Goal: Task Accomplishment & Management: Use online tool/utility

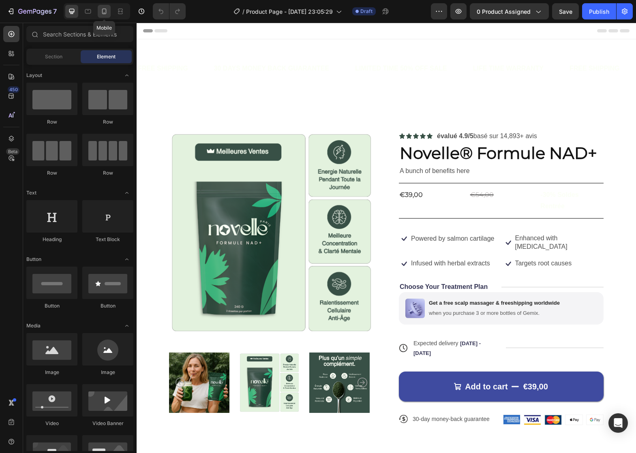
click at [100, 14] on div at bounding box center [104, 11] width 13 height 13
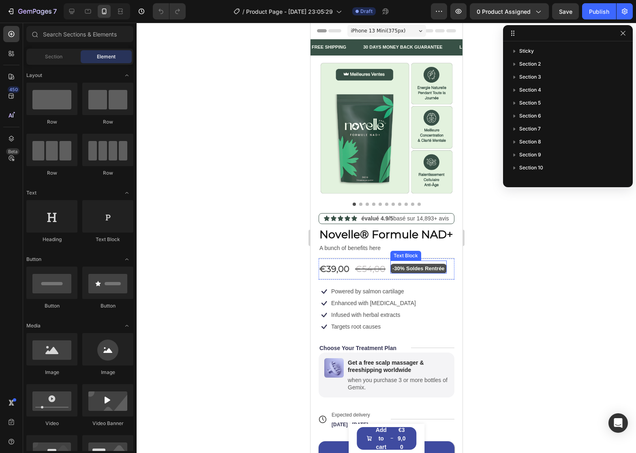
click at [394, 273] on p "-30% Soldes Rentrée" at bounding box center [418, 268] width 52 height 9
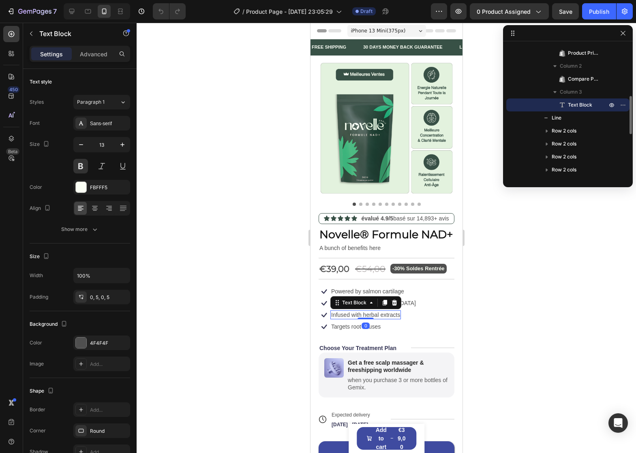
click at [391, 319] on div "Infused with herbal extracts" at bounding box center [365, 315] width 71 height 9
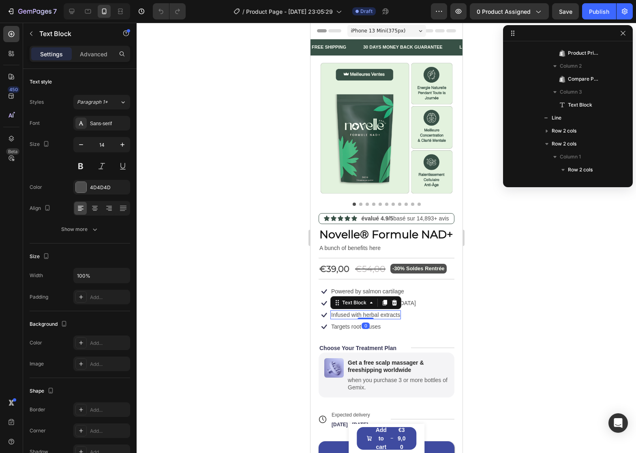
scroll to position [296, 0]
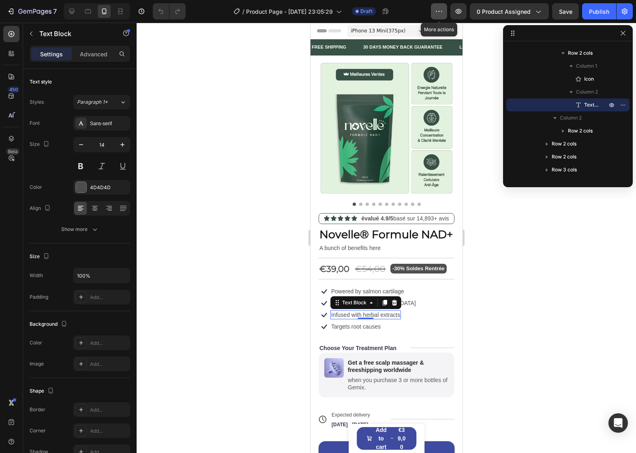
click at [441, 11] on icon "button" at bounding box center [439, 11] width 8 height 8
click at [459, 11] on icon "button" at bounding box center [458, 11] width 8 height 8
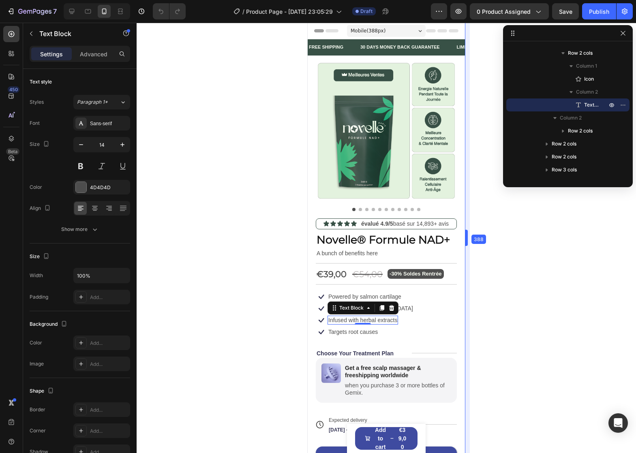
drag, startPoint x: 465, startPoint y: 86, endPoint x: 470, endPoint y: 84, distance: 5.8
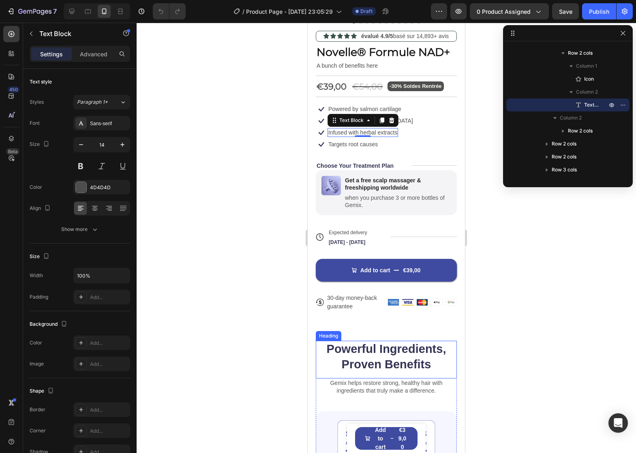
scroll to position [0, 0]
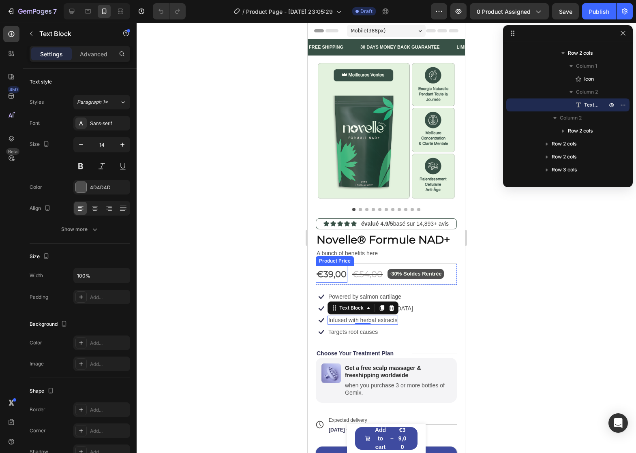
click at [341, 283] on div "€39,00" at bounding box center [332, 274] width 32 height 17
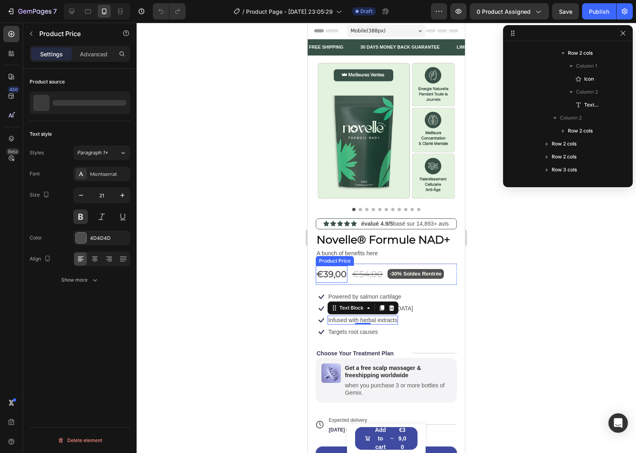
scroll to position [128, 0]
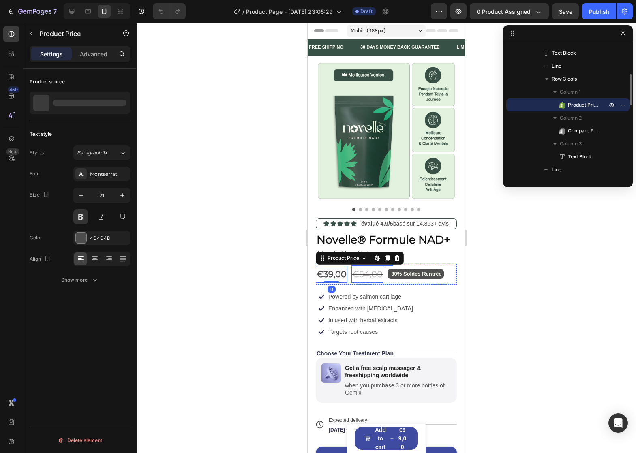
click at [356, 283] on div "€54,00" at bounding box center [367, 274] width 32 height 17
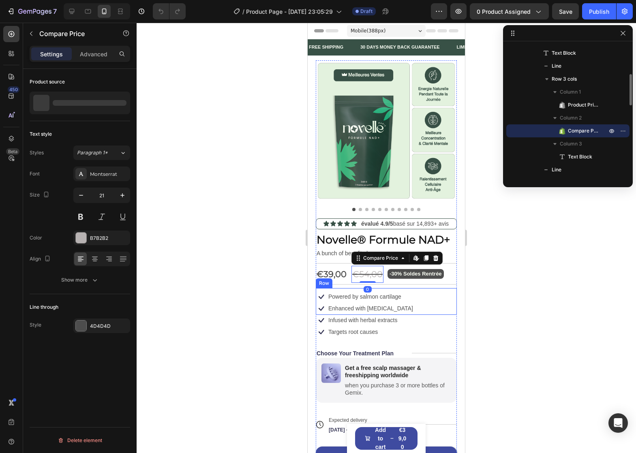
click at [401, 314] on div "Icon Enhanced with [MEDICAL_DATA] Text Block Row" at bounding box center [365, 309] width 98 height 12
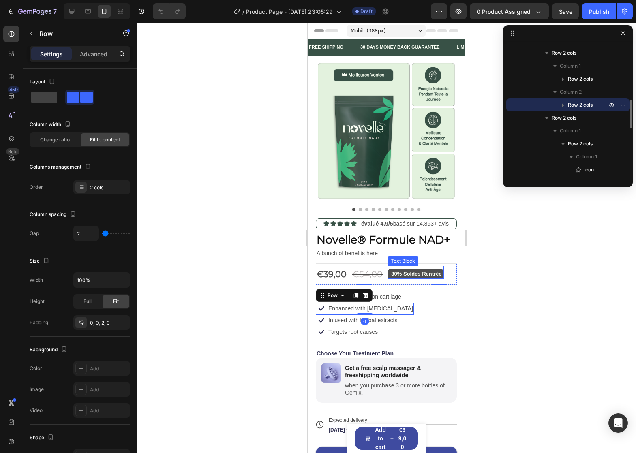
click at [413, 279] on div "-30% Soldes Rentrée Text Block" at bounding box center [416, 272] width 56 height 13
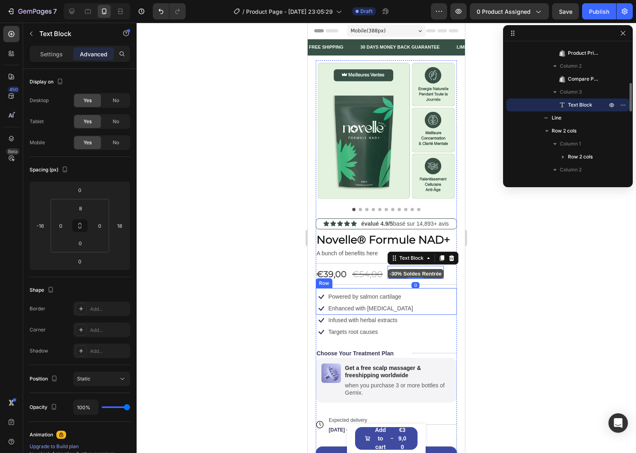
click at [403, 335] on div "Icon Infused with herbal extracts Text Block Row Icon Targets root causes Text …" at bounding box center [386, 326] width 141 height 23
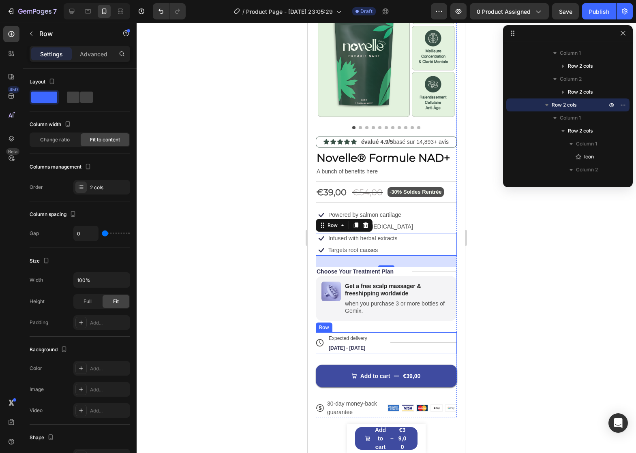
scroll to position [0, 0]
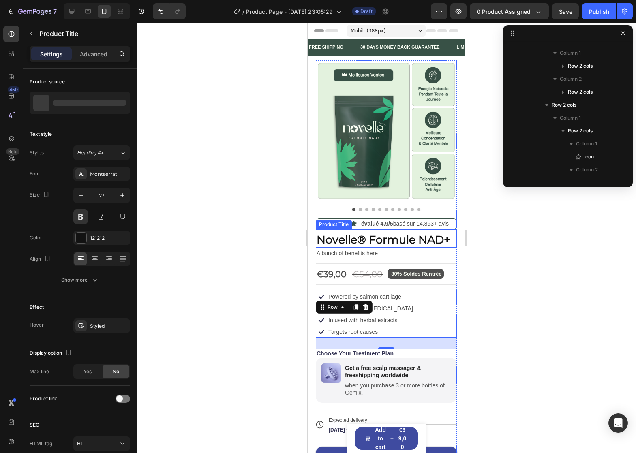
click at [387, 245] on h1 "Novelle® Formule NAD+" at bounding box center [386, 240] width 141 height 16
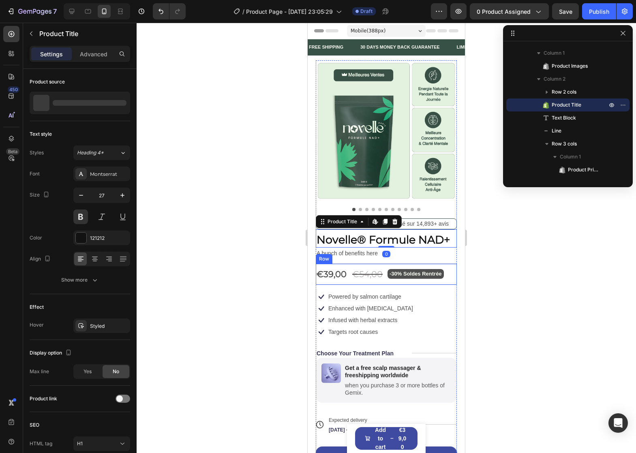
click at [351, 277] on div "€39,00 Product Price Product Price €54,00 Compare Price Compare Price -30% Sold…" at bounding box center [386, 274] width 141 height 21
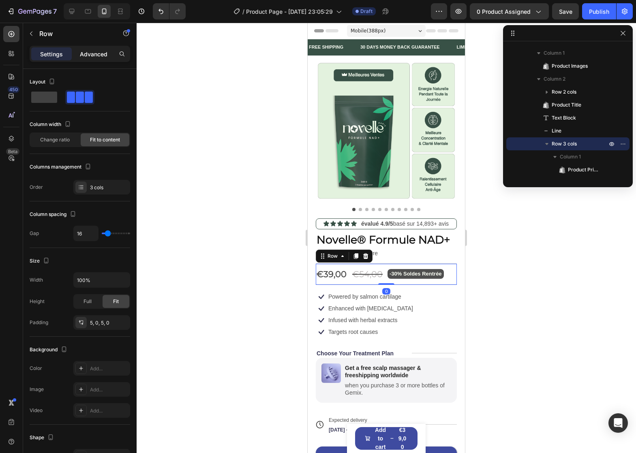
click at [88, 60] on div "Advanced" at bounding box center [93, 53] width 41 height 13
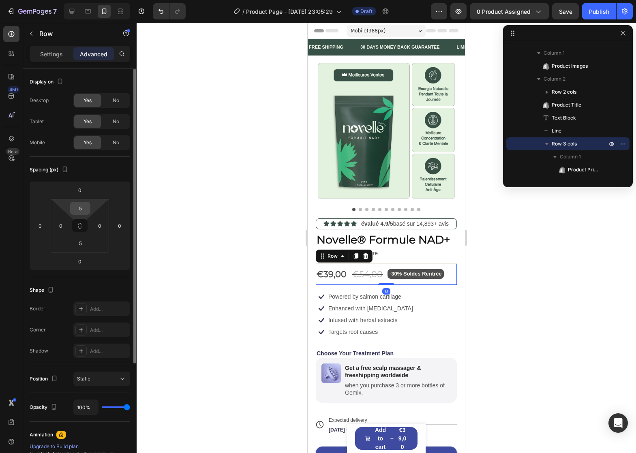
click at [81, 211] on input "5" at bounding box center [80, 208] width 16 height 12
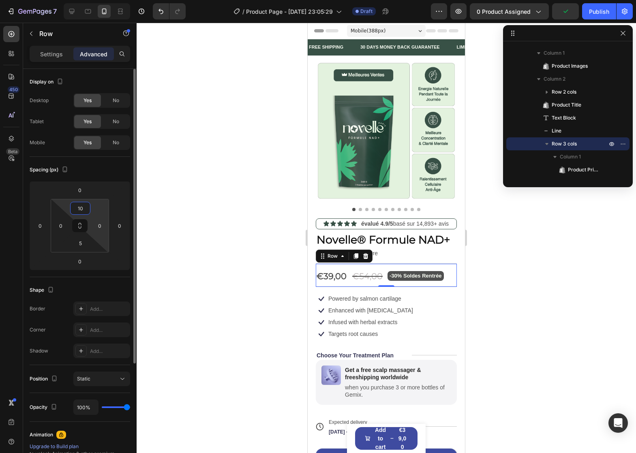
type input "1"
click at [84, 210] on input "8" at bounding box center [80, 208] width 16 height 12
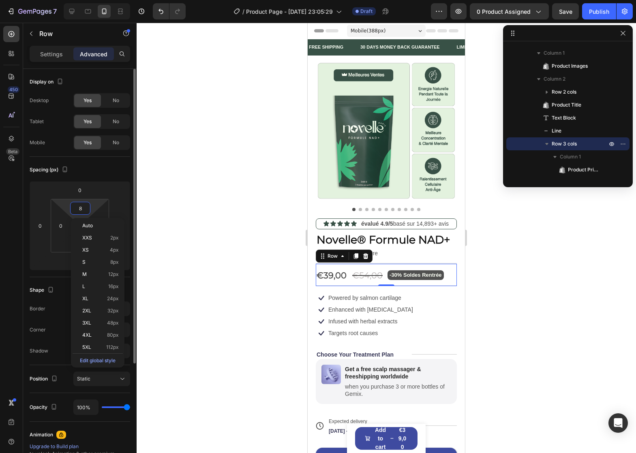
type input "8"
click at [60, 290] on div "Shape" at bounding box center [80, 290] width 101 height 13
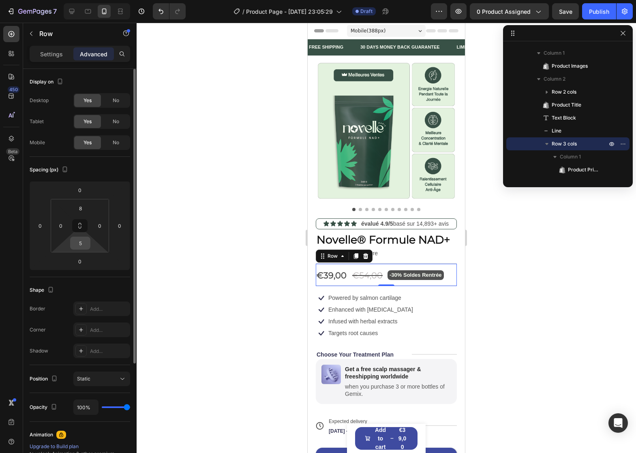
click at [82, 242] on input "5" at bounding box center [80, 243] width 16 height 12
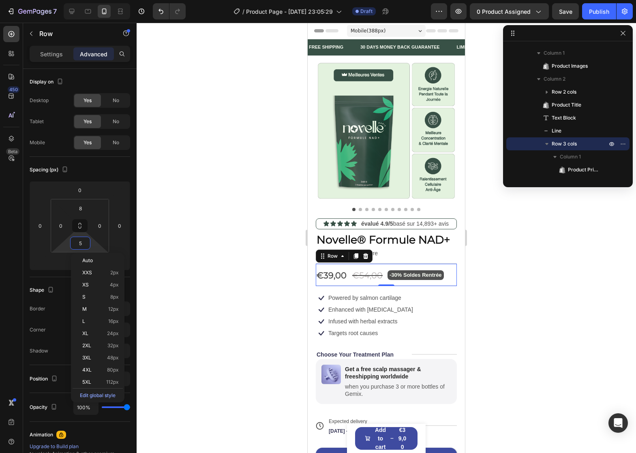
paste input "8"
type input "8"
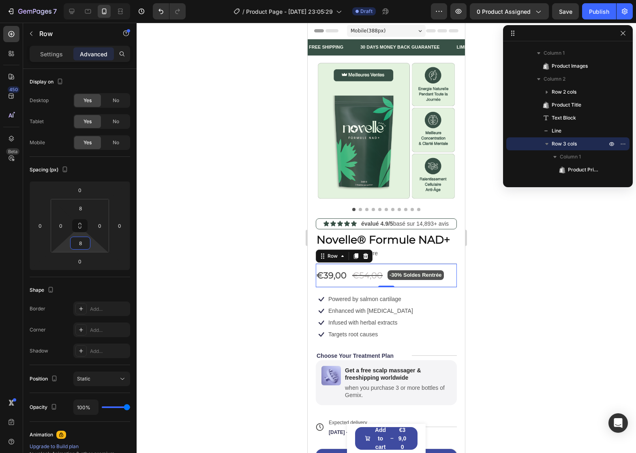
click at [408, 234] on h1 "Novelle® Formule NAD+" at bounding box center [386, 240] width 141 height 16
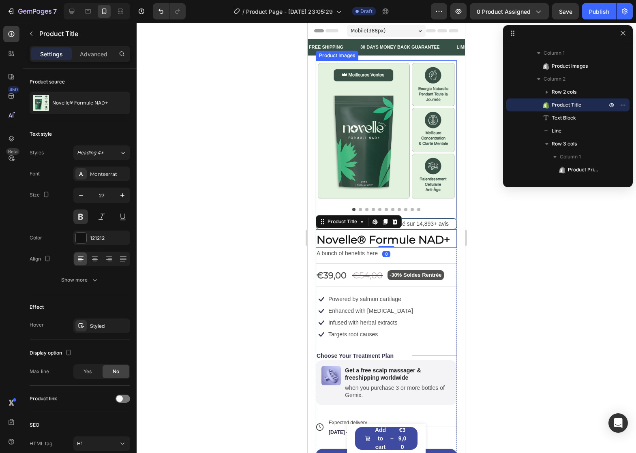
click at [402, 139] on img at bounding box center [386, 130] width 141 height 141
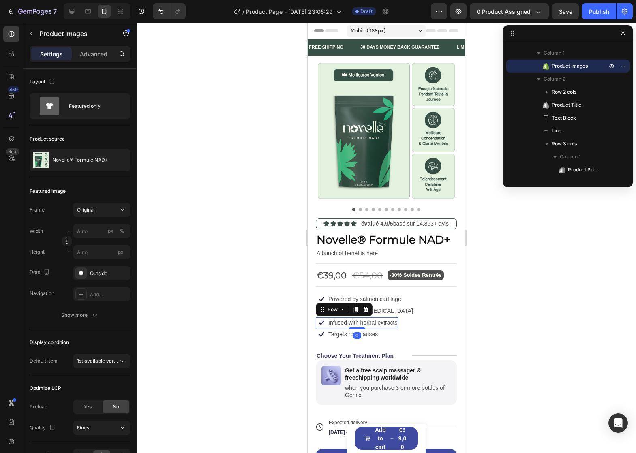
click at [393, 326] on div "Infused with herbal extracts Text Block" at bounding box center [363, 322] width 71 height 11
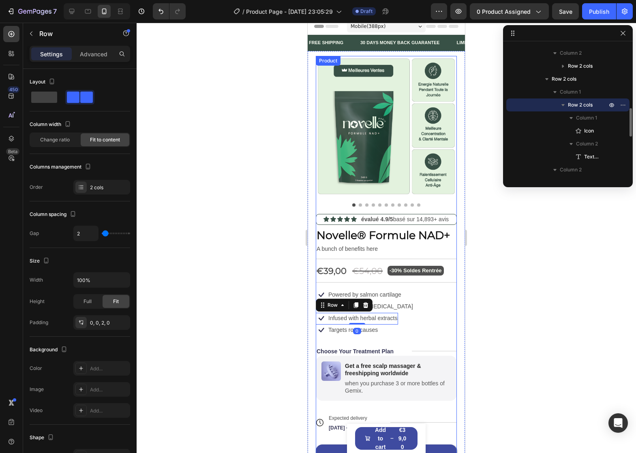
scroll to position [0, 0]
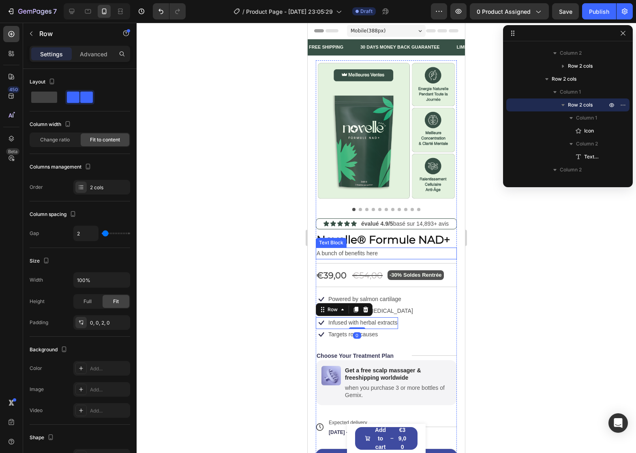
click at [365, 259] on p "A bunch of benefits here" at bounding box center [386, 254] width 139 height 10
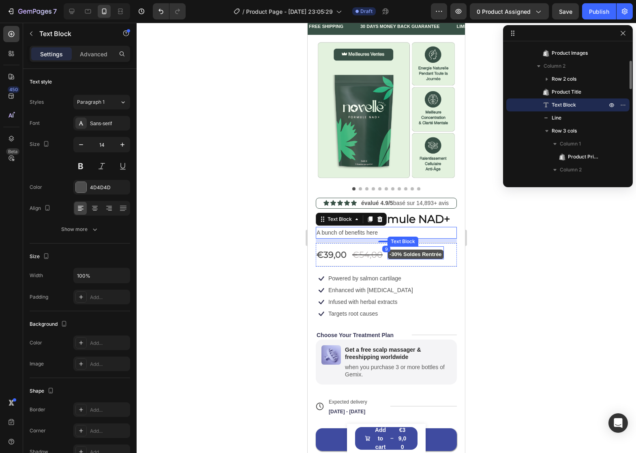
scroll to position [122, 0]
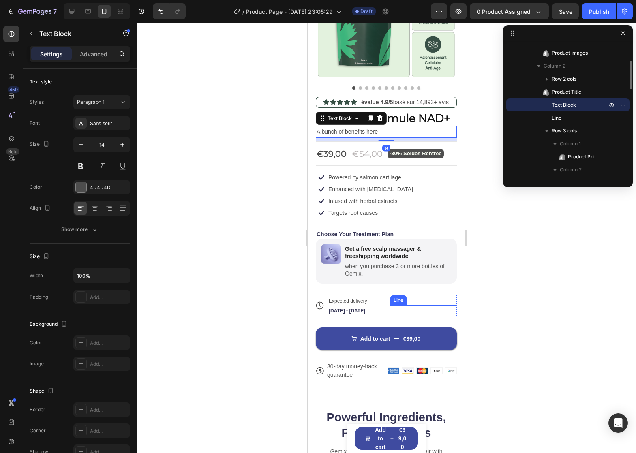
click at [390, 299] on div "Icon Icon Icon Icon Icon Icon List évalué 4.9/5 basé sur 14,893+ avis Text Bloc…" at bounding box center [386, 238] width 141 height 283
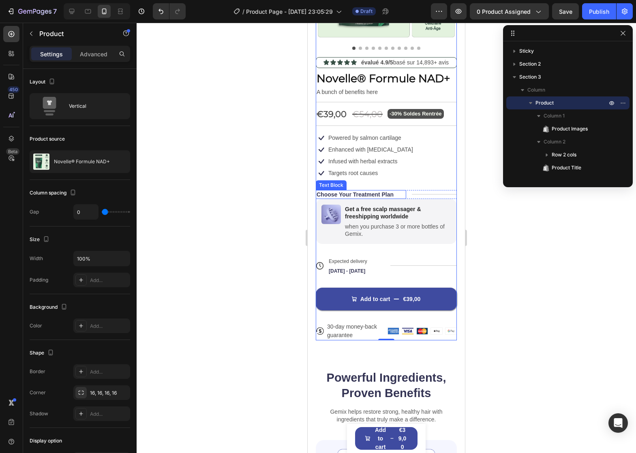
scroll to position [162, 0]
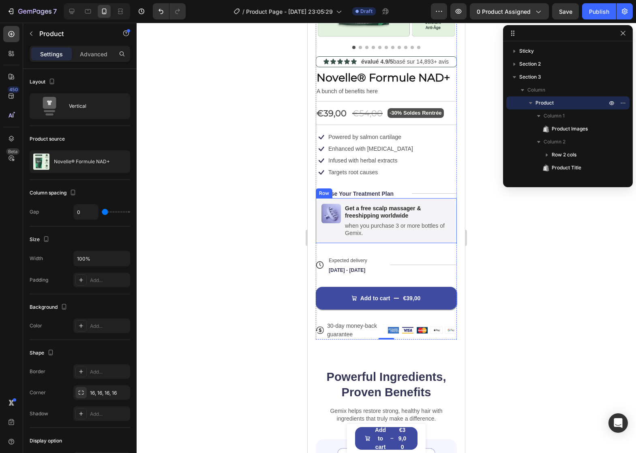
click at [330, 238] on div "Image" at bounding box center [330, 221] width 19 height 34
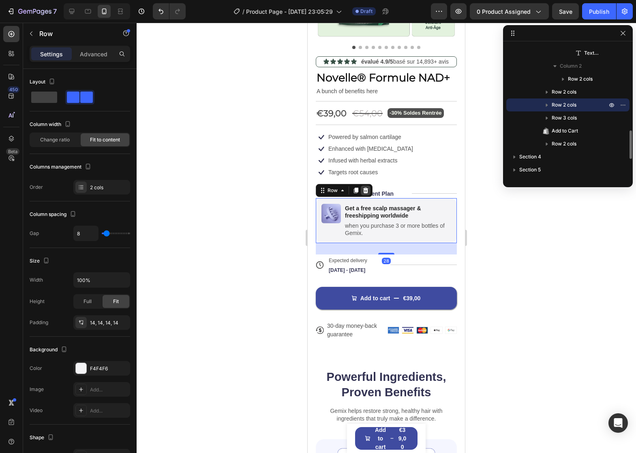
click at [366, 194] on icon at bounding box center [365, 190] width 6 height 6
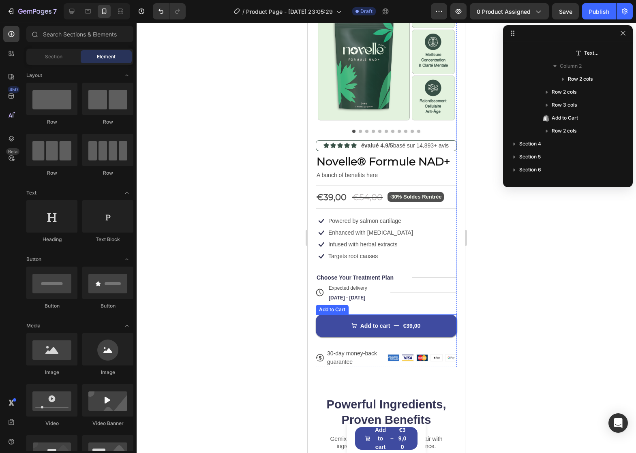
scroll to position [81, 0]
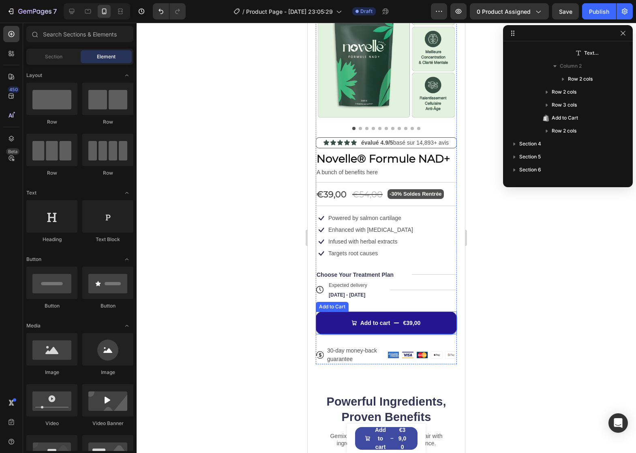
click at [339, 326] on button "Add to cart €39,00" at bounding box center [386, 323] width 141 height 23
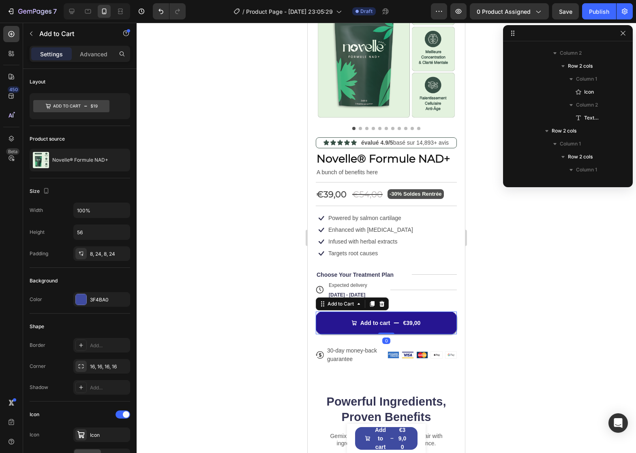
scroll to position [750, 0]
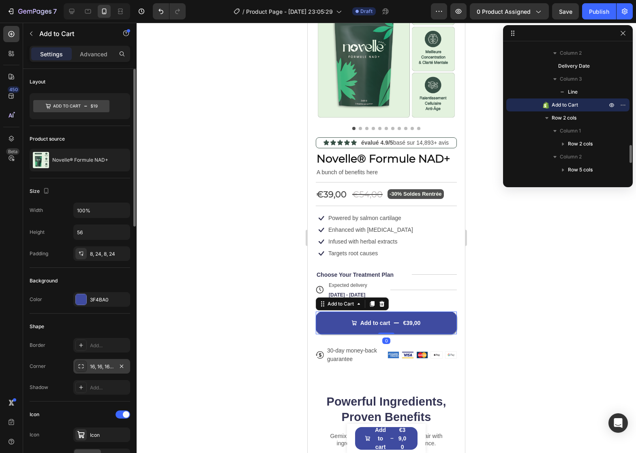
click at [105, 364] on div "16, 16, 16, 16" at bounding box center [102, 366] width 24 height 7
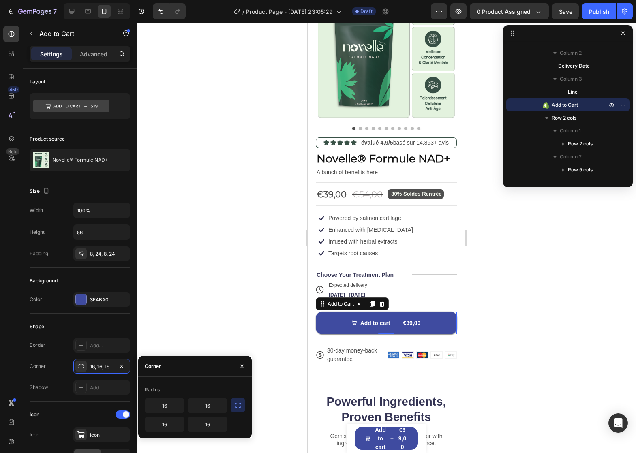
click at [237, 408] on icon "button" at bounding box center [238, 405] width 8 height 8
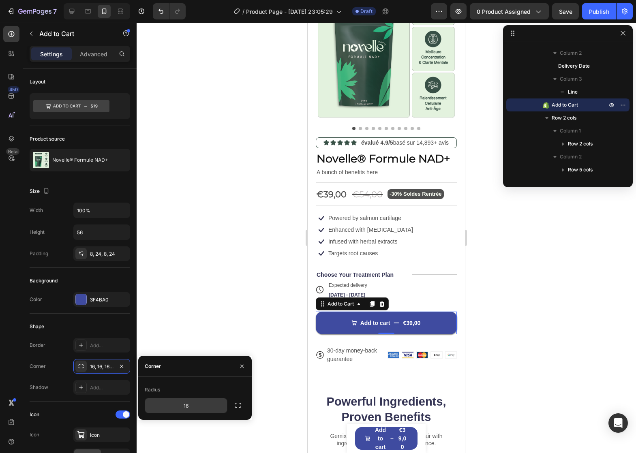
click at [207, 409] on input "16" at bounding box center [186, 406] width 82 height 15
drag, startPoint x: 195, startPoint y: 407, endPoint x: 151, endPoint y: 408, distance: 43.4
click at [156, 409] on input "(5" at bounding box center [186, 406] width 82 height 15
type input "5"
click at [366, 234] on p "Enhanced with [MEDICAL_DATA]" at bounding box center [370, 229] width 85 height 7
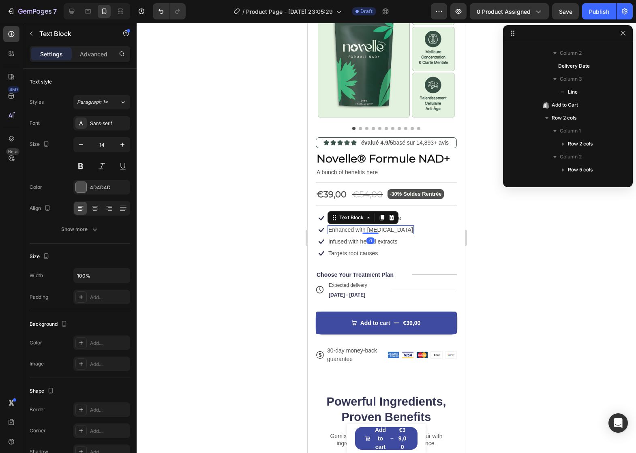
scroll to position [413, 0]
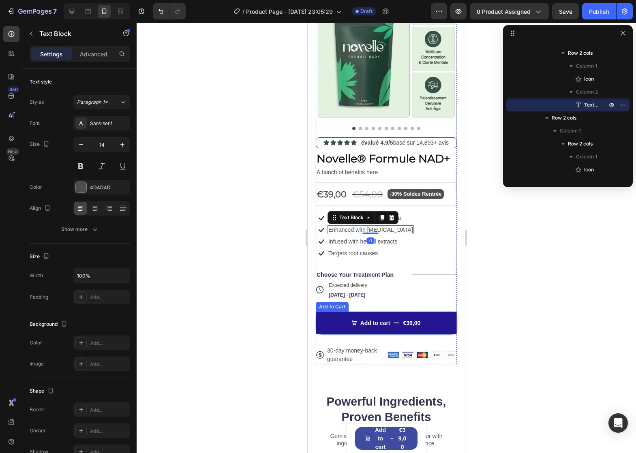
click at [322, 334] on button "Add to cart €39,00" at bounding box center [386, 323] width 141 height 23
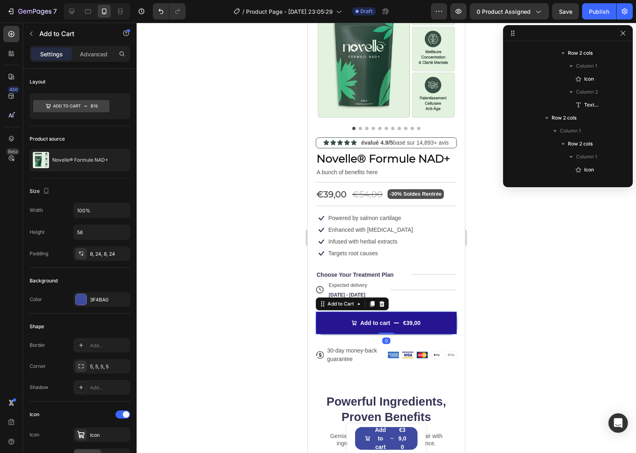
scroll to position [750, 0]
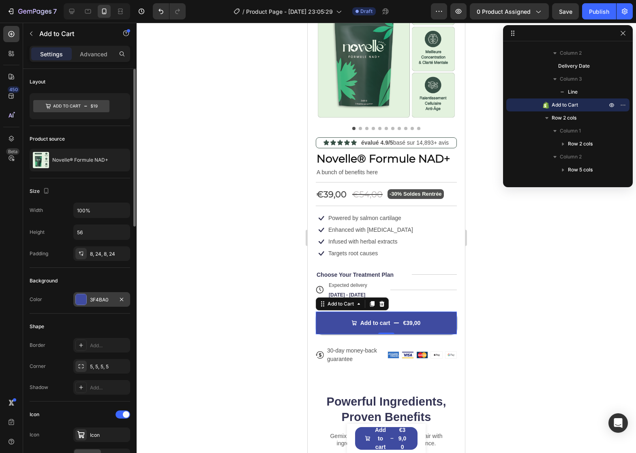
click at [86, 296] on div at bounding box center [81, 299] width 11 height 11
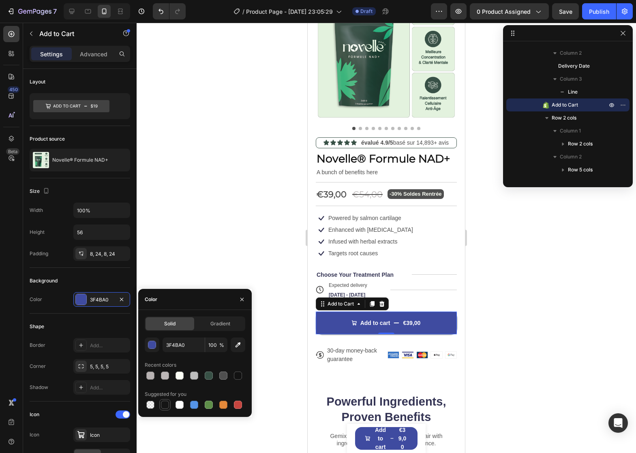
click at [169, 409] on div at bounding box center [164, 404] width 11 height 11
type input "151515"
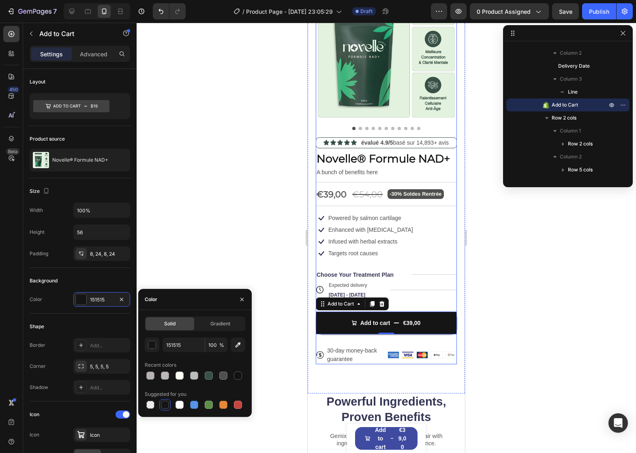
click at [366, 206] on div at bounding box center [386, 206] width 141 height 1
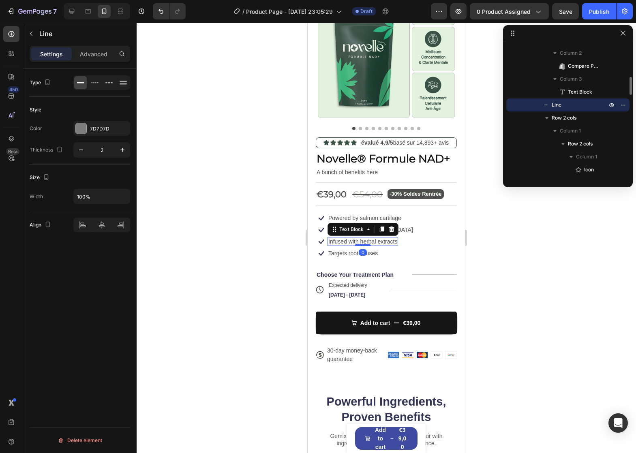
click at [387, 245] on p "Infused with herbal extracts" at bounding box center [362, 241] width 69 height 7
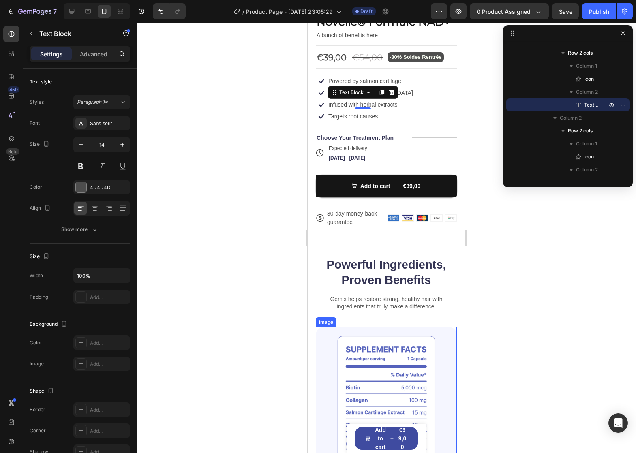
scroll to position [122, 0]
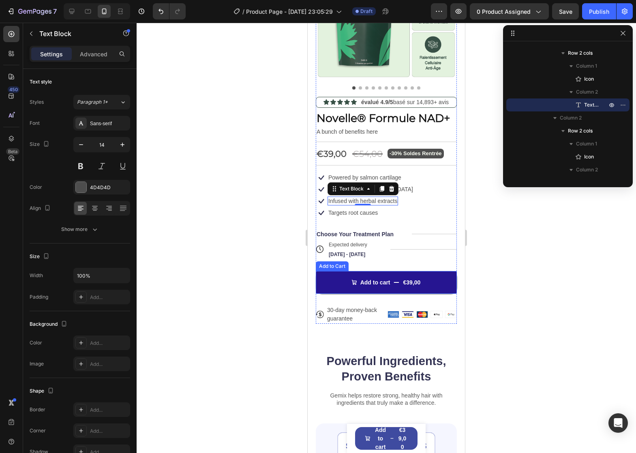
click at [327, 291] on button "Add to cart €39,00" at bounding box center [386, 282] width 141 height 23
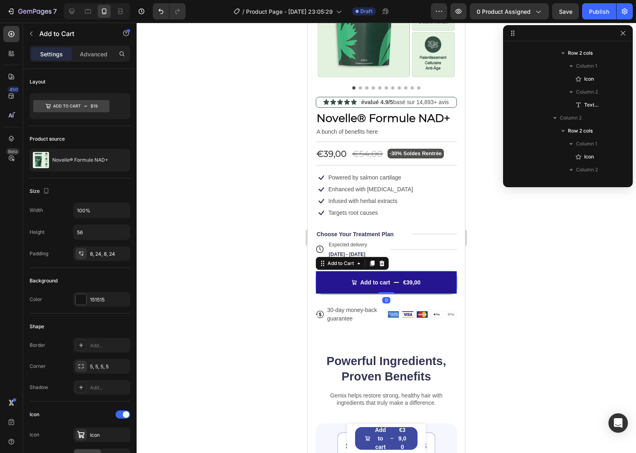
scroll to position [750, 0]
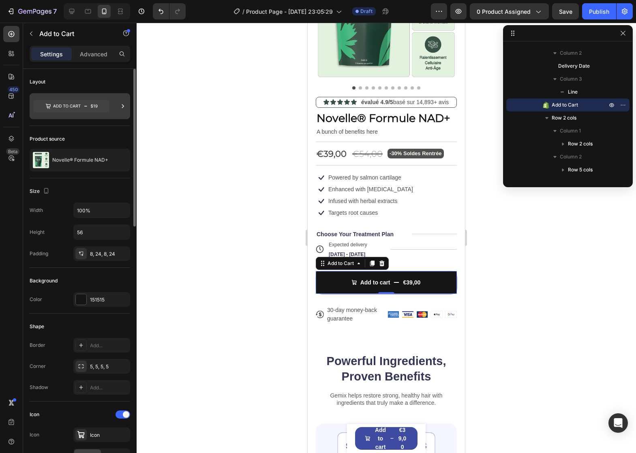
click at [98, 107] on icon at bounding box center [71, 106] width 76 height 12
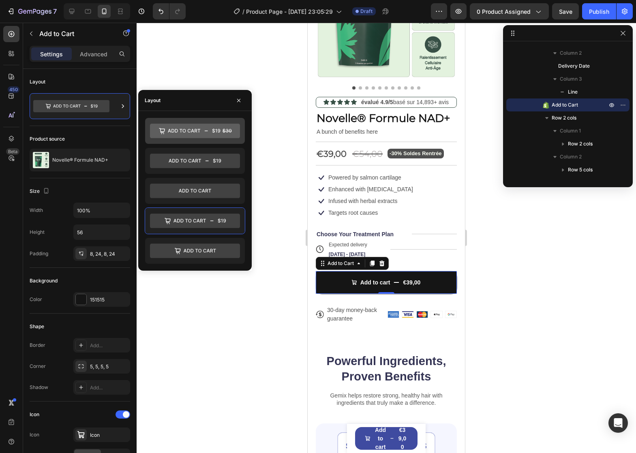
click at [213, 138] on icon at bounding box center [195, 131] width 90 height 15
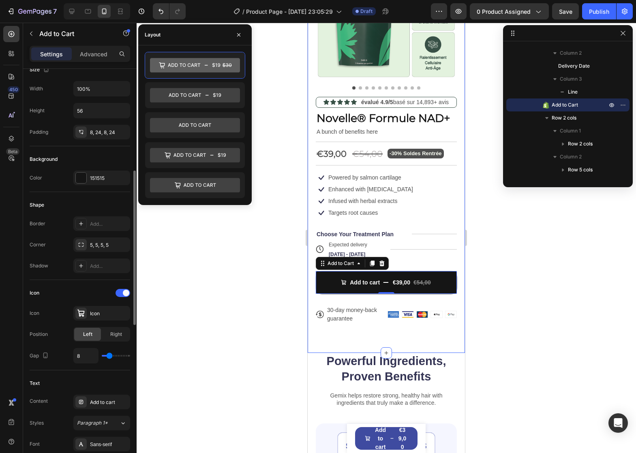
scroll to position [162, 0]
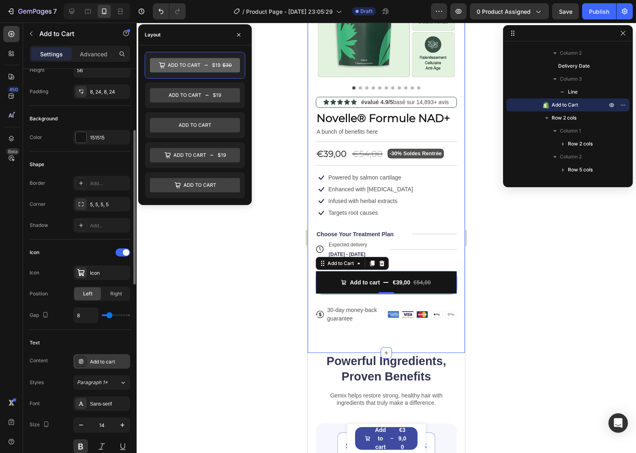
click at [101, 367] on div "Add to cart" at bounding box center [101, 361] width 57 height 15
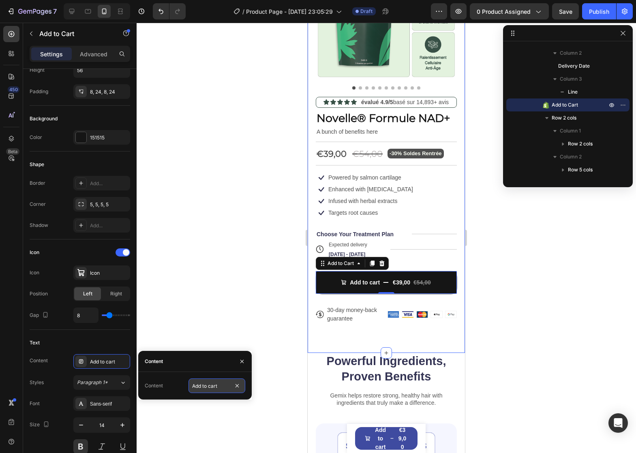
click at [223, 389] on input "Add to cart" at bounding box center [217, 386] width 57 height 15
type input "a"
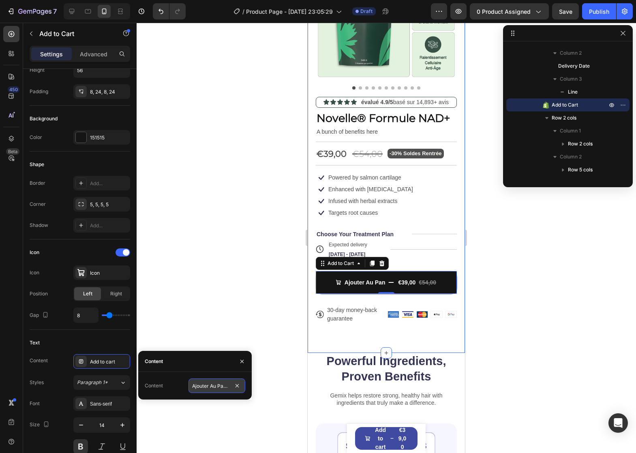
type input "Ajouter Au Panier"
click at [41, 173] on div "Shape Border Add... Corner 5, 5, 5, 5 Shadow Add..." at bounding box center [80, 196] width 101 height 88
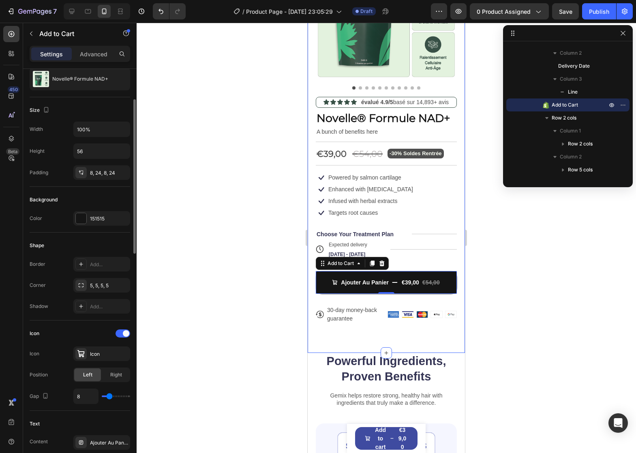
scroll to position [162, 0]
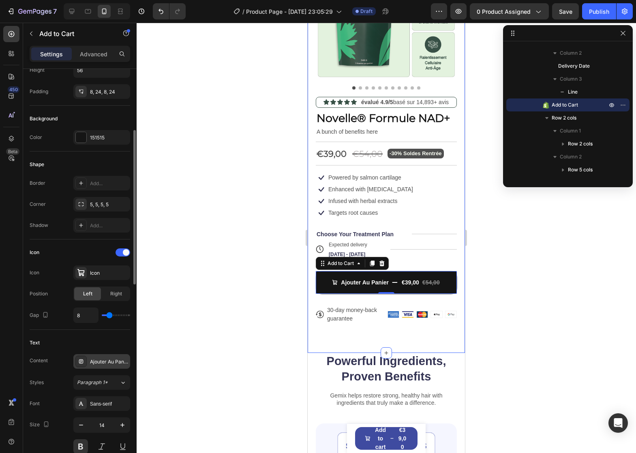
click at [102, 362] on div "Ajouter Au Panier" at bounding box center [109, 361] width 38 height 7
click at [61, 376] on div "Styles Paragraph 1*" at bounding box center [80, 382] width 101 height 15
click at [92, 279] on div "Icon" at bounding box center [101, 273] width 57 height 15
click at [122, 255] on div at bounding box center [123, 253] width 15 height 8
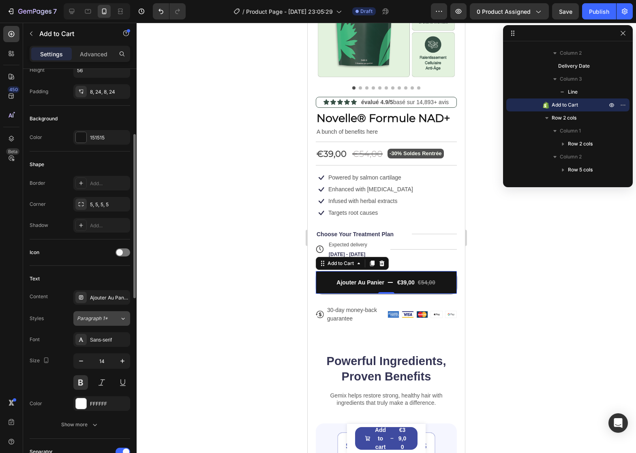
click at [122, 313] on button "Paragraph 1*" at bounding box center [101, 318] width 57 height 15
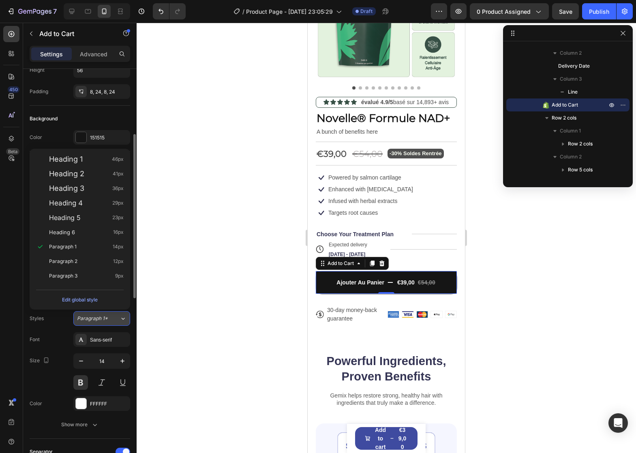
click at [104, 319] on span "Paragraph 1*" at bounding box center [92, 318] width 31 height 7
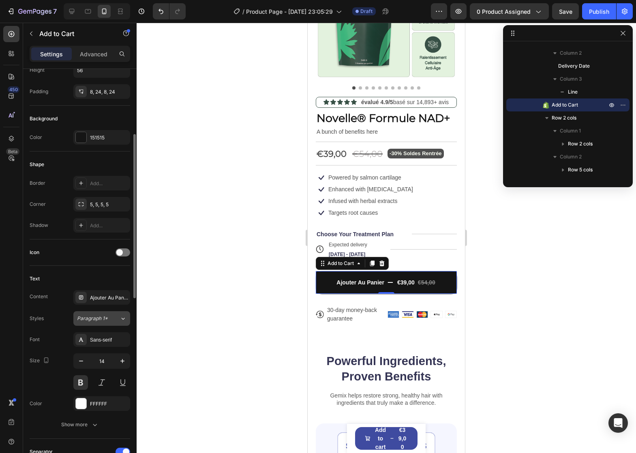
drag, startPoint x: 113, startPoint y: 310, endPoint x: 114, endPoint y: 315, distance: 4.9
click at [113, 310] on div "Content Ajouter Au Panier Styles Paragraph 1* Font Sans-serif Size 14 Color FFF…" at bounding box center [80, 361] width 101 height 142
click at [111, 343] on div "Sans-serif" at bounding box center [109, 339] width 38 height 7
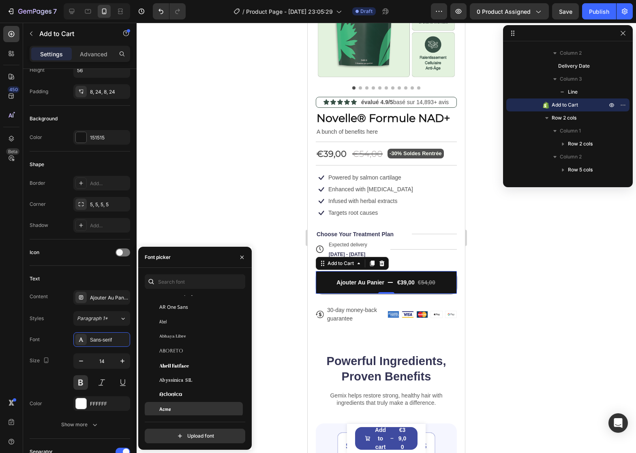
scroll to position [0, 0]
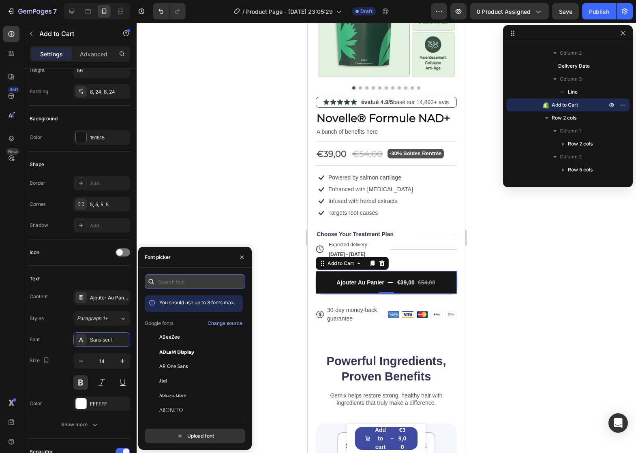
click at [187, 283] on input "text" at bounding box center [195, 281] width 101 height 15
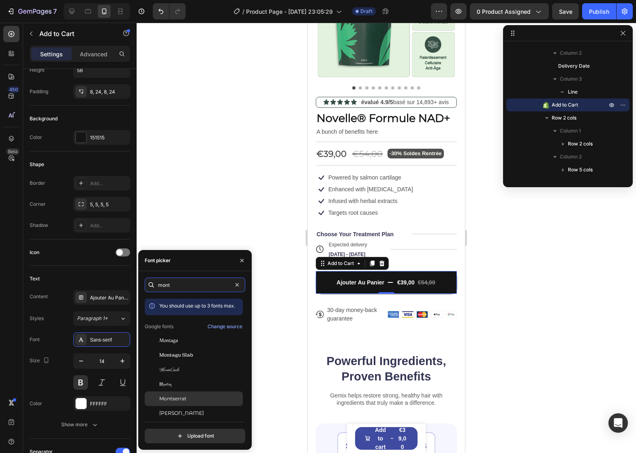
type input "mont"
click at [215, 398] on div "Montserrat" at bounding box center [200, 398] width 82 height 7
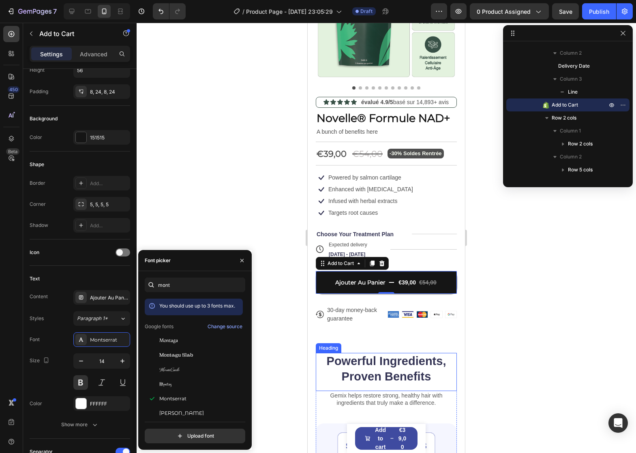
click at [356, 353] on div "Product Images Icon Icon Icon Icon Icon Icon List évalué 4.9/5 basé sur 14,893+…" at bounding box center [386, 143] width 157 height 419
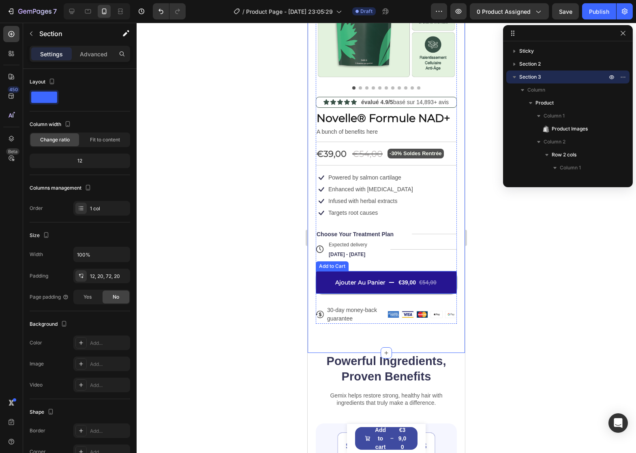
click at [404, 287] on div "€39,00" at bounding box center [407, 282] width 19 height 9
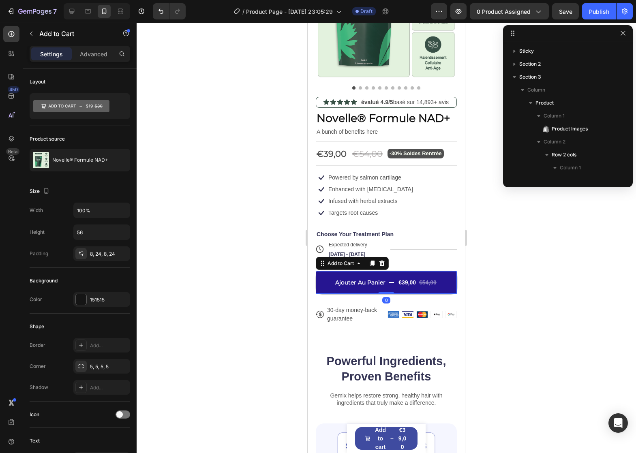
scroll to position [750, 0]
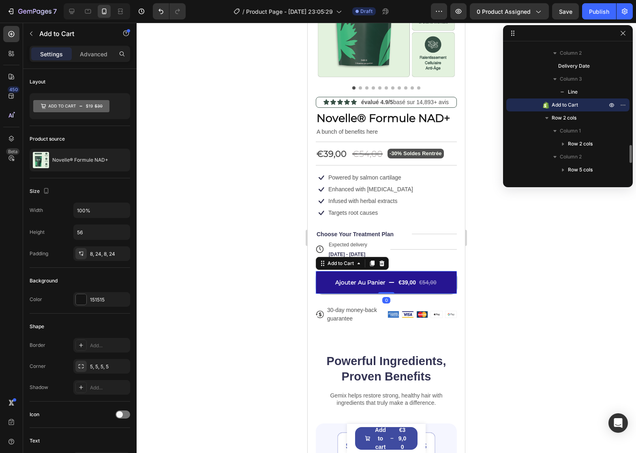
click at [364, 294] on button "Ajouter Au Panier €39,00 €54,00" at bounding box center [386, 282] width 141 height 23
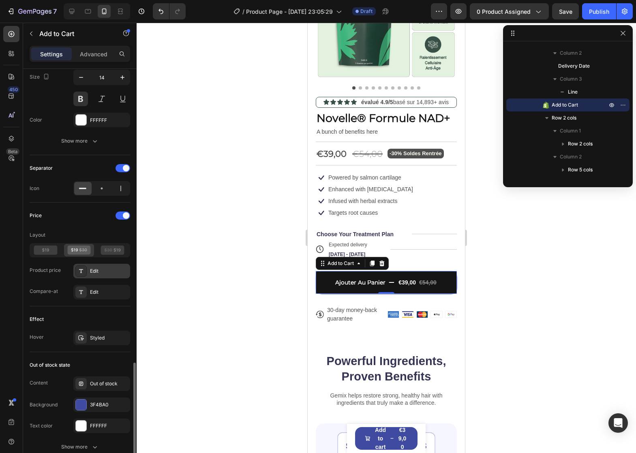
scroll to position [527, 0]
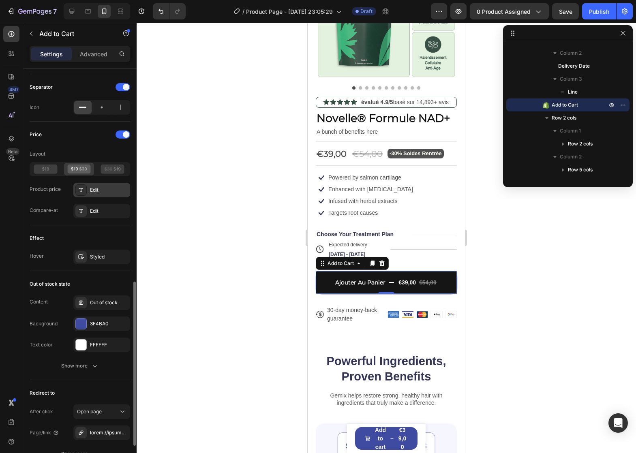
click at [106, 189] on div "Edit" at bounding box center [109, 189] width 38 height 7
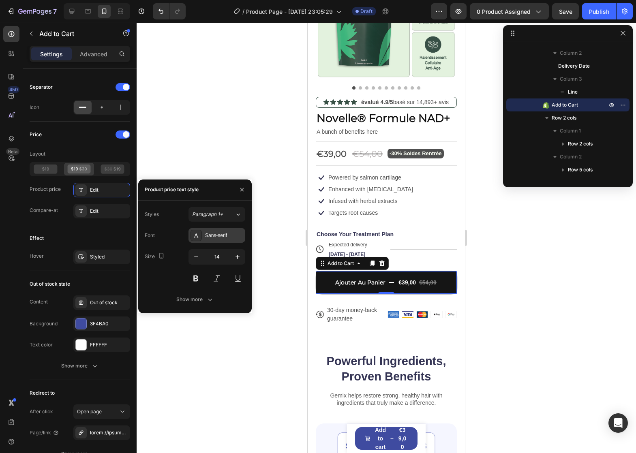
click at [223, 236] on div "Sans-serif" at bounding box center [224, 235] width 38 height 7
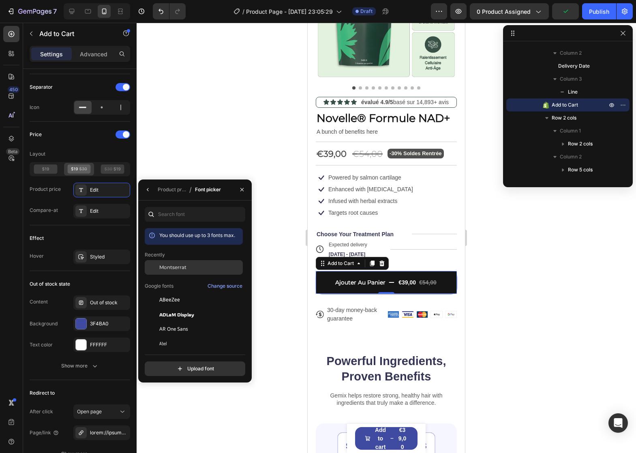
click at [194, 267] on div "Montserrat" at bounding box center [200, 267] width 82 height 7
click at [76, 225] on div "Effect Hover Styled" at bounding box center [80, 248] width 101 height 46
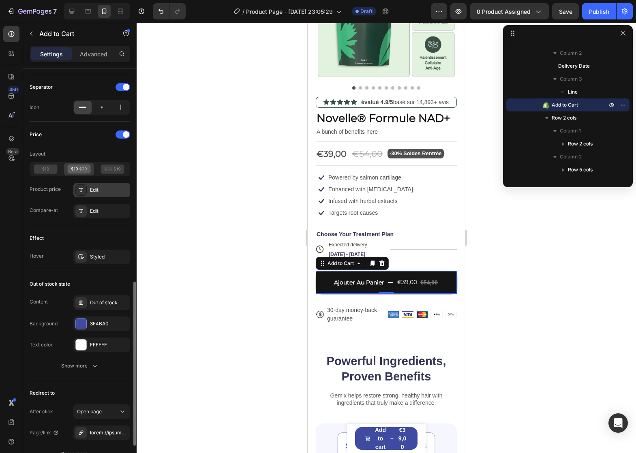
click at [91, 193] on div "Edit" at bounding box center [109, 189] width 38 height 7
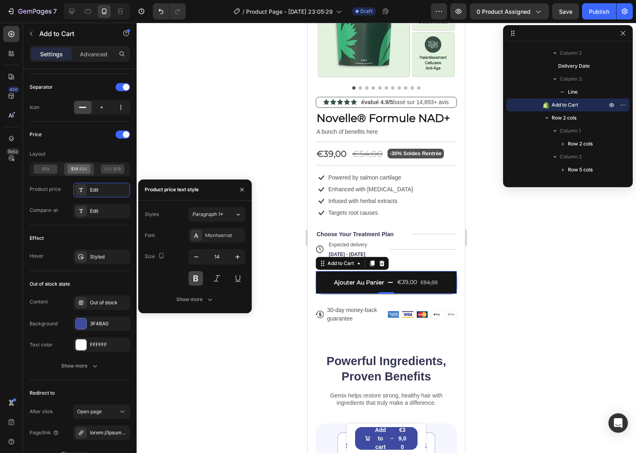
click at [202, 277] on button at bounding box center [196, 278] width 15 height 15
click at [95, 230] on div "Effect Hover Styled" at bounding box center [80, 248] width 101 height 46
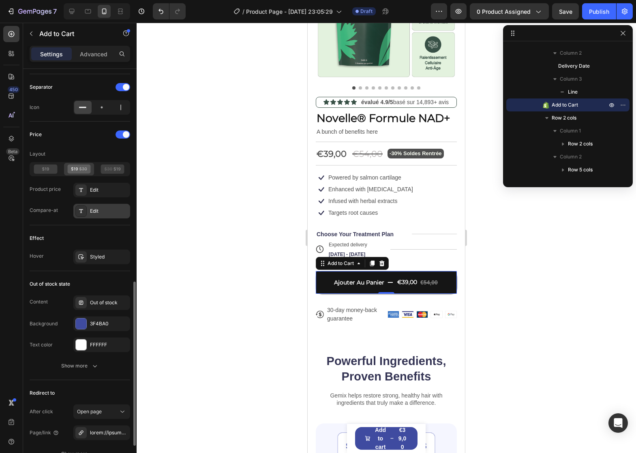
click at [99, 211] on div "Edit" at bounding box center [109, 211] width 38 height 7
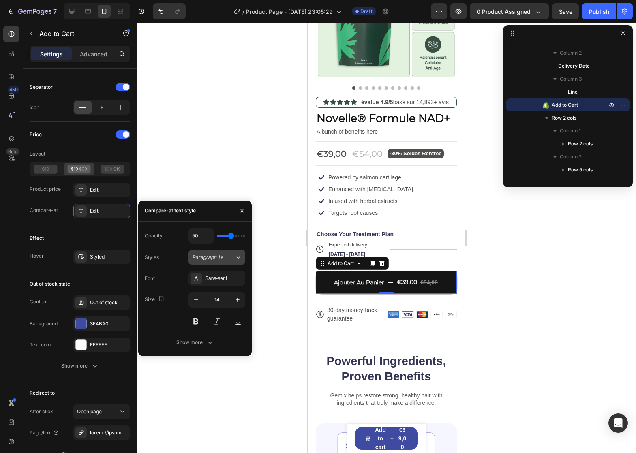
click at [216, 257] on span "Paragraph 1*" at bounding box center [207, 257] width 31 height 7
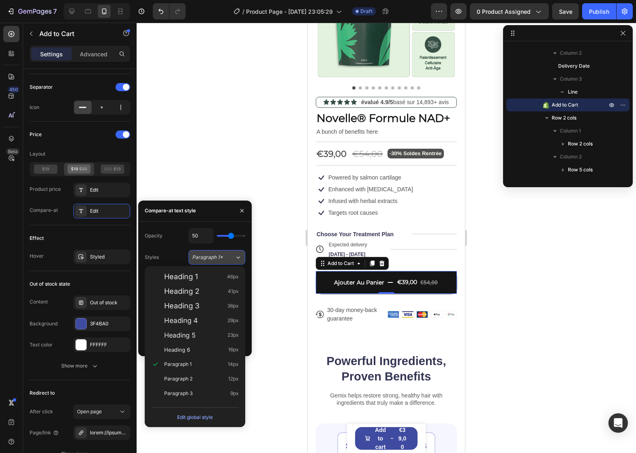
click at [216, 257] on span "Paragraph 1*" at bounding box center [207, 257] width 31 height 7
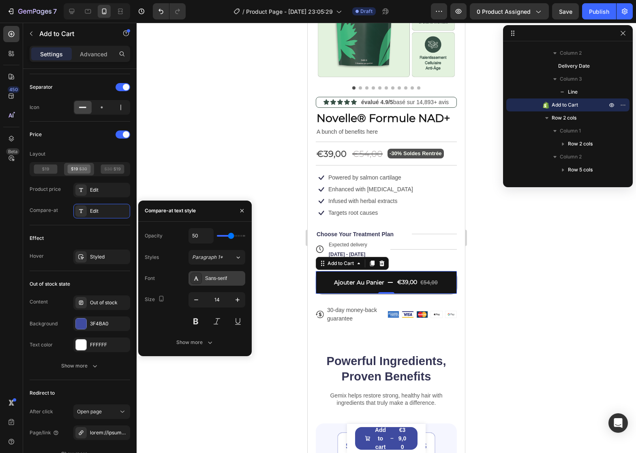
click at [220, 273] on div "Sans-serif" at bounding box center [217, 278] width 57 height 15
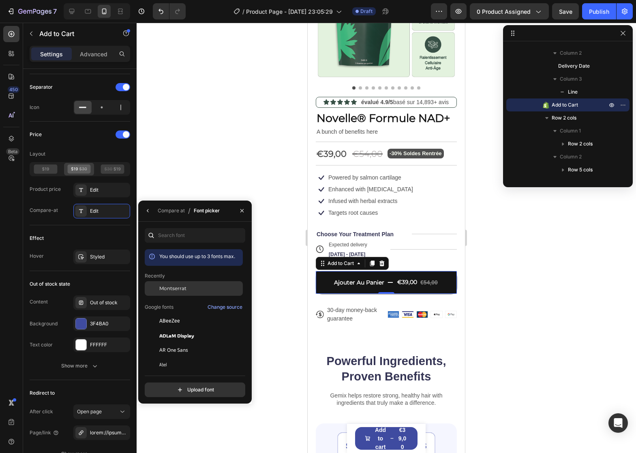
click at [194, 284] on div "Montserrat" at bounding box center [194, 288] width 98 height 15
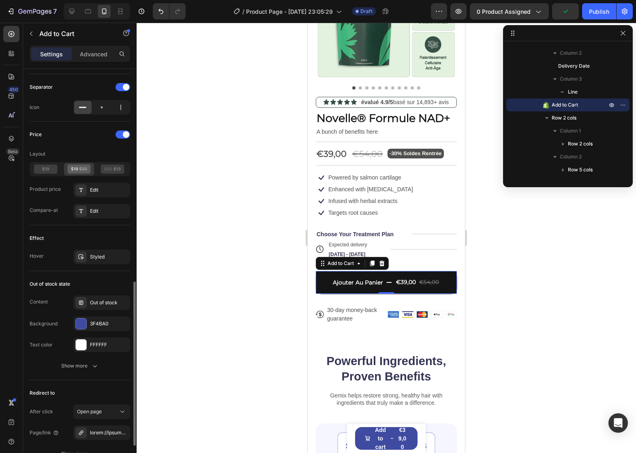
click at [78, 266] on div "Effect Hover Styled" at bounding box center [80, 248] width 101 height 46
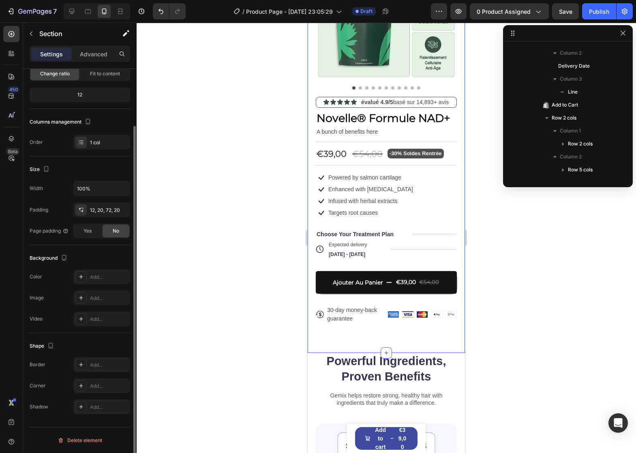
click at [351, 336] on div "Product Images Icon Icon Icon Icon Icon Icon List évalué 4.9/5 basé sur 14,893+…" at bounding box center [386, 143] width 157 height 419
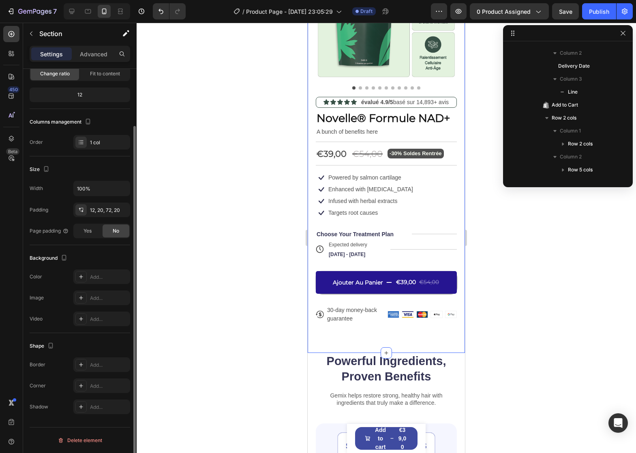
scroll to position [0, 0]
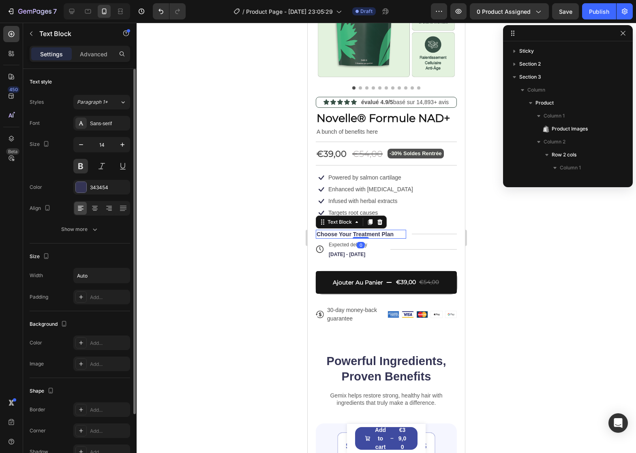
click at [388, 238] on p "Choose Your Treatment Plan" at bounding box center [355, 234] width 77 height 7
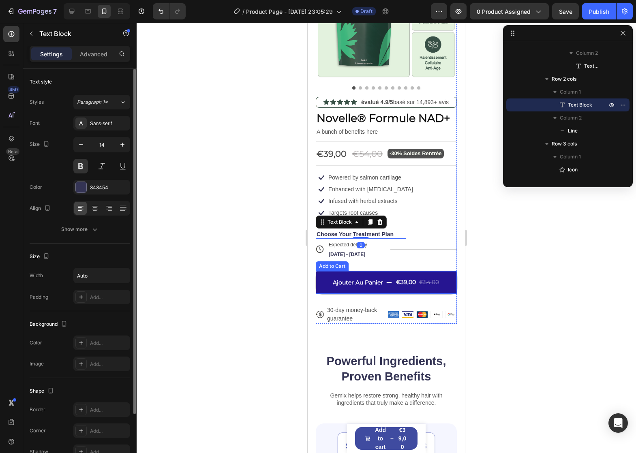
click at [364, 285] on button "Ajouter Au Panier €39,00 €54,00" at bounding box center [386, 282] width 141 height 23
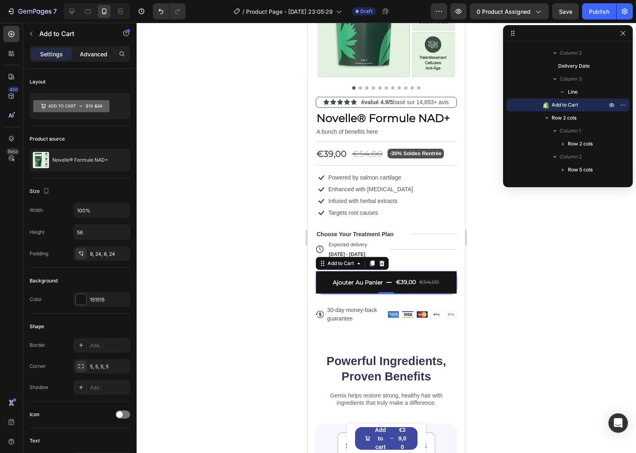
click at [104, 52] on p "Advanced" at bounding box center [94, 54] width 28 height 9
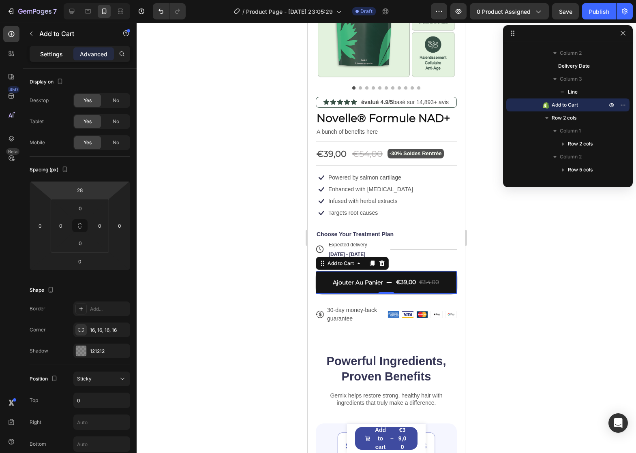
click at [43, 58] on p "Settings" at bounding box center [51, 54] width 23 height 9
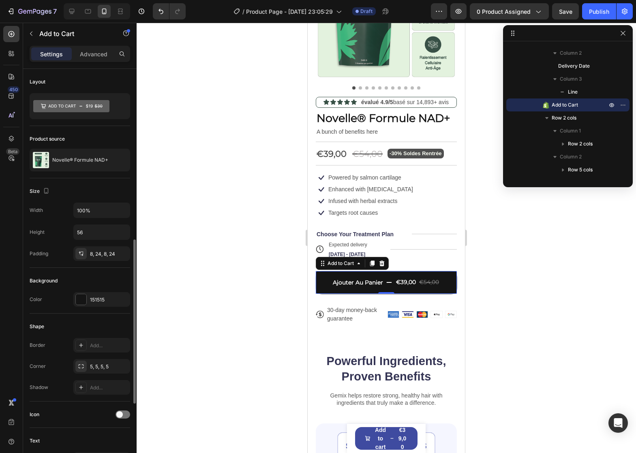
scroll to position [203, 0]
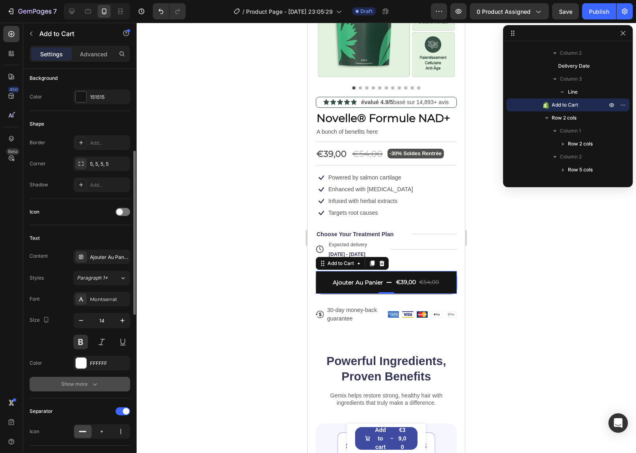
click at [79, 386] on div "Show more" at bounding box center [80, 384] width 38 height 8
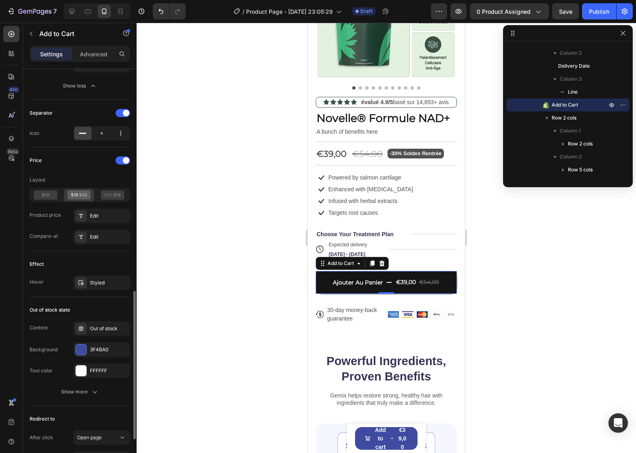
scroll to position [689, 0]
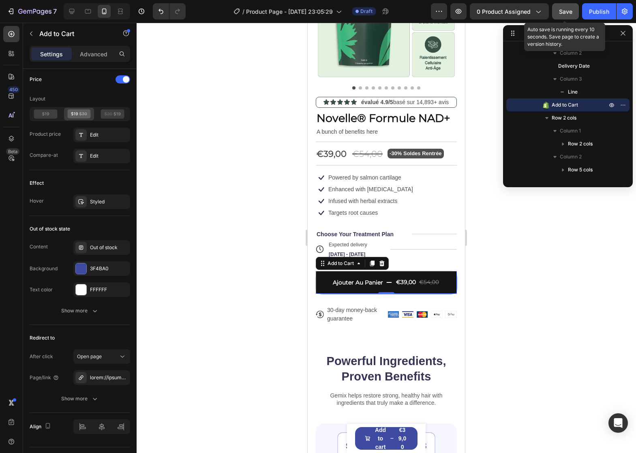
click at [572, 11] on span "Save" at bounding box center [565, 11] width 13 height 7
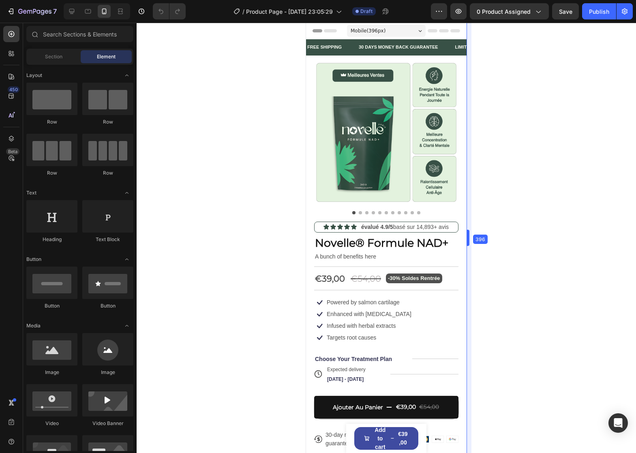
drag, startPoint x: 465, startPoint y: 166, endPoint x: 474, endPoint y: 166, distance: 9.3
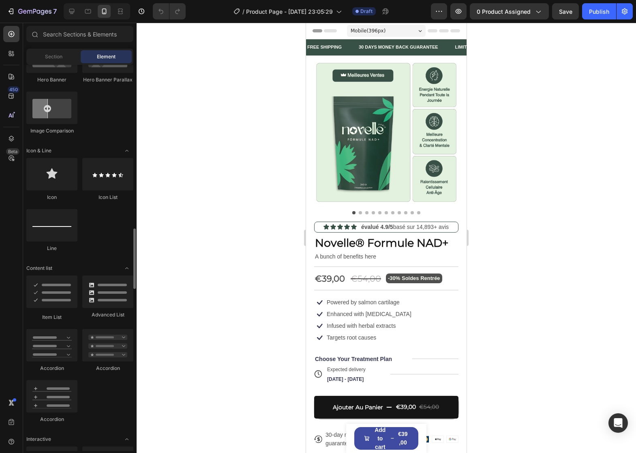
scroll to position [568, 0]
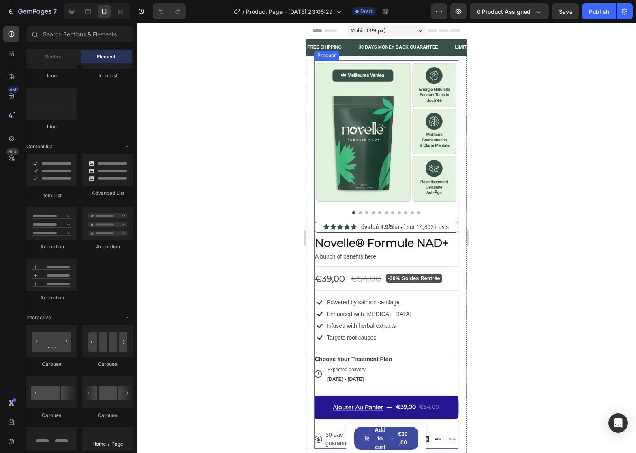
click at [333, 404] on div "Ajouter Au Panier" at bounding box center [358, 407] width 50 height 7
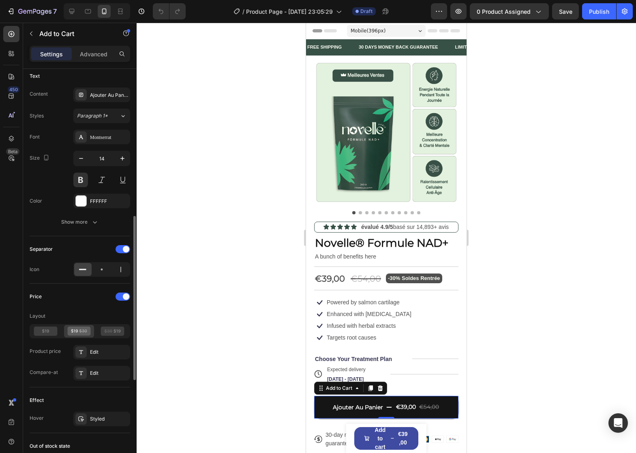
scroll to position [527, 0]
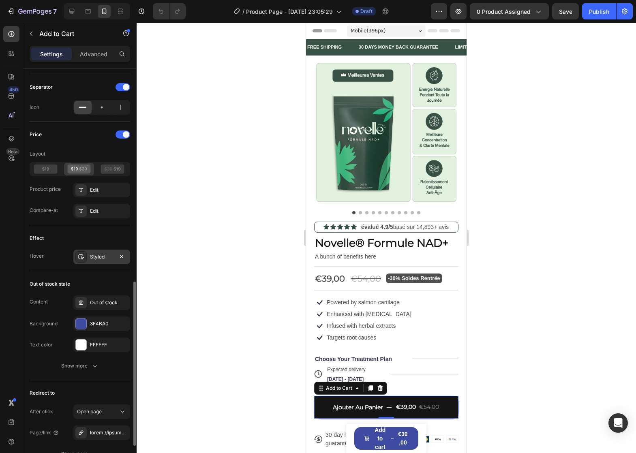
click at [101, 256] on div "Styled" at bounding box center [102, 256] width 24 height 7
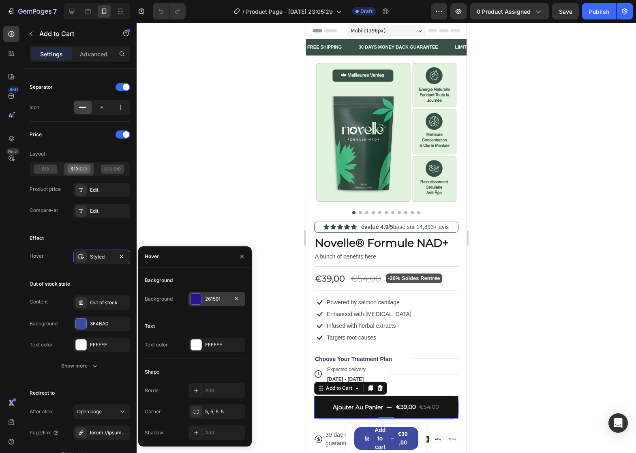
click at [217, 293] on div "261591" at bounding box center [217, 299] width 57 height 15
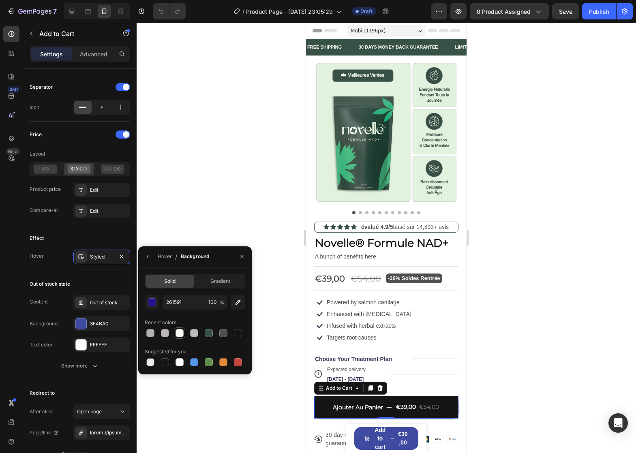
click at [178, 334] on div at bounding box center [180, 333] width 8 height 8
click at [193, 334] on div at bounding box center [194, 333] width 8 height 8
click at [180, 364] on div at bounding box center [180, 362] width 8 height 8
type input "FFFFFF"
click at [68, 327] on div "Background 3F4BA0" at bounding box center [80, 324] width 101 height 15
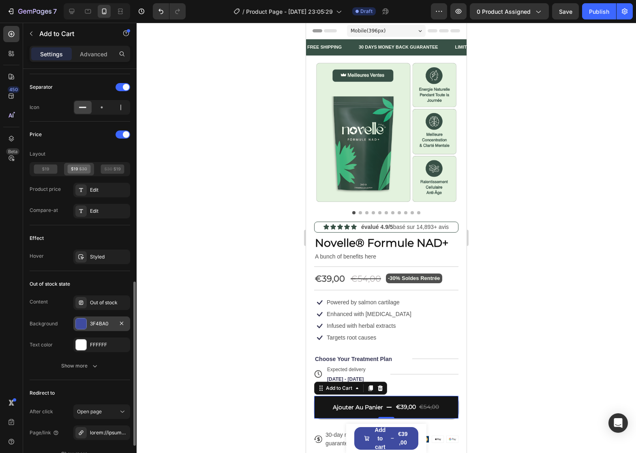
click at [94, 324] on div "3F4BA0" at bounding box center [102, 323] width 24 height 7
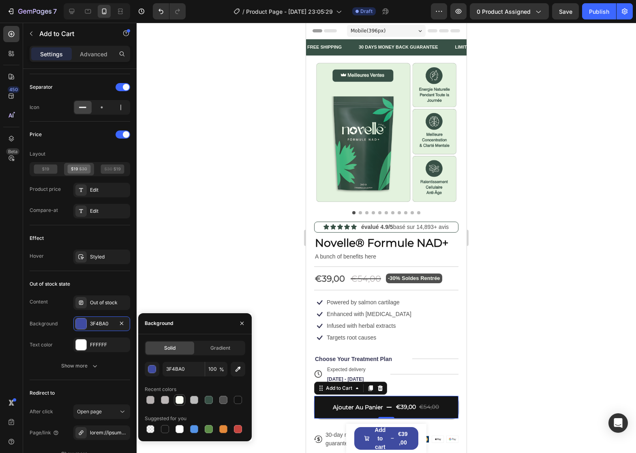
click at [183, 401] on div at bounding box center [180, 400] width 8 height 8
click at [194, 401] on div at bounding box center [194, 400] width 8 height 8
click at [178, 430] on div at bounding box center [180, 429] width 8 height 8
type input "FFFFFF"
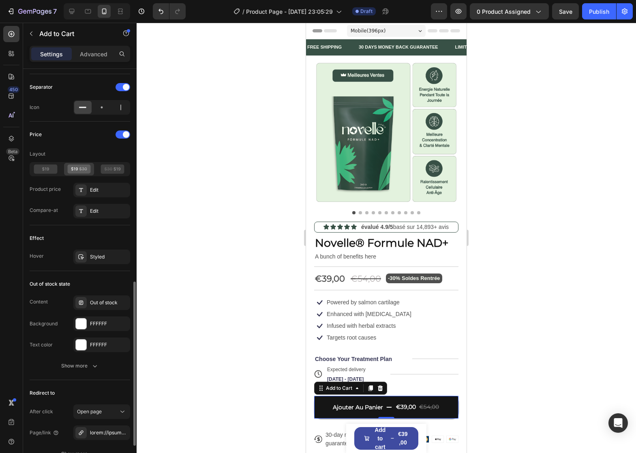
click at [58, 346] on div "Text color FFFFFF" at bounding box center [80, 345] width 101 height 15
click at [99, 346] on div "FFFFFF" at bounding box center [102, 344] width 24 height 7
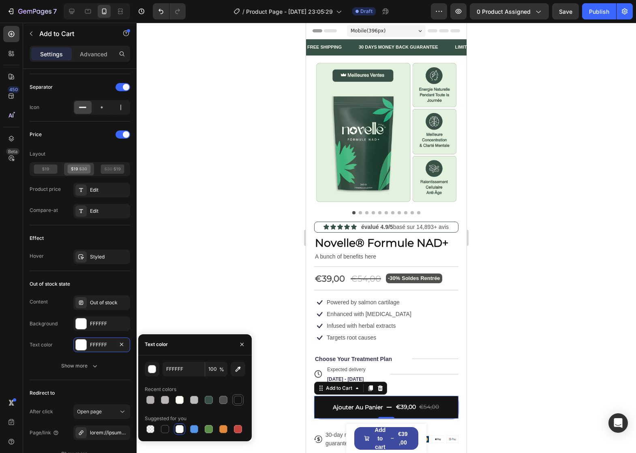
click at [237, 400] on div at bounding box center [238, 400] width 8 height 8
type input "121212"
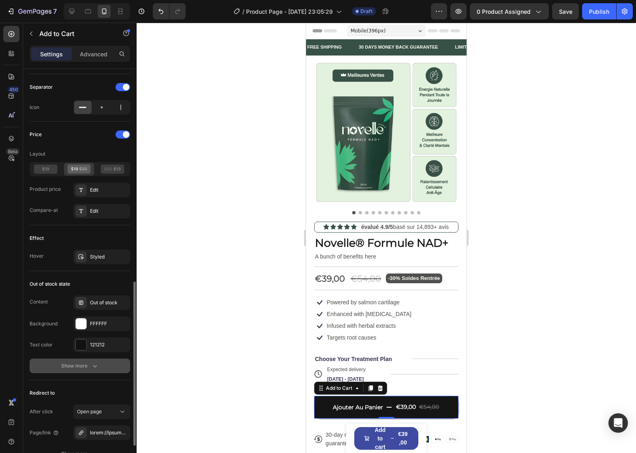
click at [102, 372] on button "Show more" at bounding box center [80, 366] width 101 height 15
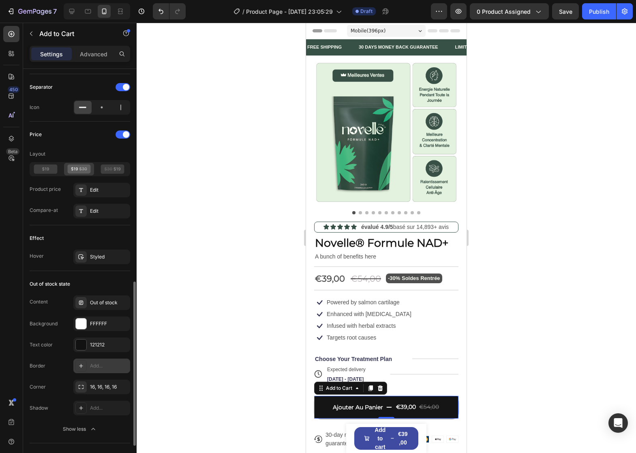
click at [92, 366] on div "Add..." at bounding box center [109, 365] width 38 height 7
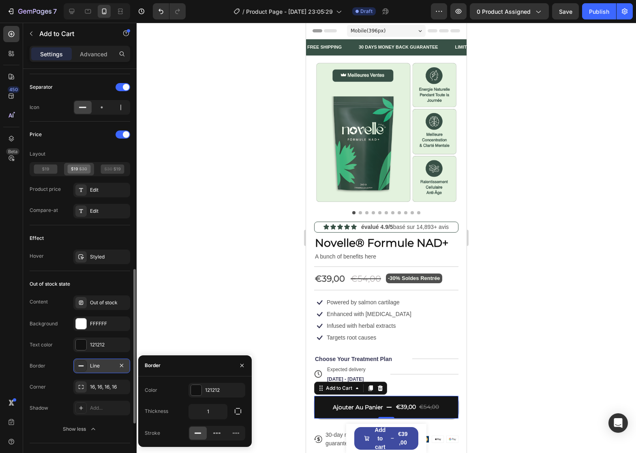
click at [58, 365] on div "Border Line" at bounding box center [80, 366] width 101 height 15
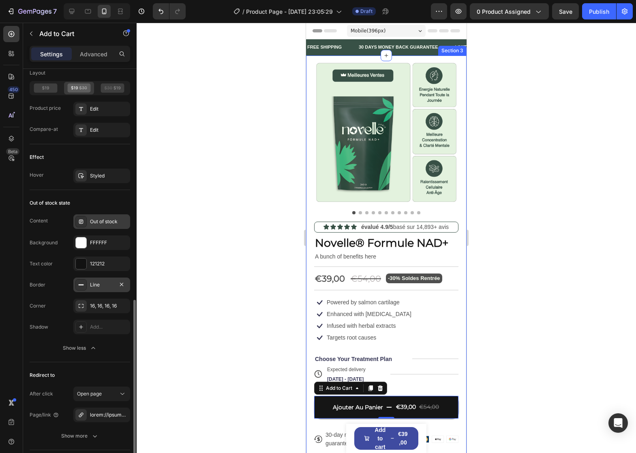
scroll to position [568, 0]
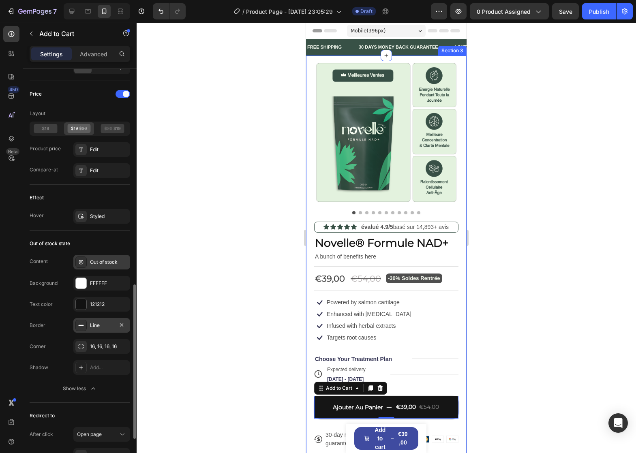
click at [99, 262] on div "Out of stock" at bounding box center [109, 262] width 38 height 7
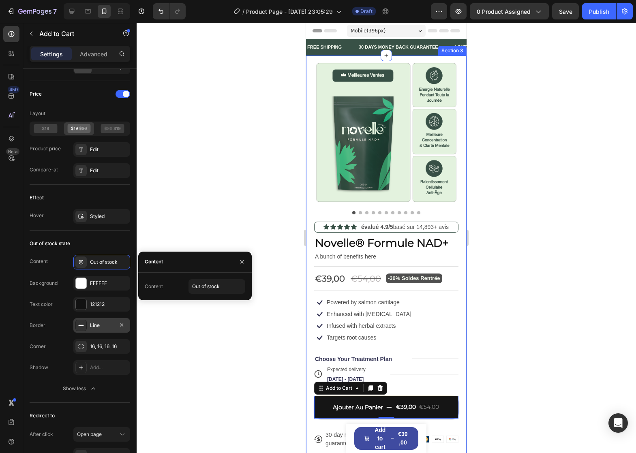
click at [166, 287] on div "Content Out of stock" at bounding box center [195, 286] width 101 height 15
click at [33, 289] on div "Background" at bounding box center [44, 283] width 28 height 13
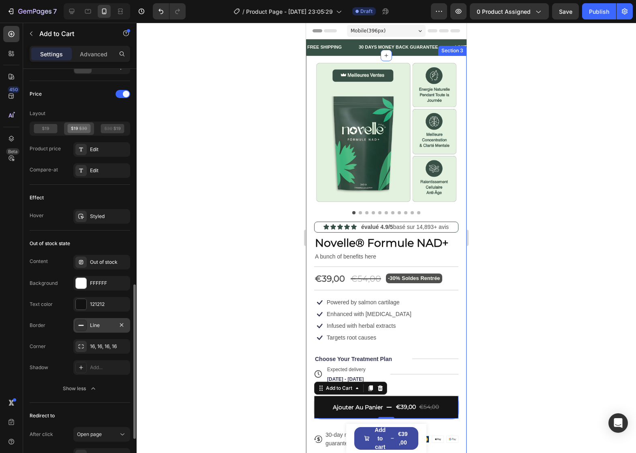
scroll to position [486, 0]
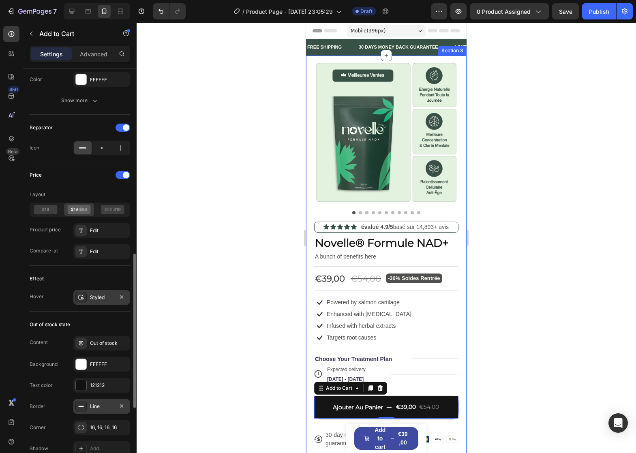
click at [94, 299] on div "Styled" at bounding box center [102, 297] width 24 height 7
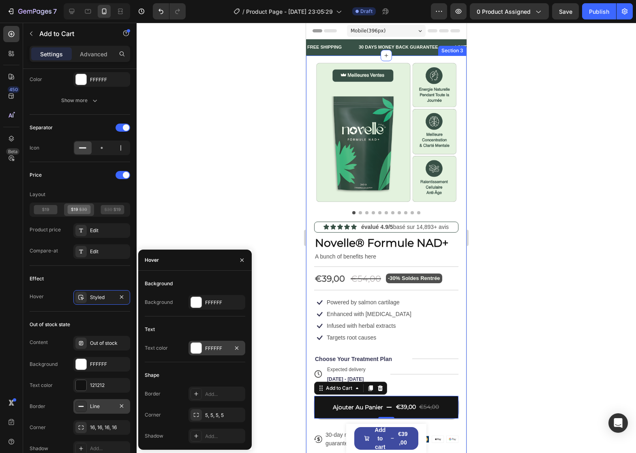
click at [210, 353] on div "FFFFFF" at bounding box center [217, 348] width 57 height 15
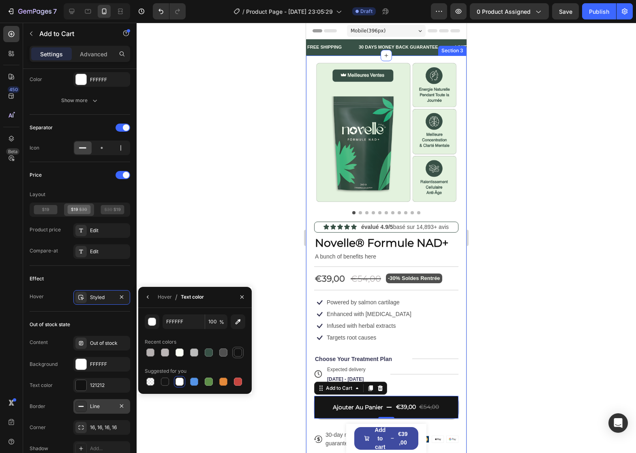
click at [237, 354] on div at bounding box center [238, 353] width 8 height 8
type input "121212"
click at [68, 312] on div "Out of stock state Content Out of stock Background FFFFFF Text color 121212 Bor…" at bounding box center [80, 398] width 101 height 172
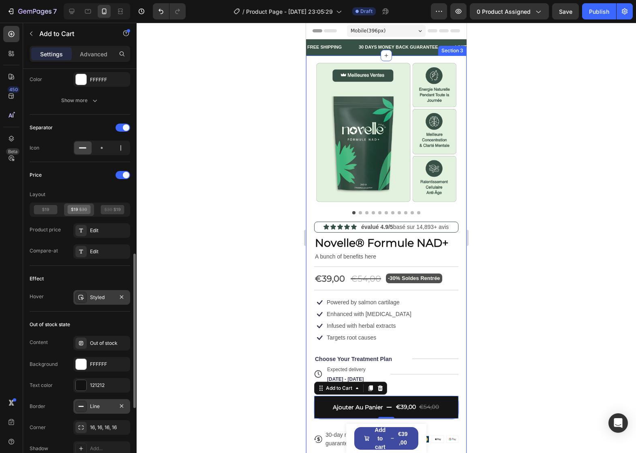
click at [96, 300] on div "Styled" at bounding box center [102, 297] width 24 height 7
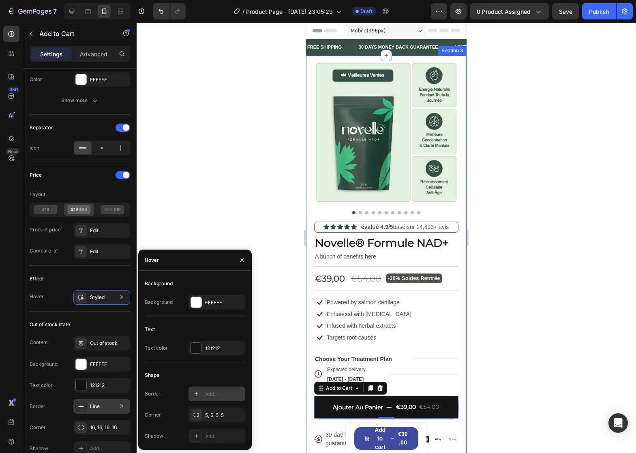
click at [220, 392] on div "Add..." at bounding box center [224, 394] width 38 height 7
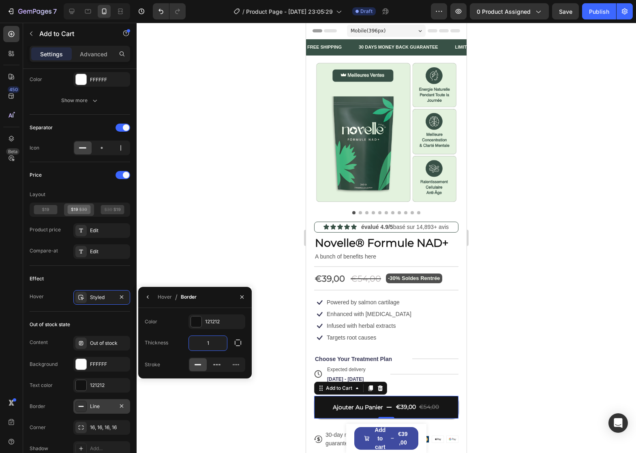
click at [210, 342] on input "1" at bounding box center [208, 343] width 38 height 15
type input "2"
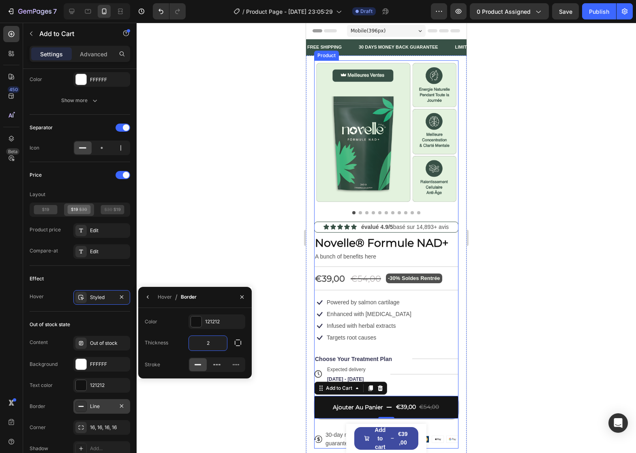
click at [362, 335] on p "Targets root causes" at bounding box center [351, 337] width 49 height 7
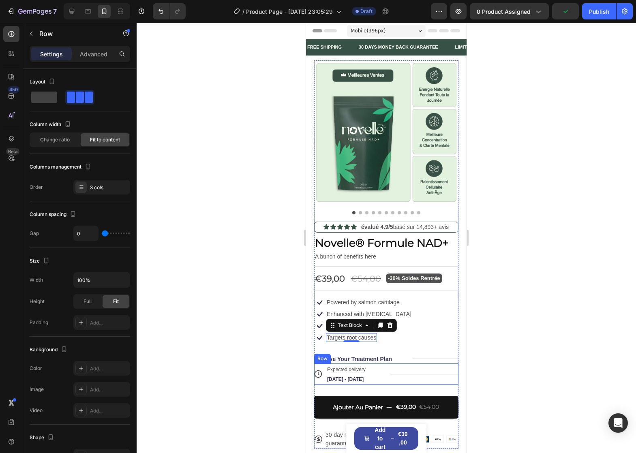
click at [419, 365] on div "Title Line" at bounding box center [424, 374] width 68 height 21
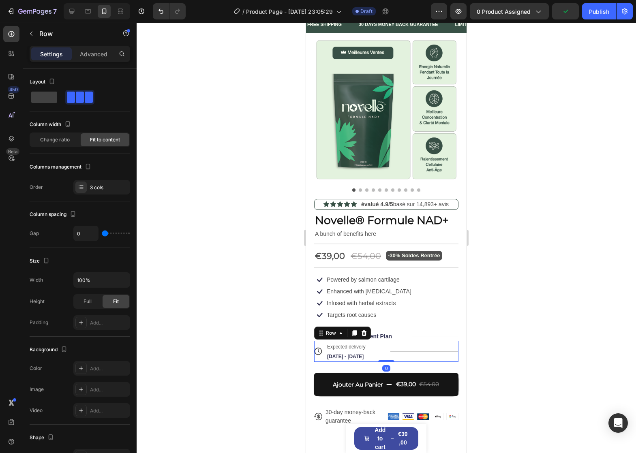
scroll to position [81, 0]
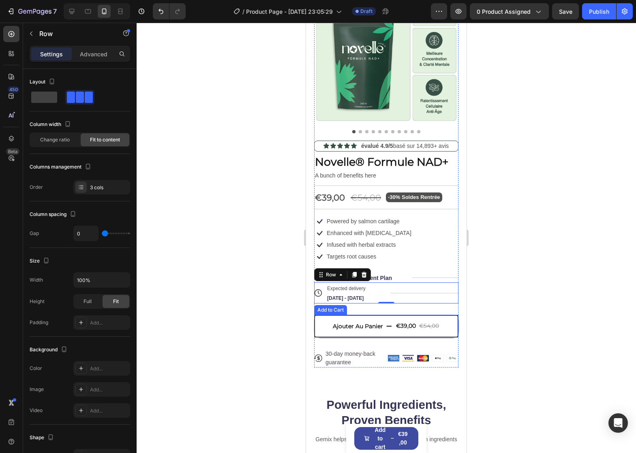
click at [324, 318] on button "Ajouter Au Panier €39,00 €54,00" at bounding box center [386, 326] width 144 height 23
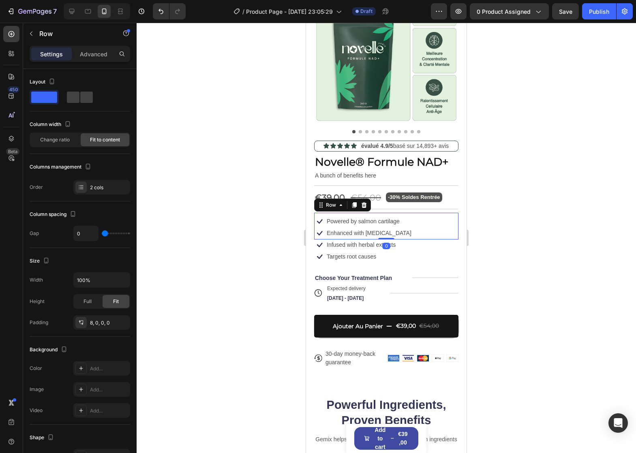
click at [422, 223] on div "Icon Powered by salmon cartilage Text Block Row Icon Enhanced with biotin Text …" at bounding box center [386, 226] width 144 height 27
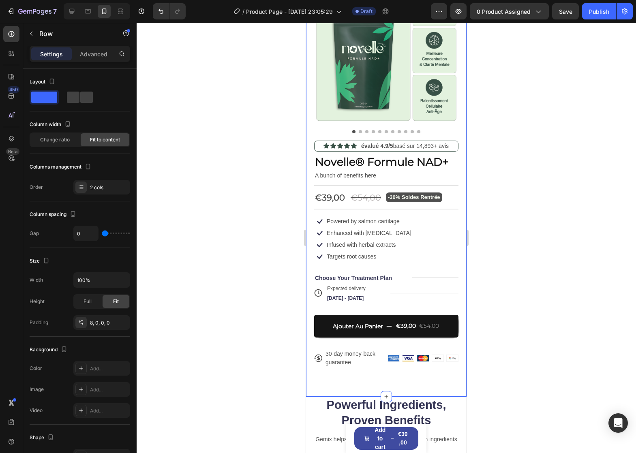
click at [396, 378] on div "Product Images Icon Icon Icon Icon Icon Icon List évalué 4.9/5 basé sur 14,893+…" at bounding box center [386, 185] width 161 height 422
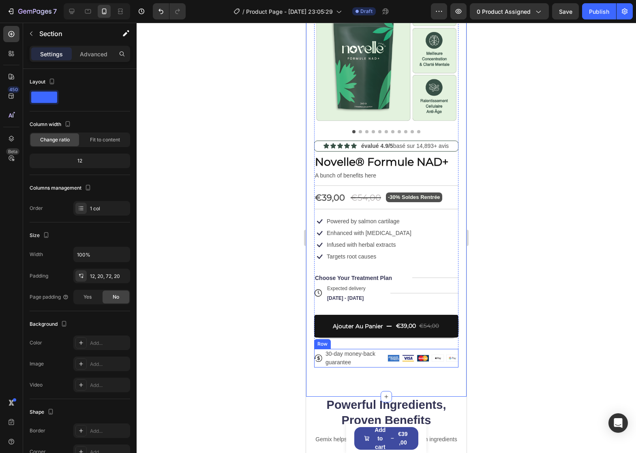
click at [378, 351] on p "30-day money-back guarantee" at bounding box center [355, 358] width 59 height 17
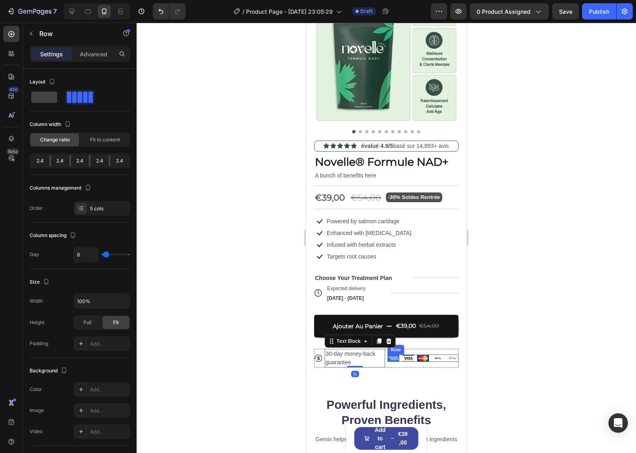
click at [426, 355] on div "Image Image Image Image Image Row" at bounding box center [423, 358] width 71 height 7
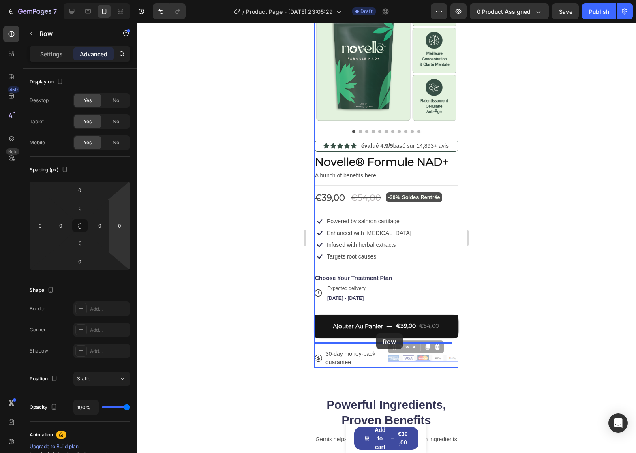
drag, startPoint x: 408, startPoint y: 340, endPoint x: 376, endPoint y: 334, distance: 32.2
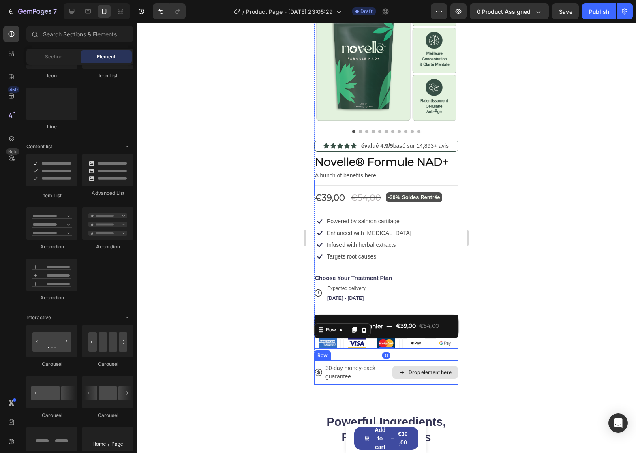
click at [399, 369] on icon at bounding box center [402, 372] width 6 height 7
click at [369, 338] on div "Image Image Image Image Image Row" at bounding box center [386, 343] width 144 height 11
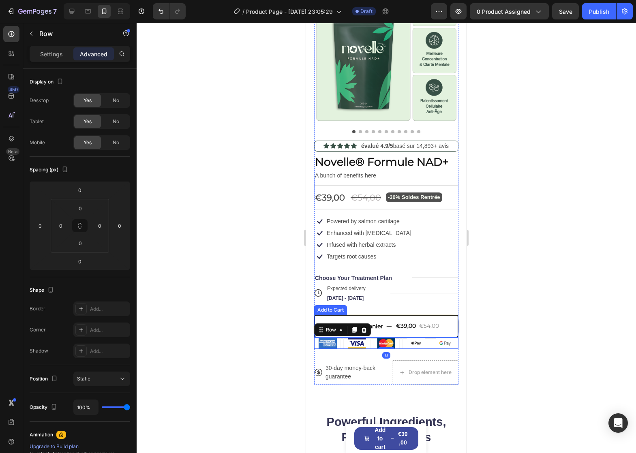
click at [412, 315] on button "Ajouter Au Panier €39,00 €54,00" at bounding box center [386, 326] width 144 height 23
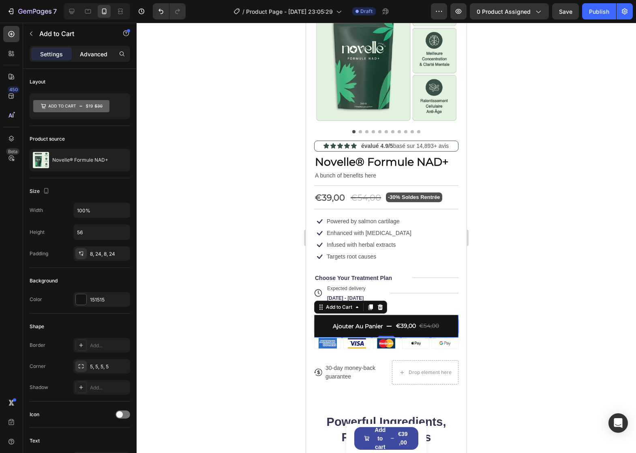
click at [99, 52] on p "Advanced" at bounding box center [94, 54] width 28 height 9
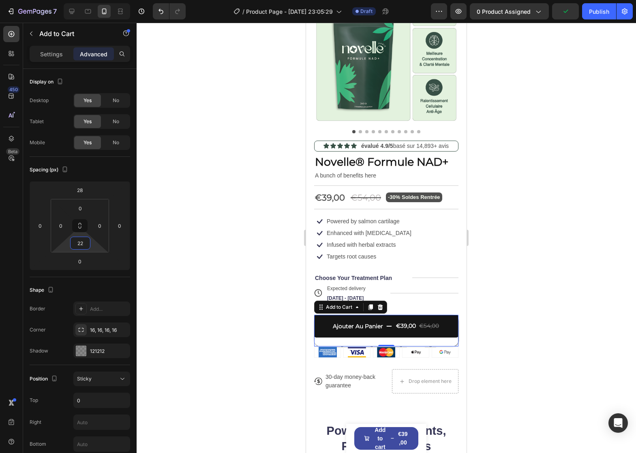
type input "20"
drag, startPoint x: 94, startPoint y: 246, endPoint x: 226, endPoint y: 302, distance: 143.1
click at [96, 0] on html "7 / Product Page - Aug 27, 23:05:29 Draft Preview 0 product assigned Publish 45…" at bounding box center [318, 0] width 636 height 0
click at [317, 348] on div at bounding box center [328, 351] width 26 height 11
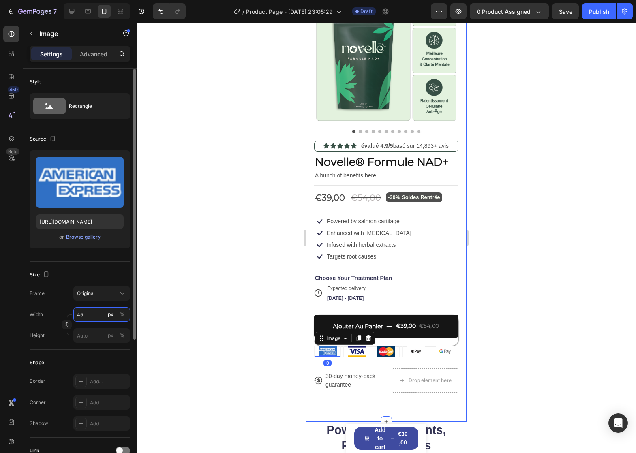
click at [81, 318] on input "45" at bounding box center [101, 314] width 57 height 15
type input "2"
type input "35"
click at [87, 316] on input "35" at bounding box center [101, 314] width 57 height 15
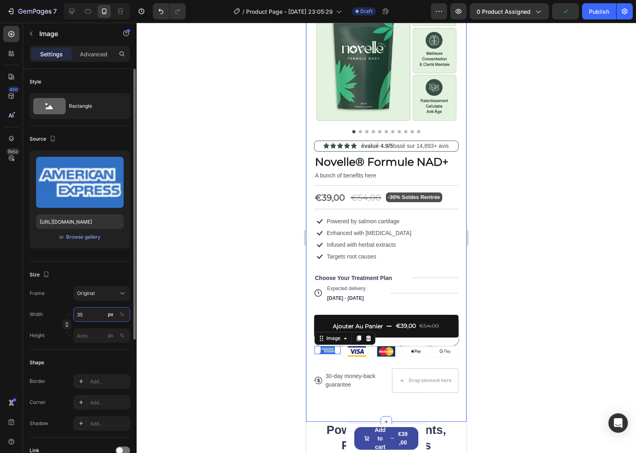
click at [87, 316] on input "35" at bounding box center [101, 314] width 57 height 15
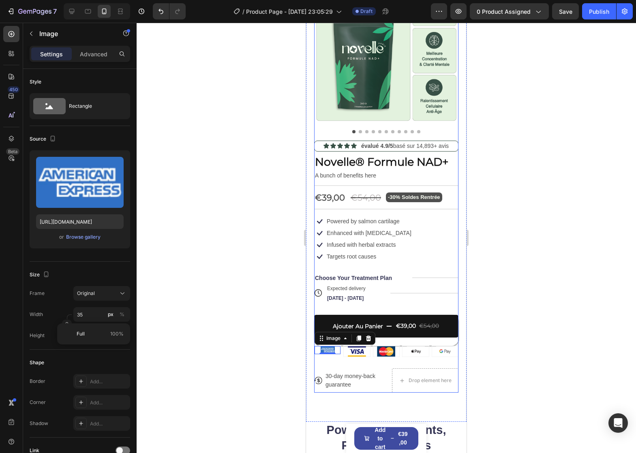
click at [349, 346] on img at bounding box center [357, 351] width 18 height 11
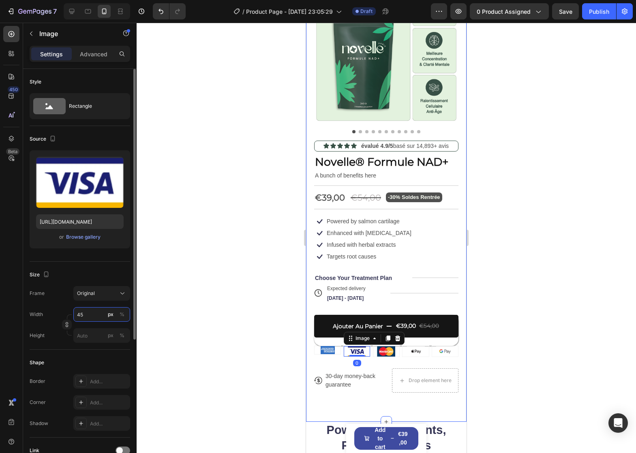
click at [84, 318] on input "45" at bounding box center [101, 314] width 57 height 15
paste input "3"
type input "35"
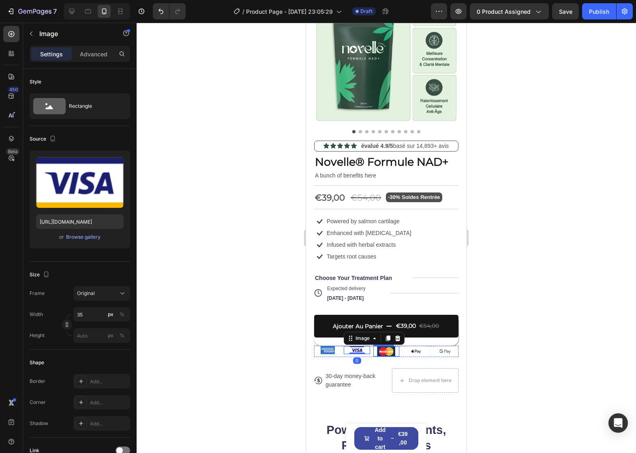
click at [383, 347] on img at bounding box center [386, 351] width 18 height 11
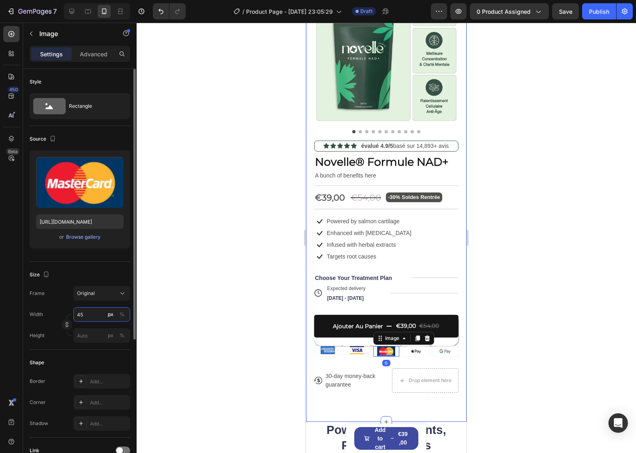
click at [88, 313] on input "45" at bounding box center [101, 314] width 57 height 15
paste input "3"
type input "35"
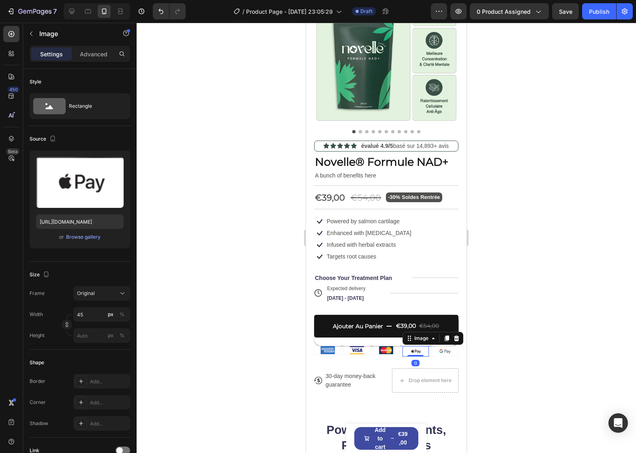
click at [410, 346] on img at bounding box center [416, 351] width 18 height 11
click at [78, 315] on input "45" at bounding box center [101, 314] width 57 height 15
paste input "3"
type input "35"
click at [441, 348] on img at bounding box center [445, 351] width 18 height 11
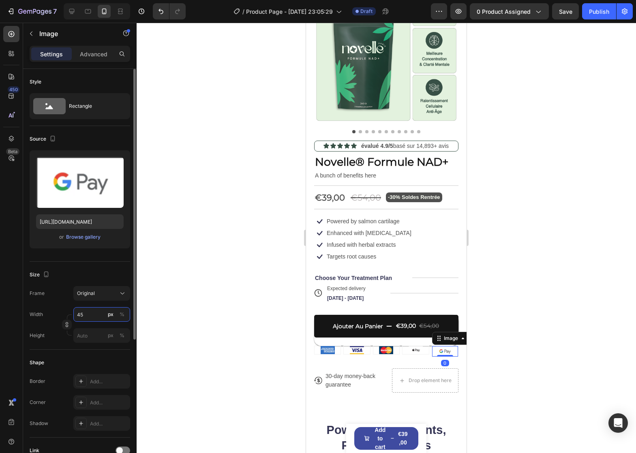
click at [81, 315] on input "45" at bounding box center [101, 314] width 57 height 15
paste input "3"
type input "35"
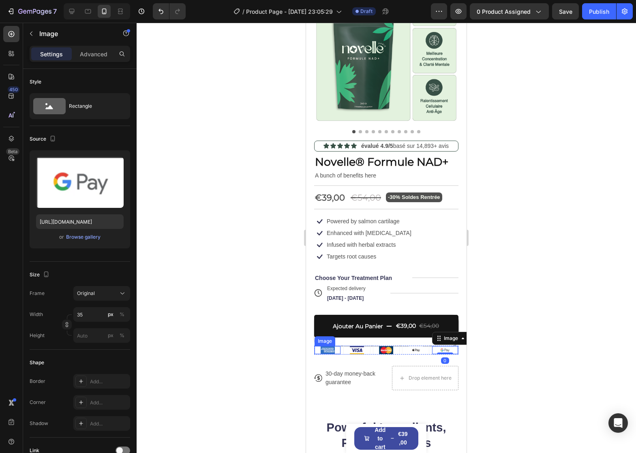
click at [317, 346] on div at bounding box center [328, 350] width 26 height 8
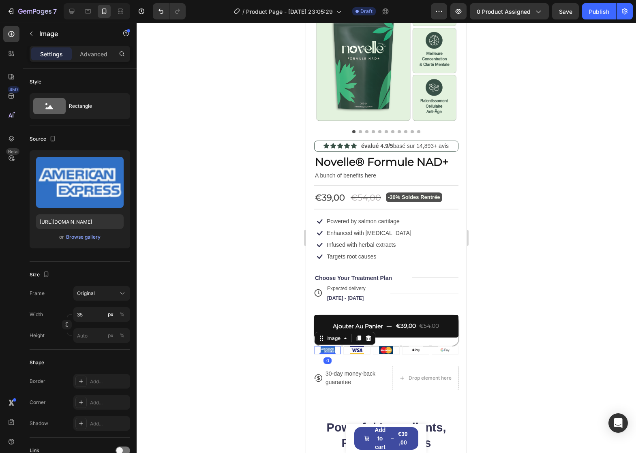
click at [315, 346] on div at bounding box center [328, 350] width 26 height 8
click at [334, 336] on div "Image" at bounding box center [333, 338] width 17 height 7
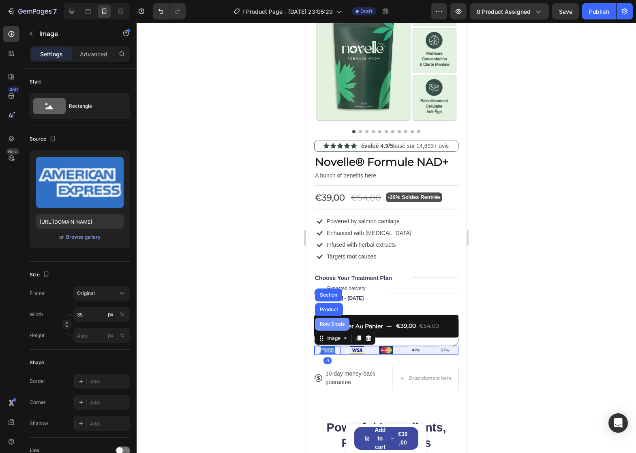
click at [345, 322] on div "Row 5 cols" at bounding box center [332, 324] width 28 height 5
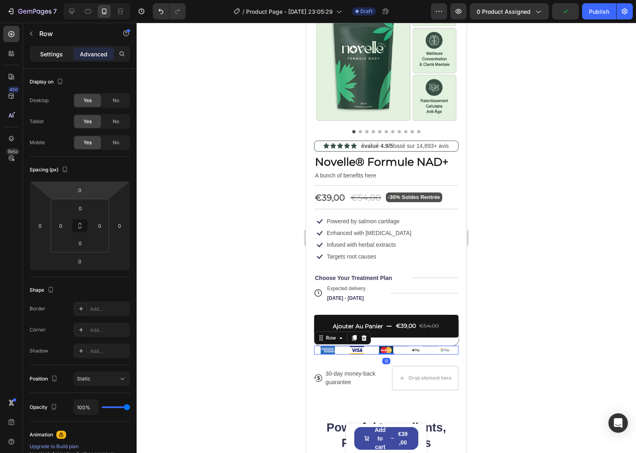
click at [53, 51] on p "Settings" at bounding box center [51, 54] width 23 height 9
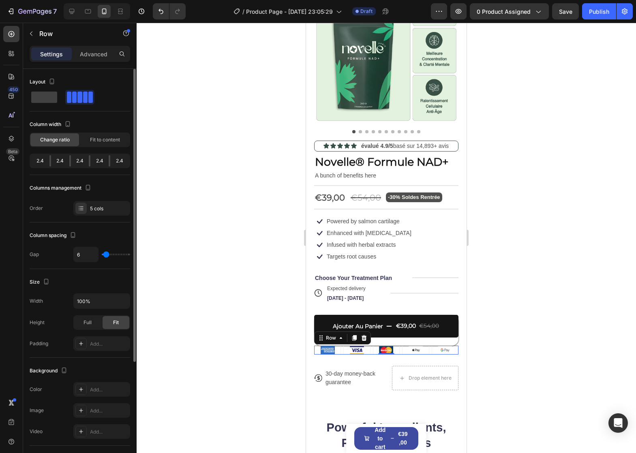
type input "7"
type input "4"
type input "2"
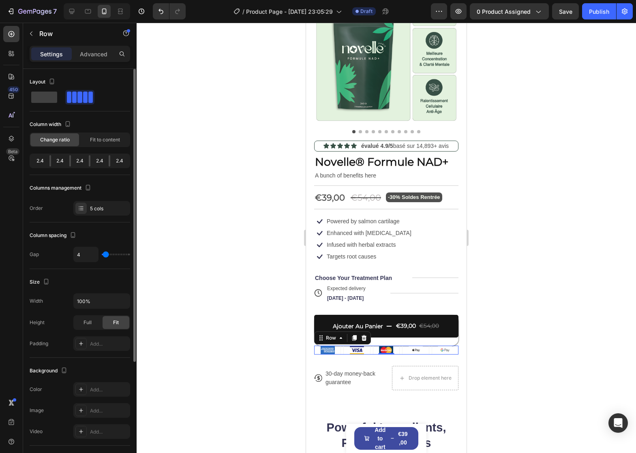
type input "2"
type input "0"
drag, startPoint x: 107, startPoint y: 255, endPoint x: 84, endPoint y: 259, distance: 22.7
type input "0"
click at [102, 255] on input "range" at bounding box center [116, 255] width 28 height 2
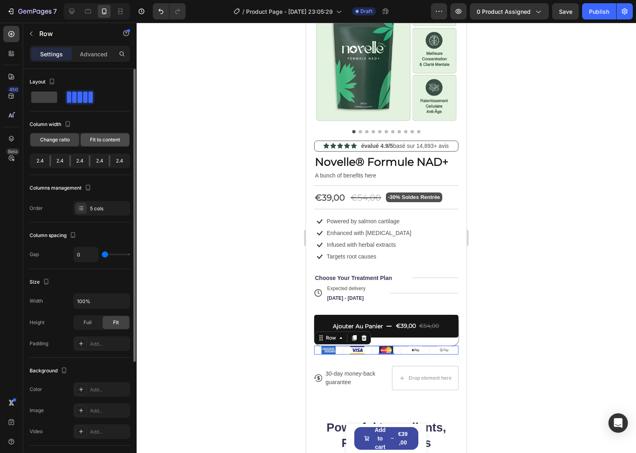
click at [96, 137] on span "Fit to content" at bounding box center [105, 139] width 30 height 7
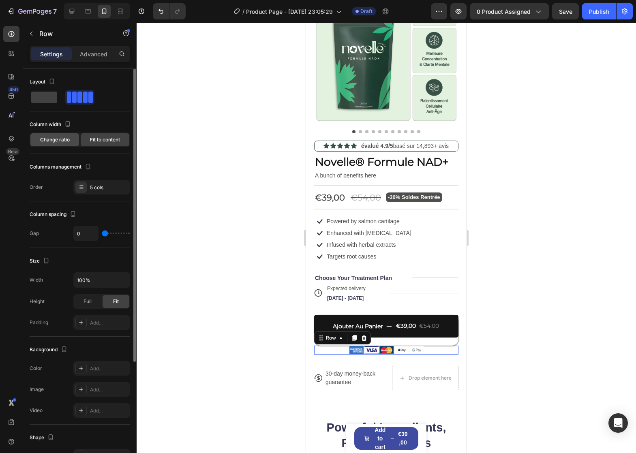
click at [69, 142] on span "Change ratio" at bounding box center [55, 139] width 30 height 7
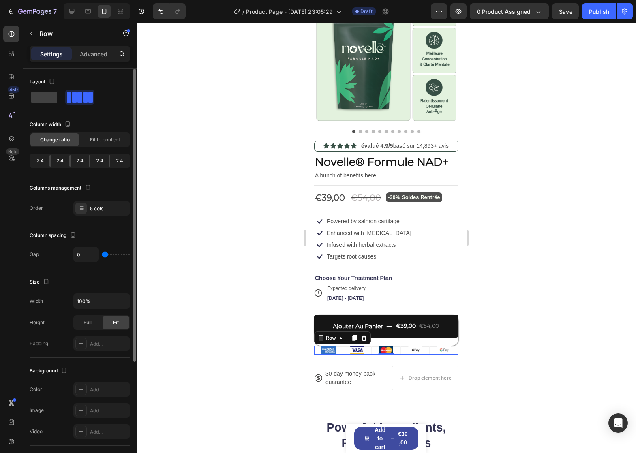
click at [72, 191] on div "Columns management" at bounding box center [61, 188] width 63 height 11
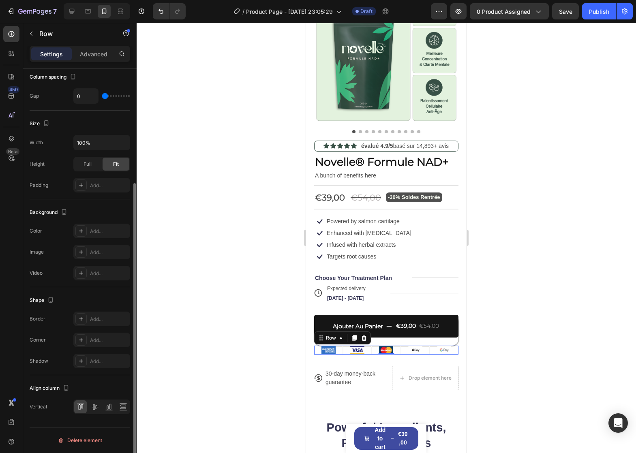
scroll to position [0, 0]
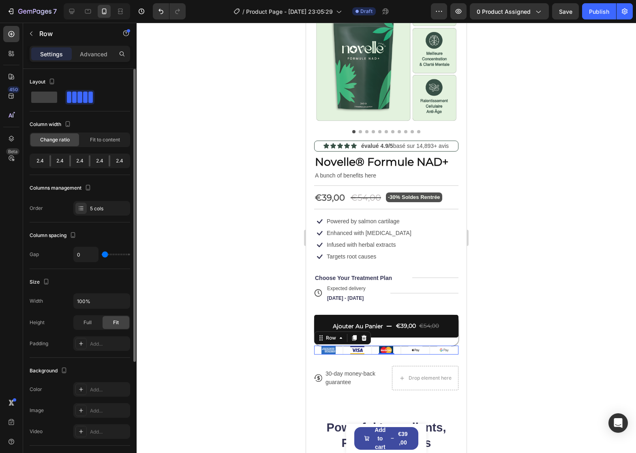
type input "7"
type input "11"
type input "31"
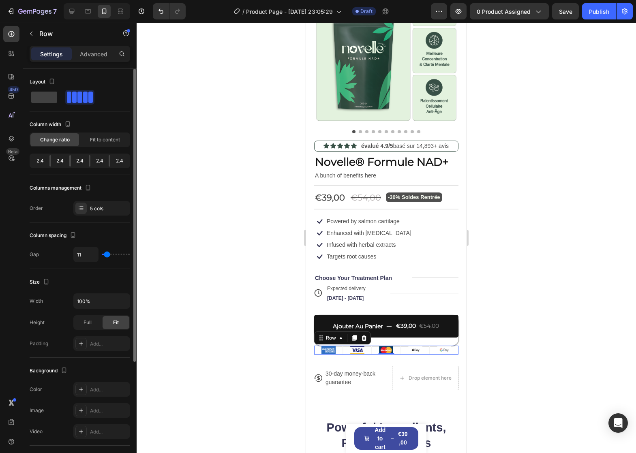
type input "31"
type input "33"
type input "31"
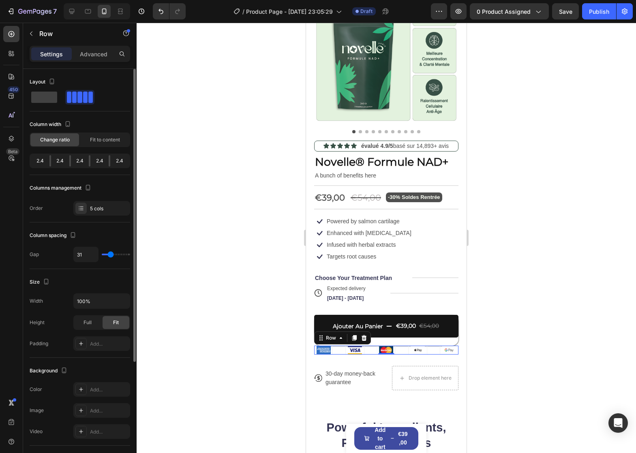
type input "29"
type input "27"
type input "24"
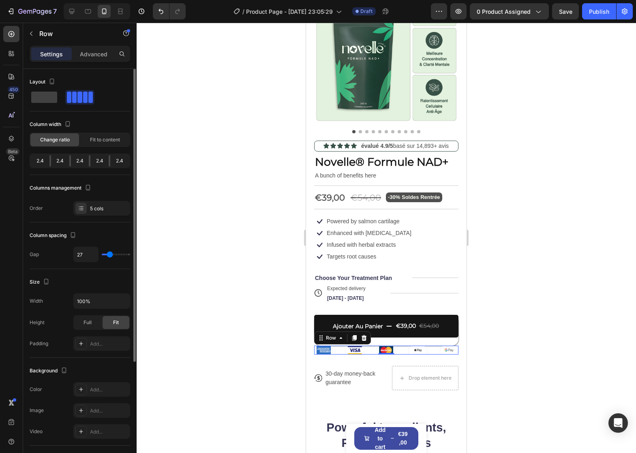
type input "24"
type input "22"
type input "20"
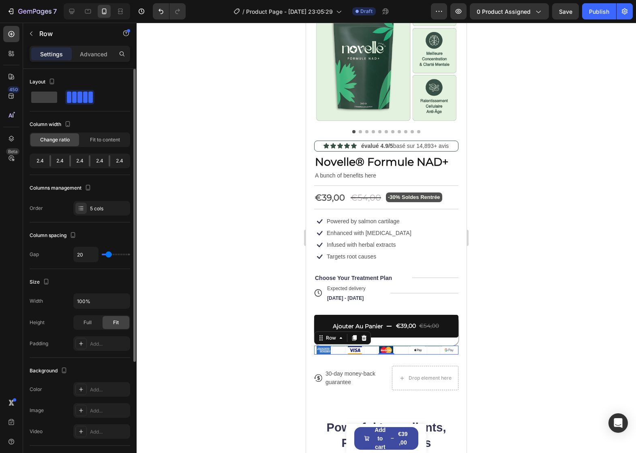
type input "18"
type input "16"
type input "11"
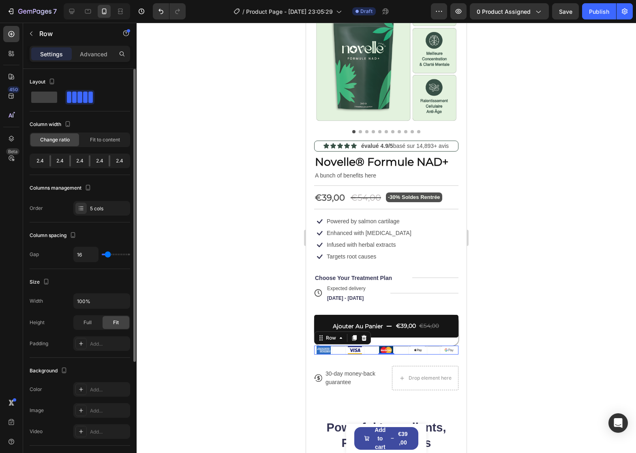
type input "11"
type input "0"
type input "7"
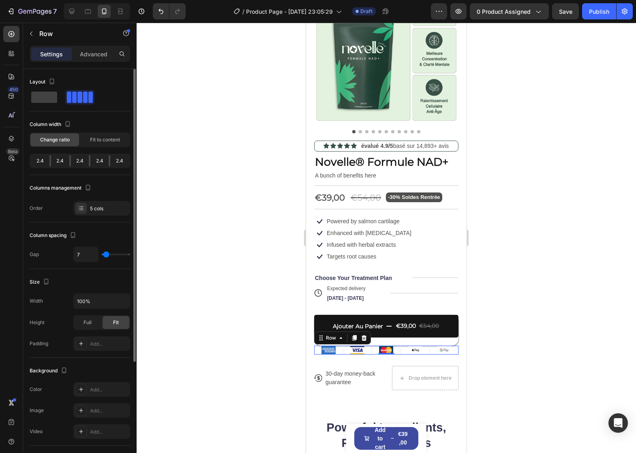
type input "98"
type input "118"
type input "120"
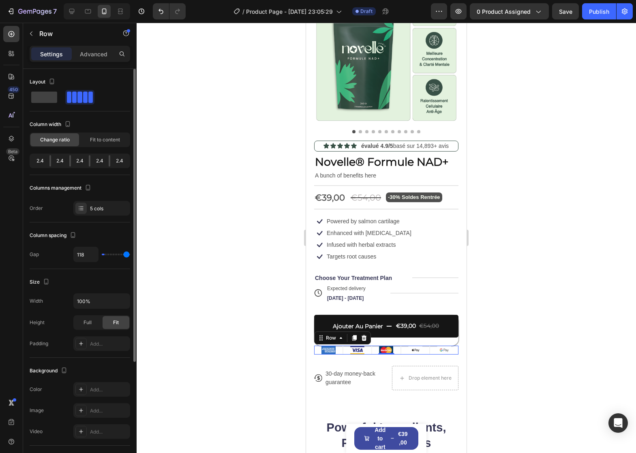
type input "120"
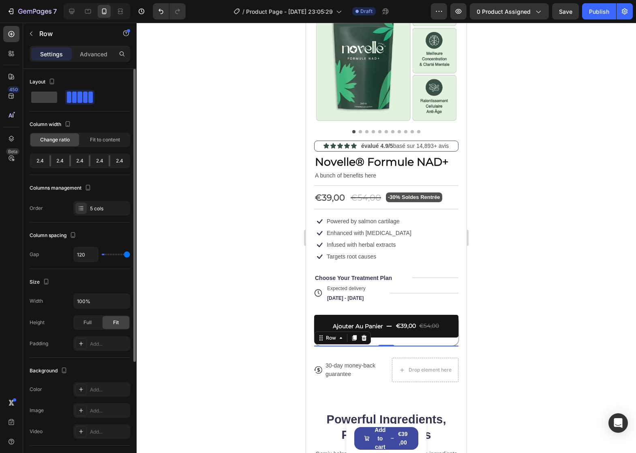
type input "116"
type input "102"
type input "0"
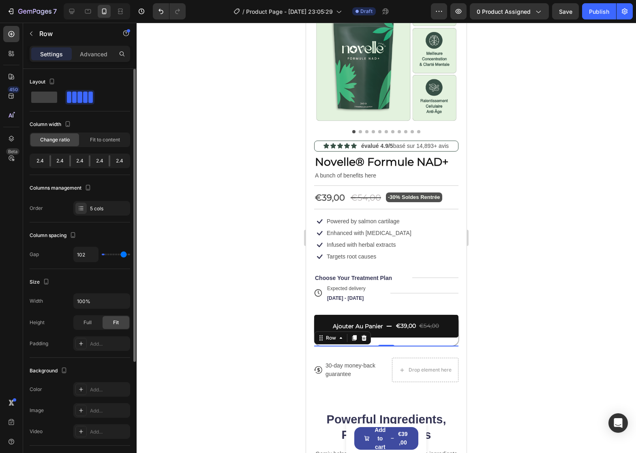
type input "0"
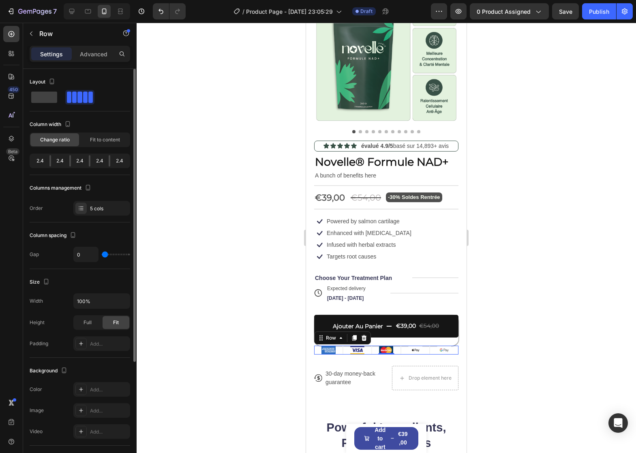
drag, startPoint x: 106, startPoint y: 255, endPoint x: 47, endPoint y: 237, distance: 61.4
click at [102, 254] on input "range" at bounding box center [116, 255] width 28 height 2
click at [90, 161] on div "2.4" at bounding box center [99, 160] width 18 height 11
click at [96, 141] on span "Fit to content" at bounding box center [105, 139] width 30 height 7
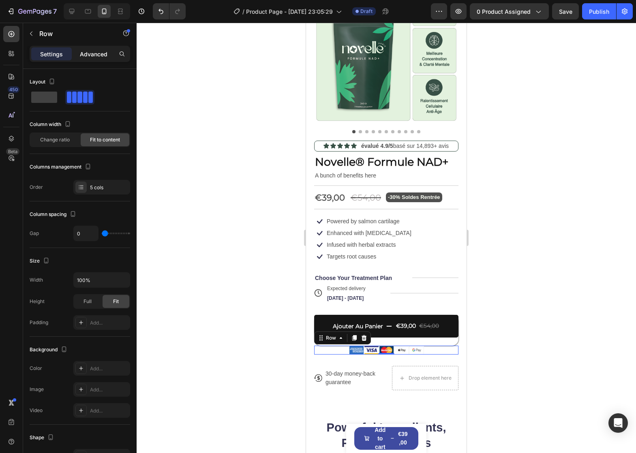
click at [94, 59] on div "Advanced" at bounding box center [93, 53] width 41 height 13
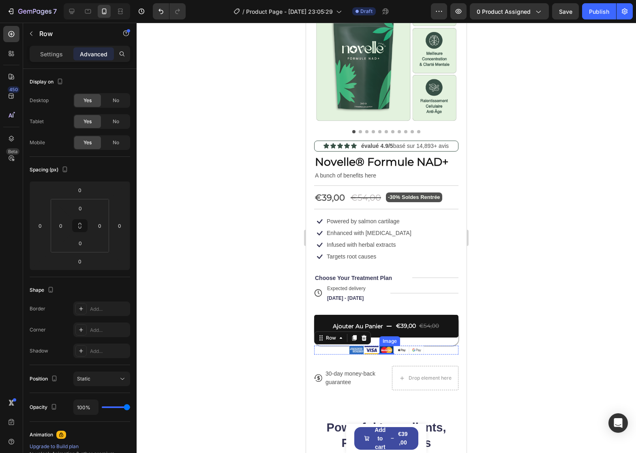
click at [364, 274] on p "Choose Your Treatment Plan" at bounding box center [353, 277] width 77 height 7
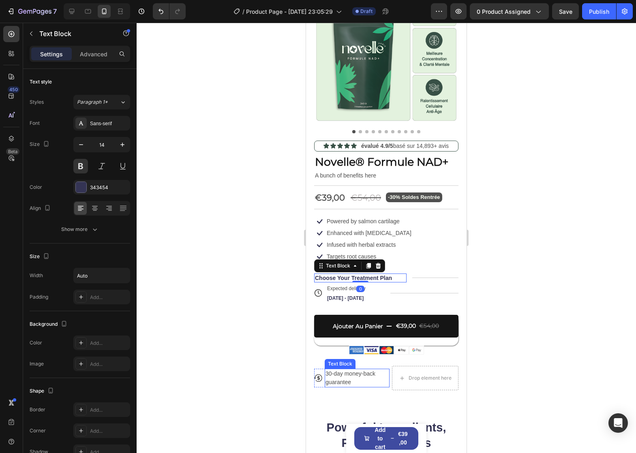
click at [330, 385] on div "Product Images Icon Icon Icon Icon Icon Icon List évalué 4.9/5 basé sur 14,893+…" at bounding box center [386, 197] width 161 height 446
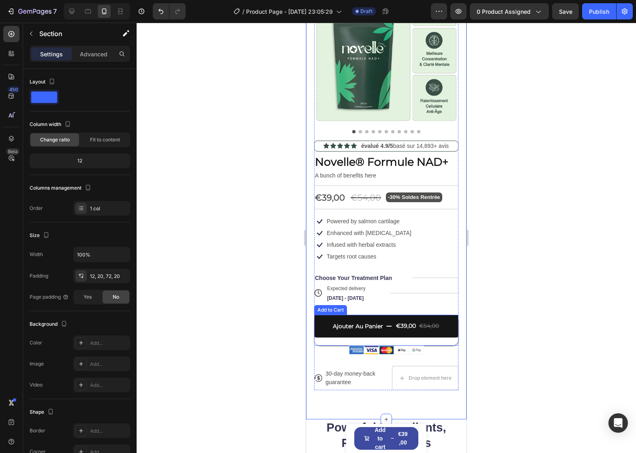
click at [330, 337] on div "Ajouter Au Panier €39,00 €54,00 Add to Cart" at bounding box center [386, 330] width 144 height 31
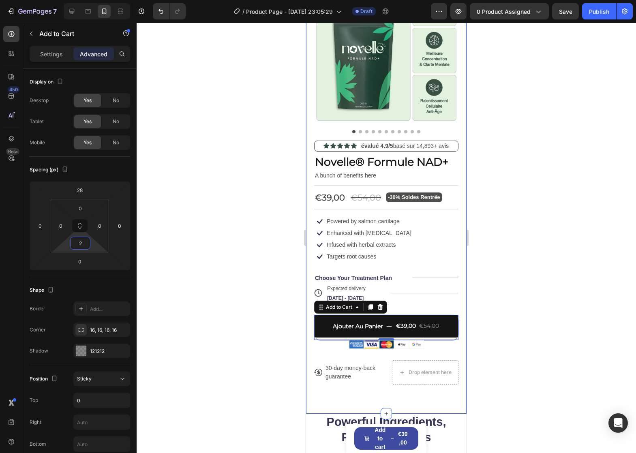
type input "0"
drag, startPoint x: 91, startPoint y: 244, endPoint x: 92, endPoint y: 250, distance: 5.7
click at [92, 0] on html "7 / Product Page - Aug 27, 23:05:29 Draft Preview 0 product assigned Save Publi…" at bounding box center [318, 0] width 636 height 0
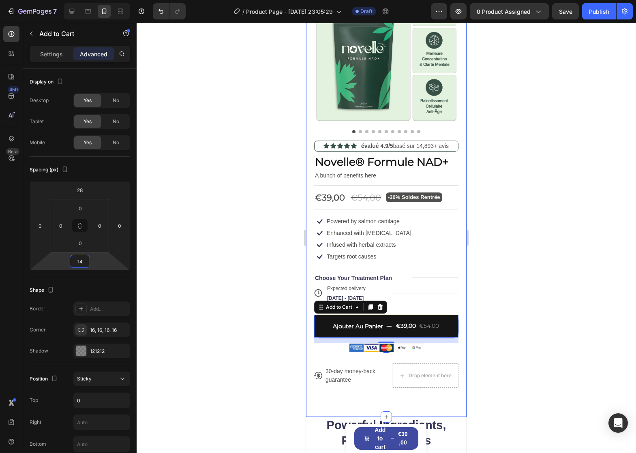
type input "16"
click at [92, 0] on html "7 / Product Page - Aug 27, 23:05:29 Draft Preview 0 product assigned Save Publi…" at bounding box center [318, 0] width 636 height 0
click at [361, 384] on div "Product Images Icon Icon Icon Icon Icon Icon List évalué 4.9/5 basé sur 14,893+…" at bounding box center [386, 196] width 161 height 444
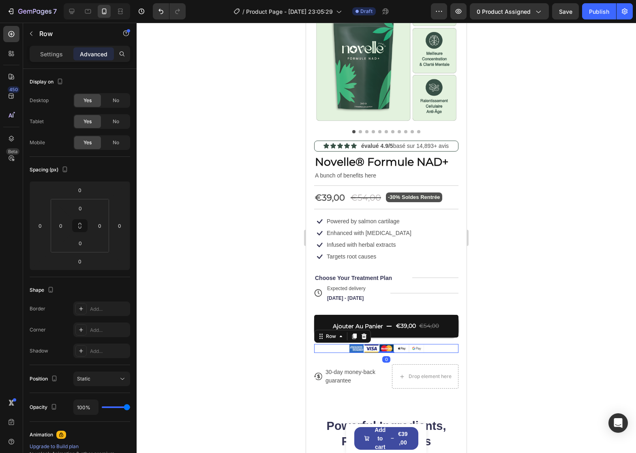
click at [336, 345] on div "Image Image Image Image Image Row 0" at bounding box center [386, 348] width 144 height 9
click at [368, 345] on img at bounding box center [371, 349] width 14 height 8
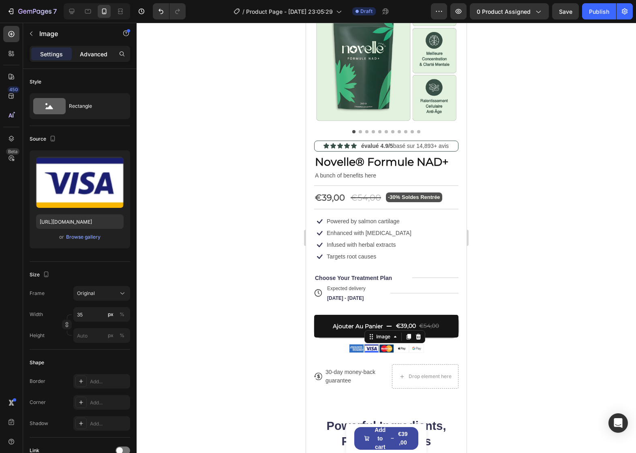
click at [88, 52] on p "Advanced" at bounding box center [94, 54] width 28 height 9
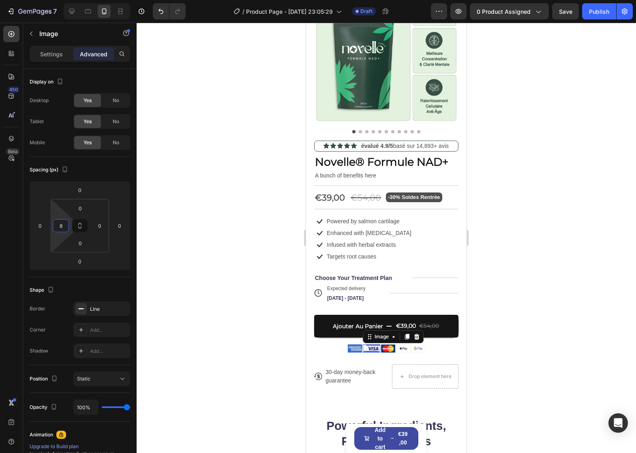
type input "6"
click at [61, 0] on html "7 / Product Page - Aug 27, 23:05:29 Draft Preview 0 product assigned Save Publi…" at bounding box center [318, 0] width 636 height 0
click at [59, 224] on input "6" at bounding box center [61, 226] width 12 height 12
click at [99, 225] on input "0" at bounding box center [100, 226] width 12 height 12
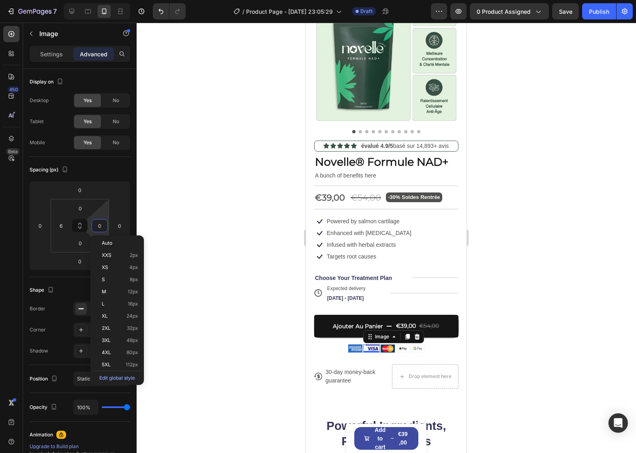
paste input "6"
type input "6"
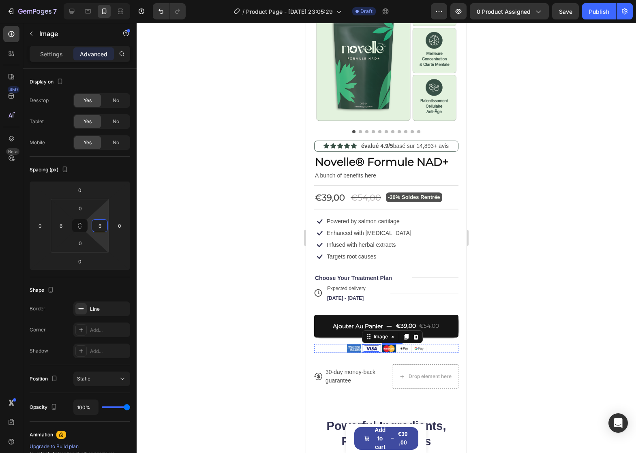
click at [384, 345] on img at bounding box center [389, 349] width 14 height 8
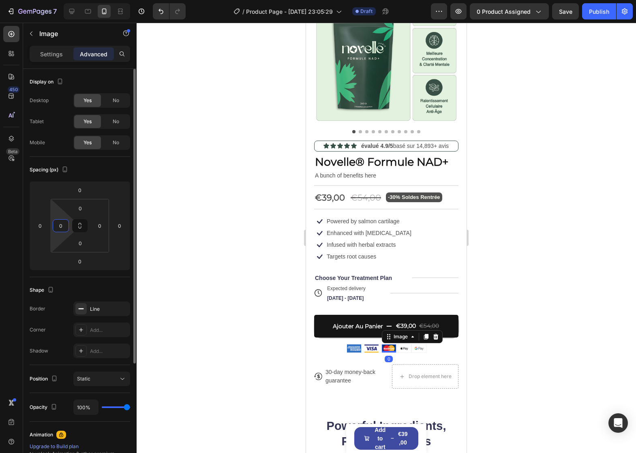
click at [62, 230] on input "0" at bounding box center [61, 226] width 12 height 12
paste input "6"
type input "6"
click at [98, 228] on input "0" at bounding box center [100, 226] width 12 height 12
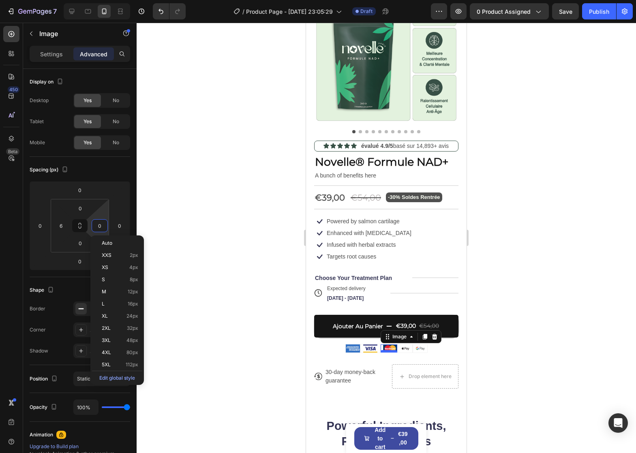
paste input "6"
type input "6"
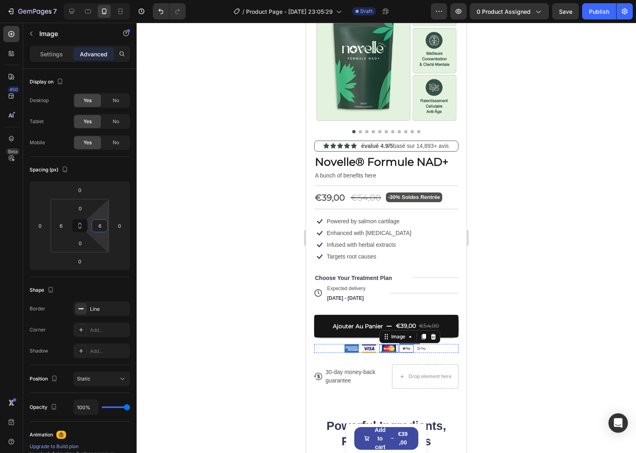
click at [403, 345] on img at bounding box center [406, 349] width 14 height 8
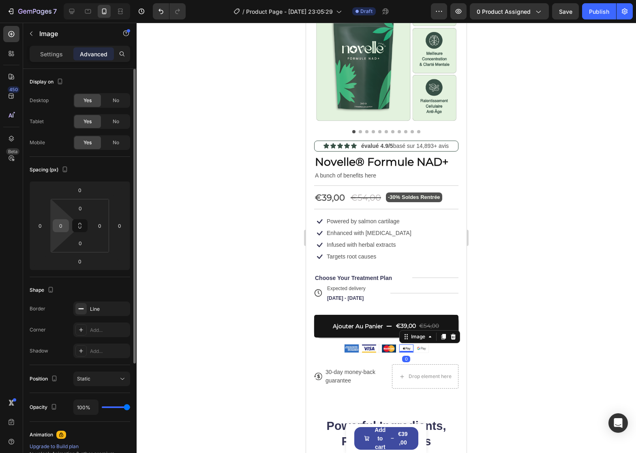
click at [64, 230] on input "0" at bounding box center [61, 226] width 12 height 12
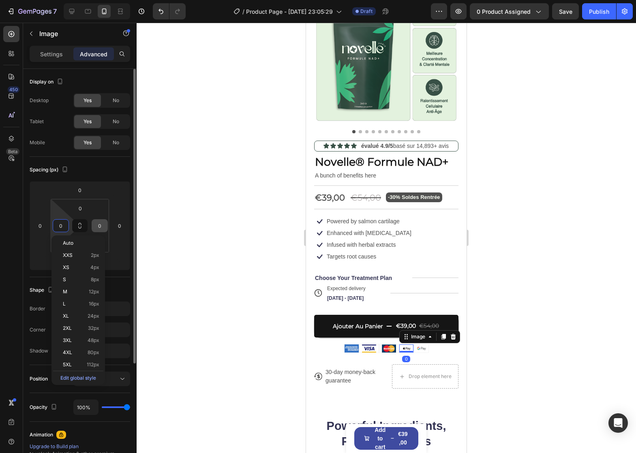
paste input "6"
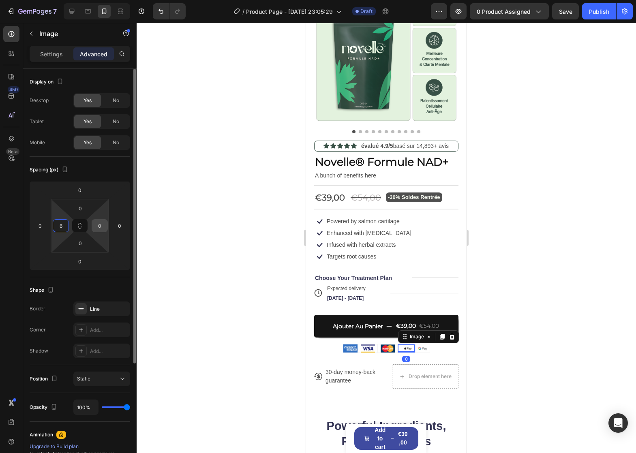
type input "6"
click at [101, 226] on input "0" at bounding box center [100, 226] width 12 height 12
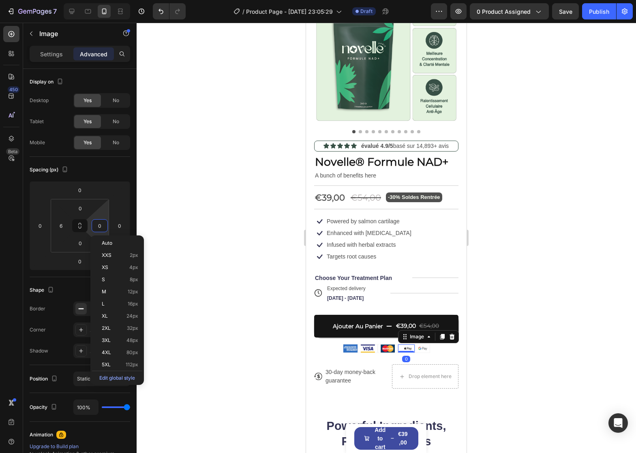
paste input "6"
type input "6"
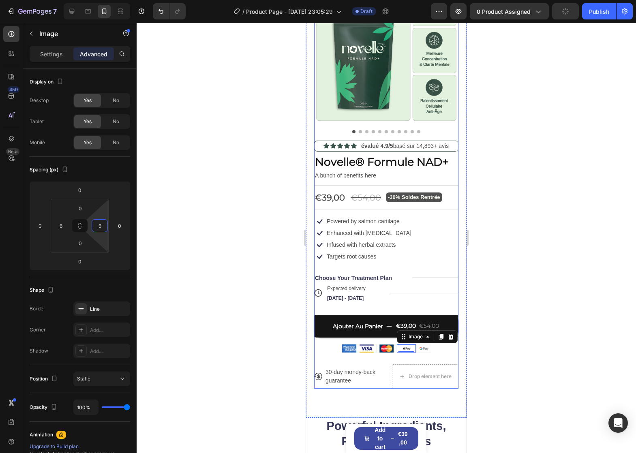
click at [422, 345] on img at bounding box center [424, 349] width 14 height 8
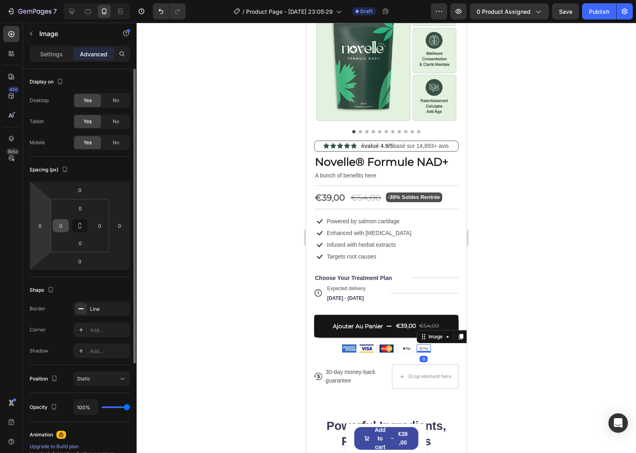
click at [55, 223] on input "0" at bounding box center [61, 226] width 12 height 12
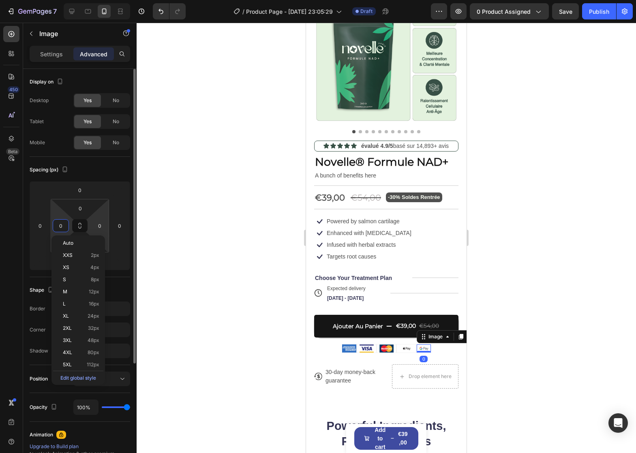
paste input "6"
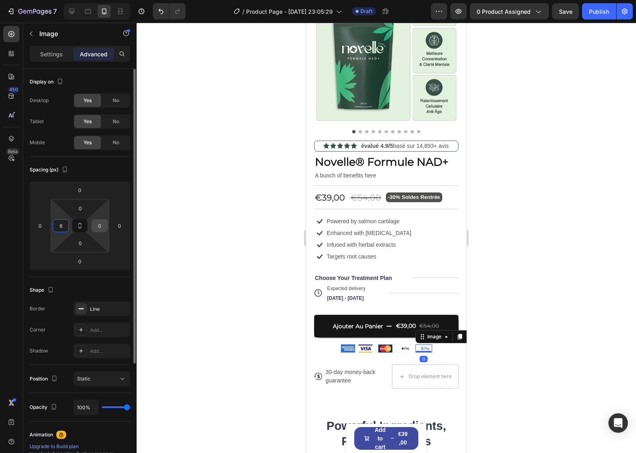
type input "6"
click at [103, 231] on input "0" at bounding box center [100, 226] width 12 height 12
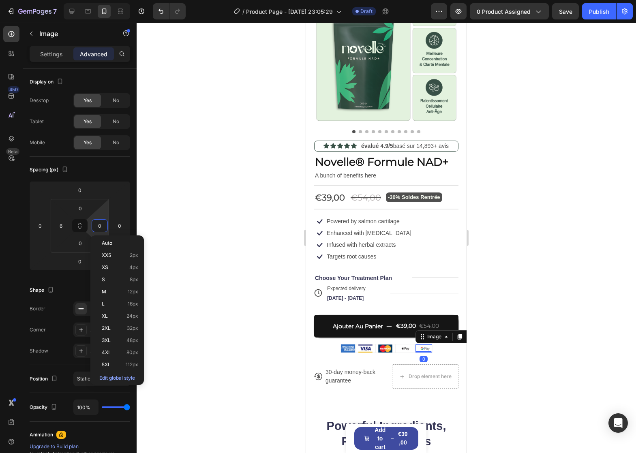
paste input "6"
type input "6"
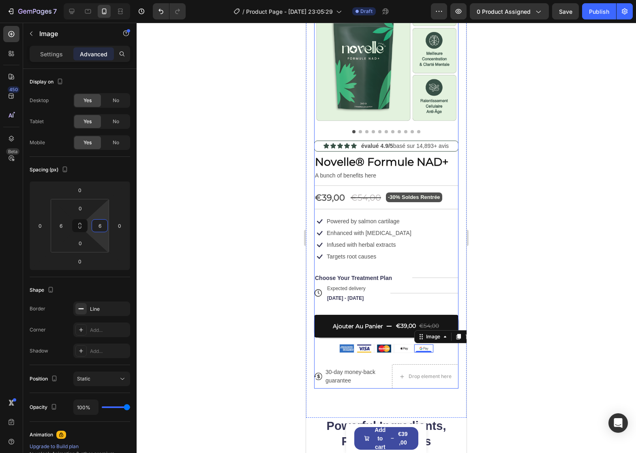
click at [336, 344] on div "Image Image Image Image Image 0 Row" at bounding box center [386, 348] width 144 height 9
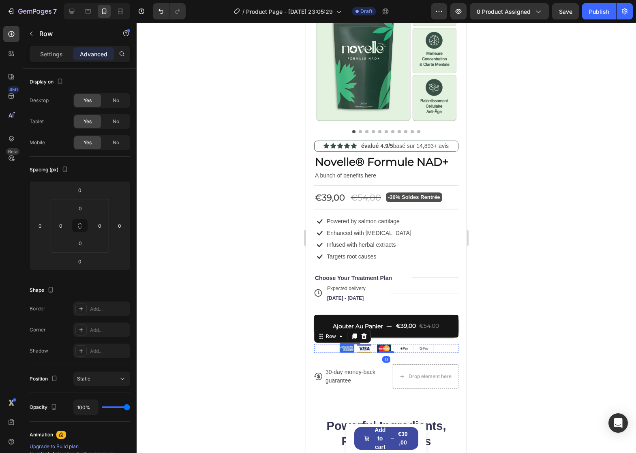
click at [343, 345] on img at bounding box center [347, 349] width 14 height 8
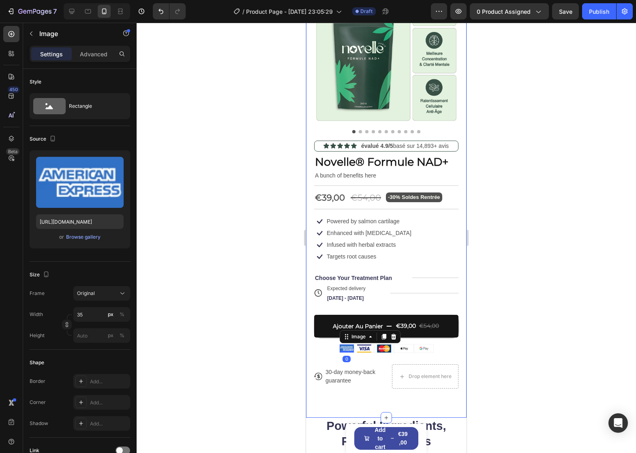
click at [88, 62] on div "Settings Advanced" at bounding box center [80, 57] width 114 height 23
click at [102, 59] on div "Advanced" at bounding box center [93, 53] width 41 height 13
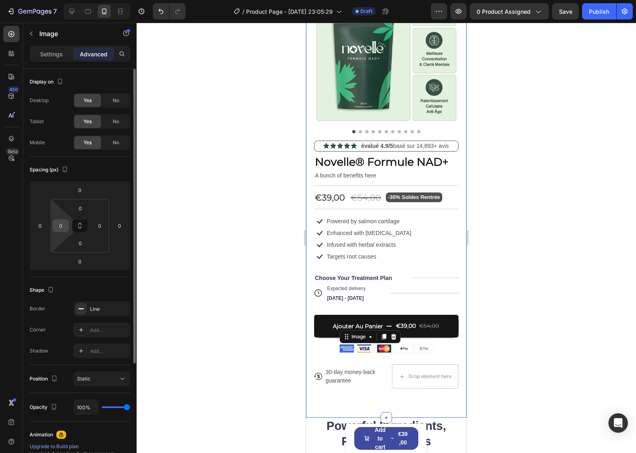
click at [56, 222] on input "0" at bounding box center [61, 226] width 12 height 12
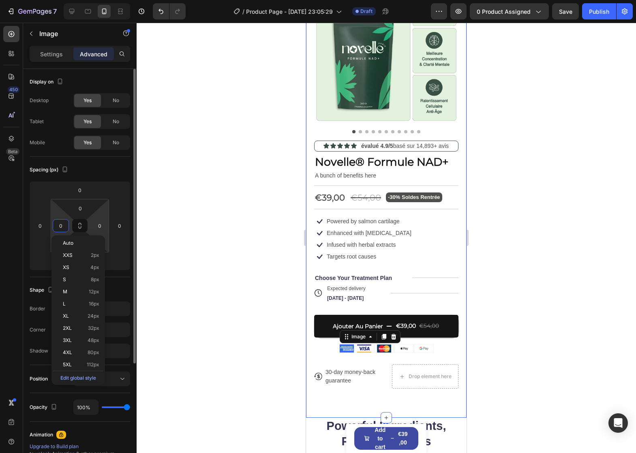
paste input "6"
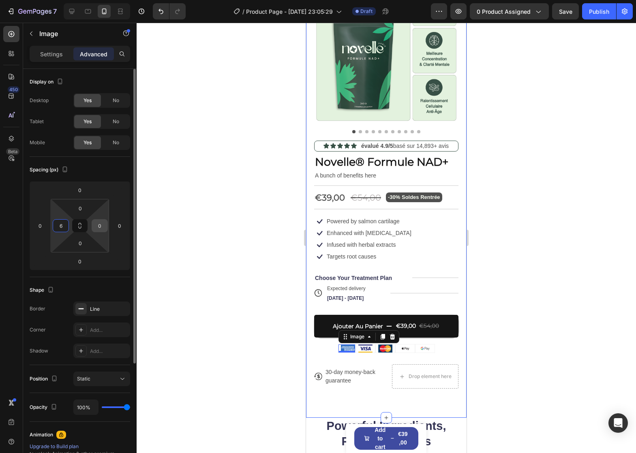
type input "6"
click at [100, 228] on input "0" at bounding box center [100, 226] width 12 height 12
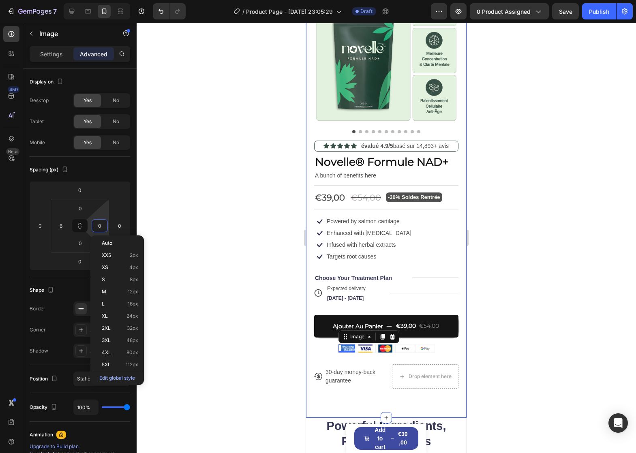
paste input "6"
type input "6"
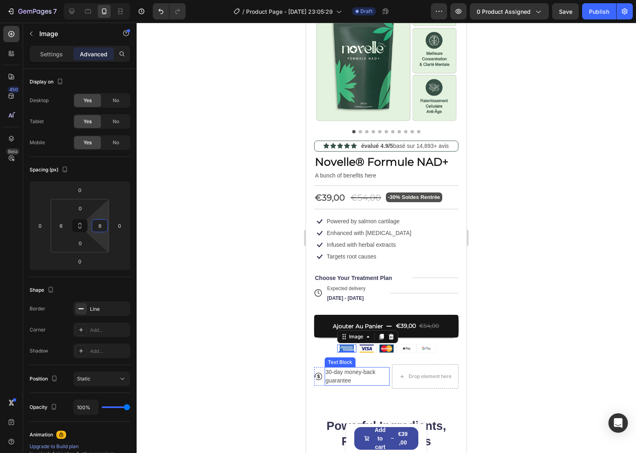
click at [348, 368] on p "30-day money-back guarantee" at bounding box center [357, 376] width 63 height 17
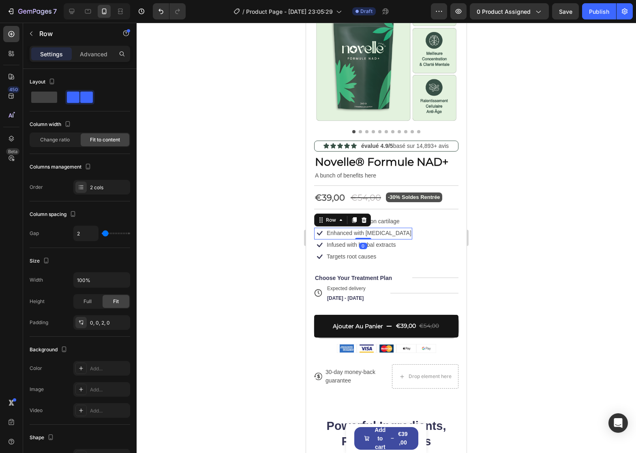
click at [388, 230] on div "Icon Enhanced with biotin Text Block Row 0" at bounding box center [363, 234] width 98 height 12
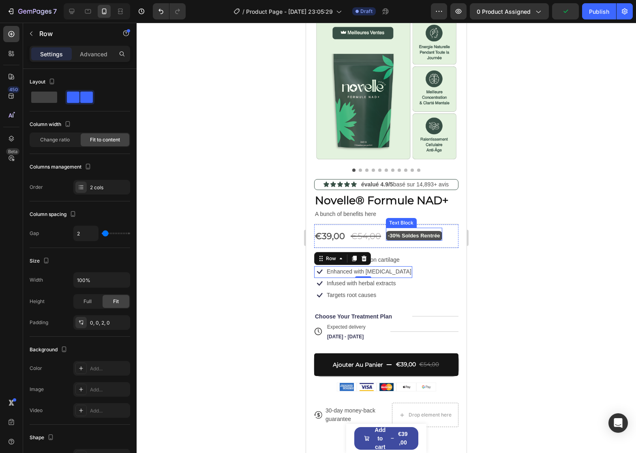
scroll to position [41, 0]
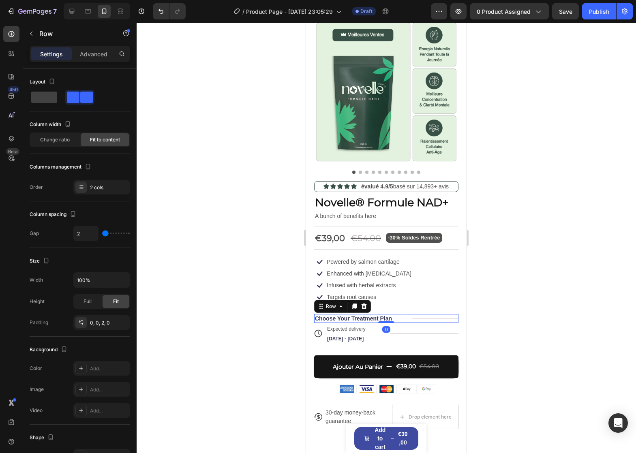
click at [412, 314] on div "Title Line" at bounding box center [435, 318] width 46 height 9
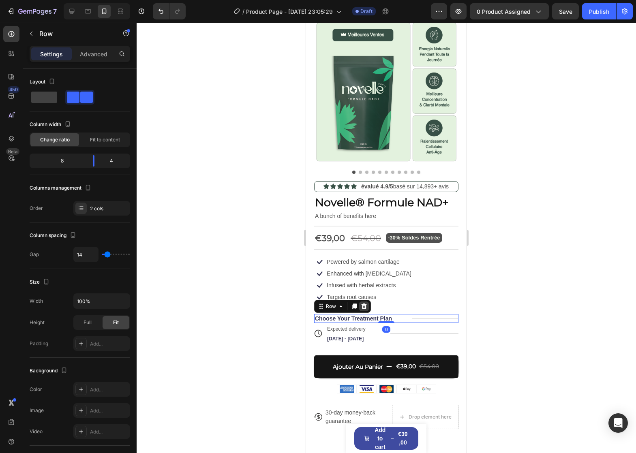
click at [365, 304] on icon at bounding box center [364, 307] width 5 height 6
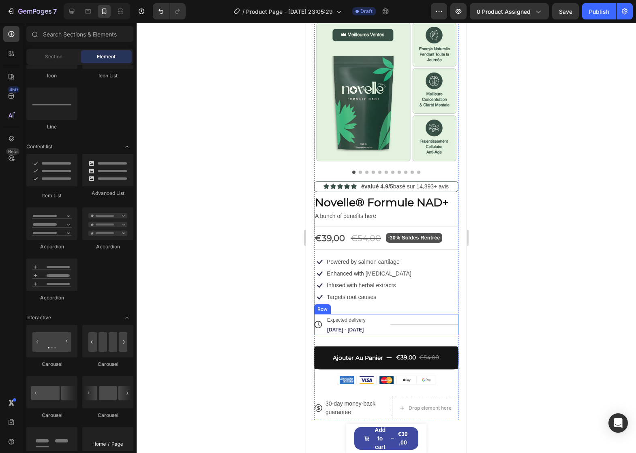
click at [395, 319] on div "Title Line" at bounding box center [424, 324] width 68 height 21
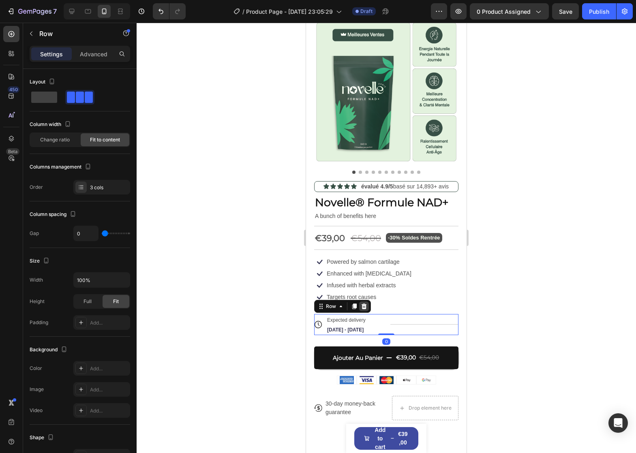
click at [364, 304] on icon at bounding box center [364, 307] width 5 height 6
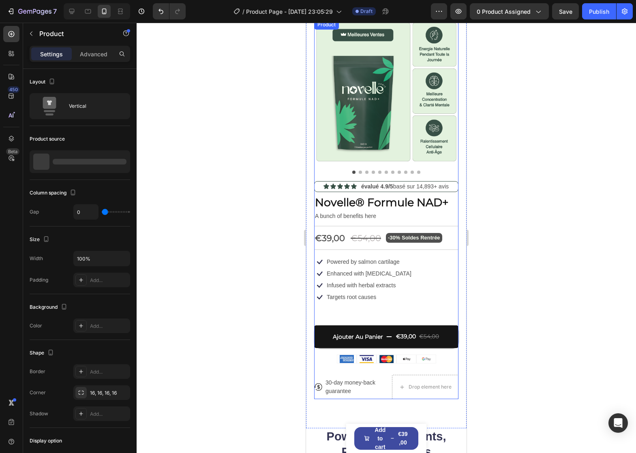
click at [371, 300] on div "Icon Icon Icon Icon Icon Icon List évalué 4.9/5 basé sur 14,893+ avis Text Bloc…" at bounding box center [386, 290] width 144 height 218
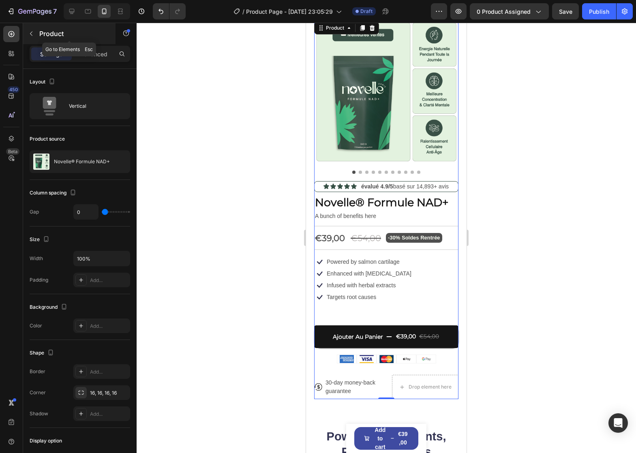
click at [31, 34] on icon "button" at bounding box center [31, 33] width 6 height 6
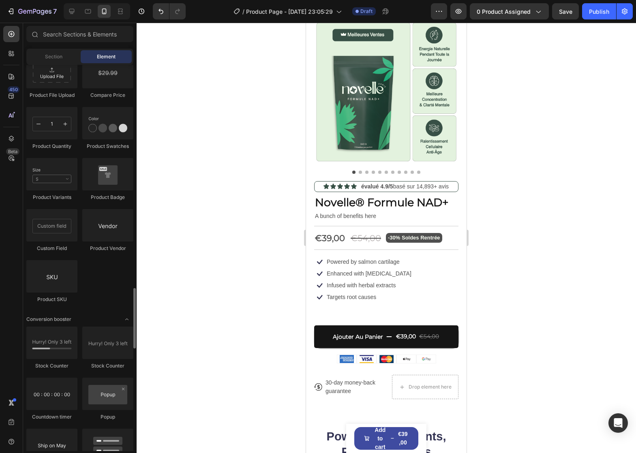
scroll to position [1581, 0]
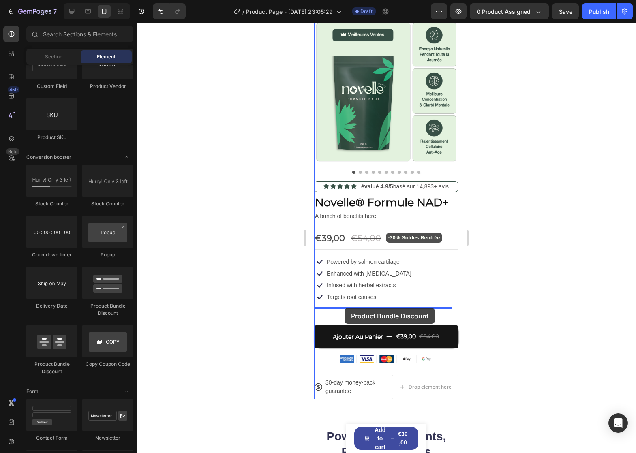
drag, startPoint x: 402, startPoint y: 310, endPoint x: 345, endPoint y: 308, distance: 57.6
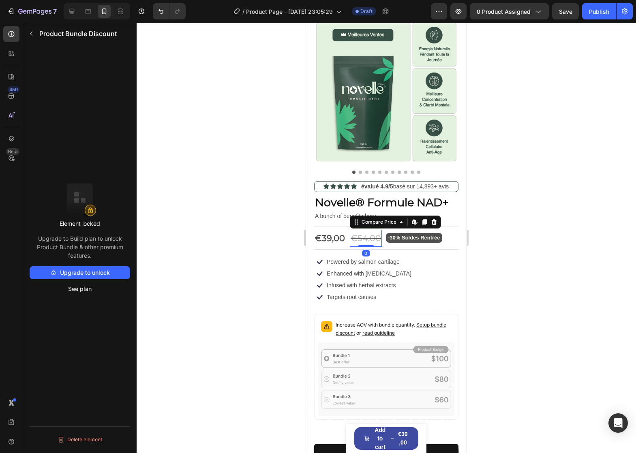
click at [372, 216] on div "Compare Price Edit content in Shopify" at bounding box center [395, 222] width 91 height 13
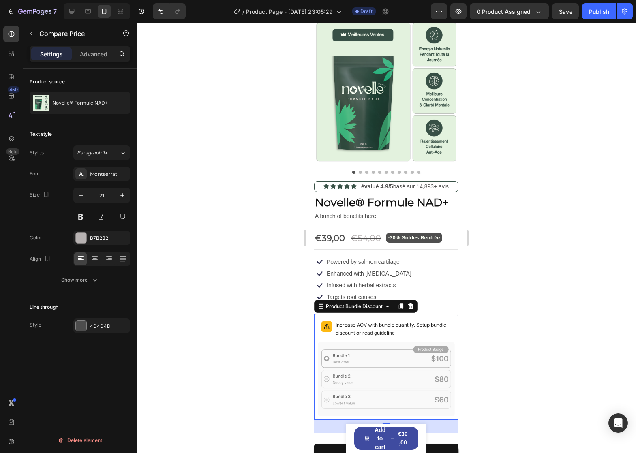
click at [399, 323] on p "Increase AOV with bundle quantity. Setup bundle discount or read guideline" at bounding box center [394, 329] width 116 height 16
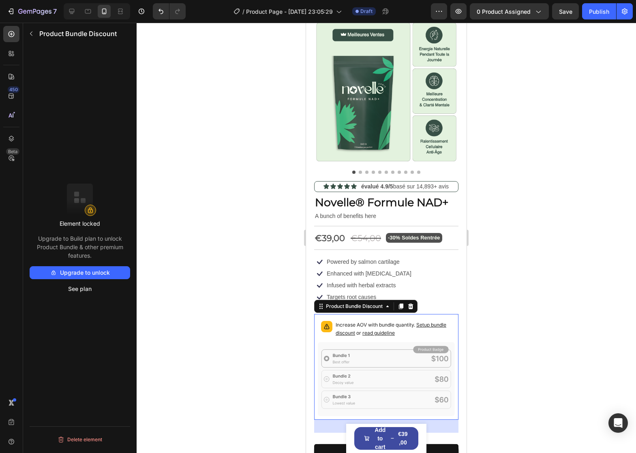
click at [355, 329] on span "Setup bundle discount" at bounding box center [391, 329] width 111 height 14
click at [425, 322] on span "Setup bundle discount" at bounding box center [391, 329] width 111 height 14
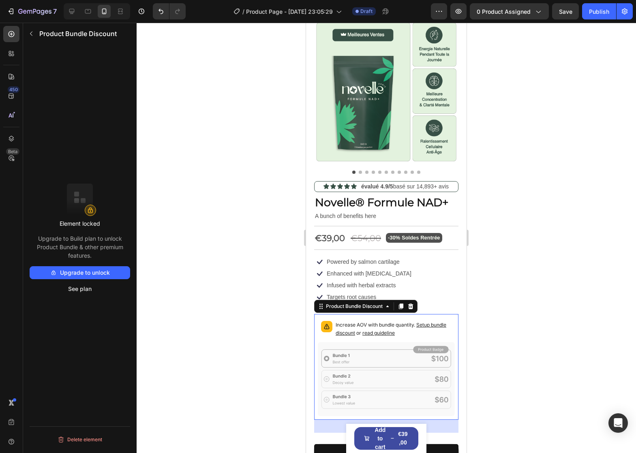
click at [425, 322] on span "Setup bundle discount" at bounding box center [391, 329] width 111 height 14
click at [403, 332] on div "Increase AOV with bundle quantity. Setup bundle discount or read guideline" at bounding box center [394, 330] width 116 height 18
click at [395, 330] on span "read guideline" at bounding box center [378, 333] width 32 height 6
click at [566, 13] on span "Save" at bounding box center [565, 11] width 13 height 7
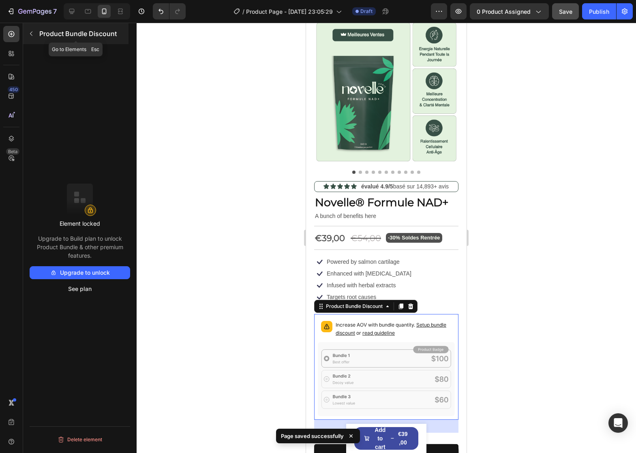
click at [33, 32] on icon "button" at bounding box center [31, 33] width 6 height 6
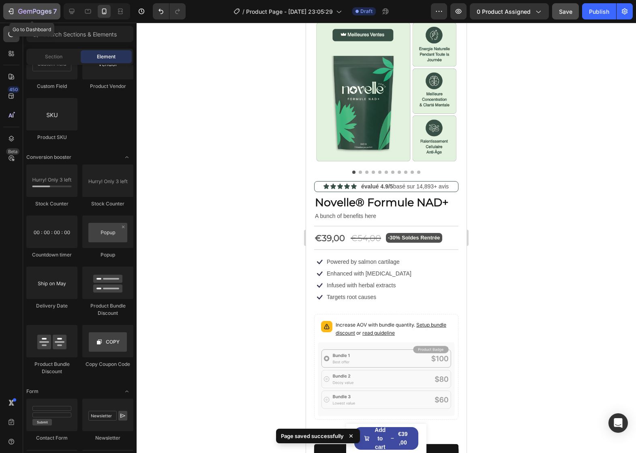
click at [27, 11] on icon "button" at bounding box center [34, 12] width 33 height 7
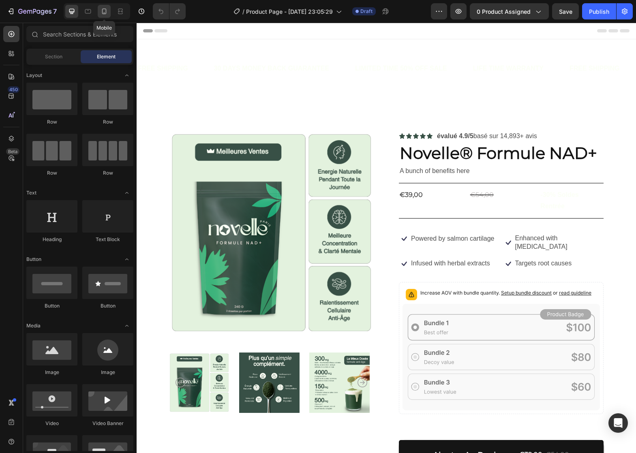
click at [102, 12] on icon at bounding box center [104, 11] width 8 height 8
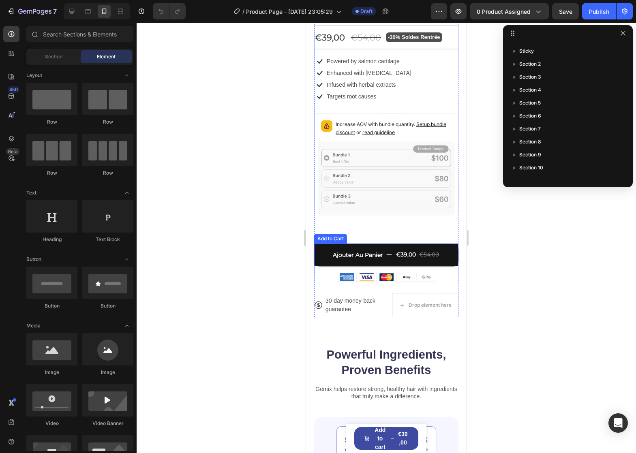
scroll to position [243, 0]
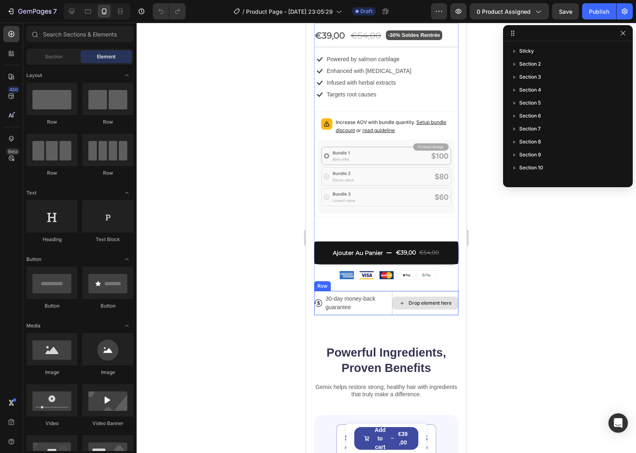
click at [452, 295] on div "Drop element here" at bounding box center [425, 303] width 66 height 24
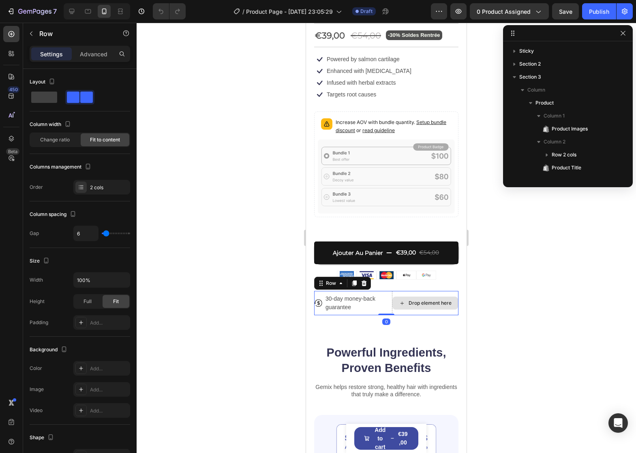
scroll to position [193, 0]
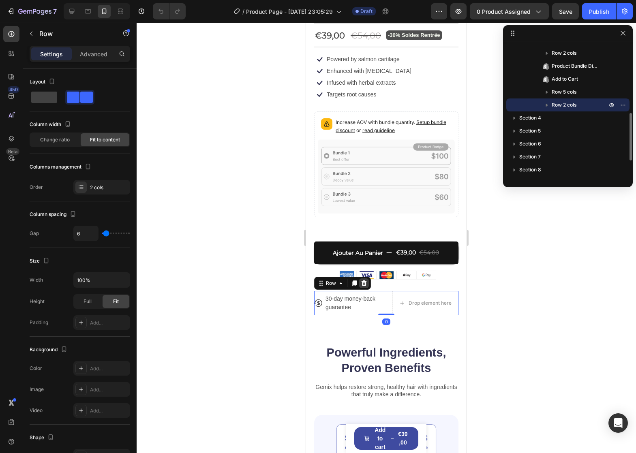
click at [366, 280] on icon at bounding box center [364, 283] width 6 height 6
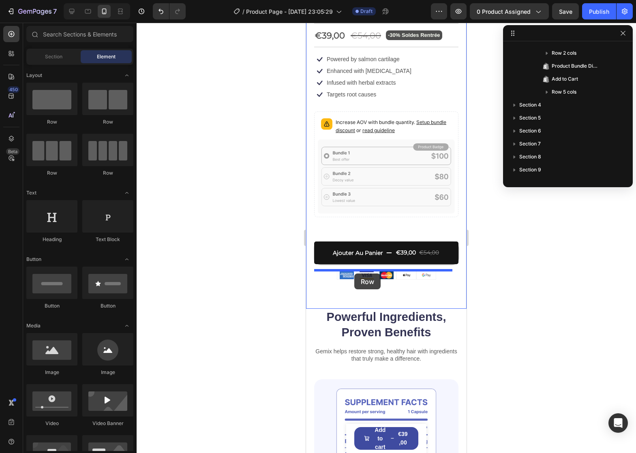
drag, startPoint x: 605, startPoint y: 266, endPoint x: 355, endPoint y: 274, distance: 250.3
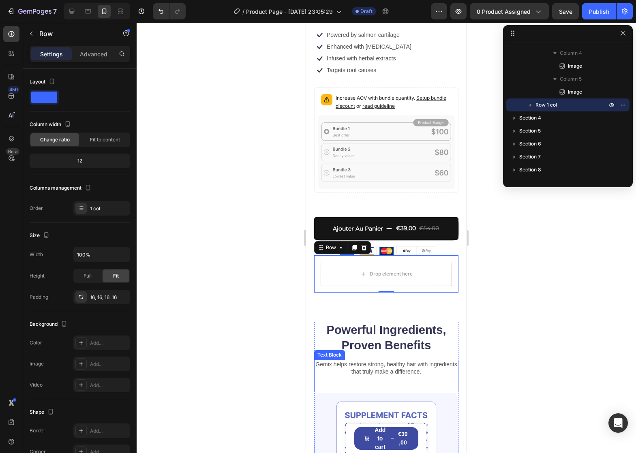
scroll to position [405, 0]
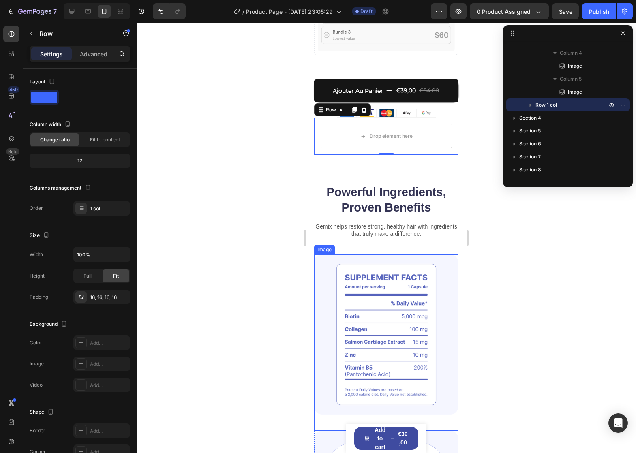
click at [360, 256] on img at bounding box center [386, 335] width 144 height 160
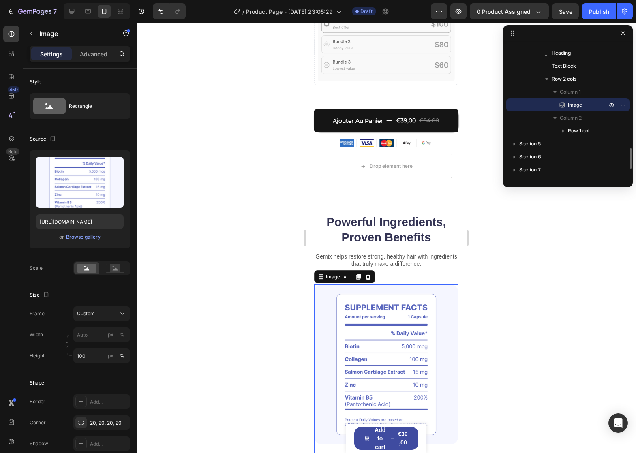
scroll to position [284, 0]
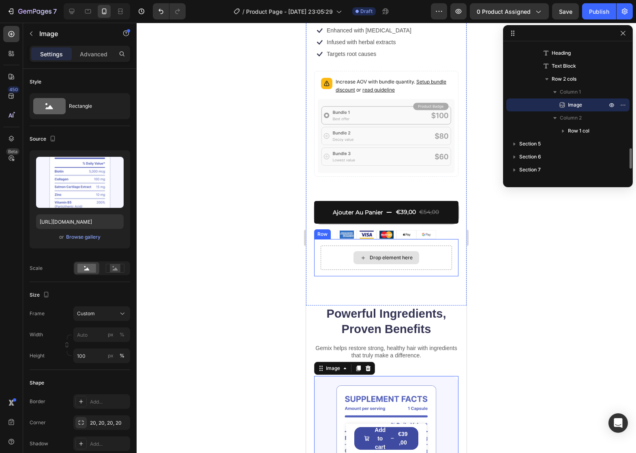
click at [370, 251] on div "Drop element here" at bounding box center [387, 257] width 66 height 13
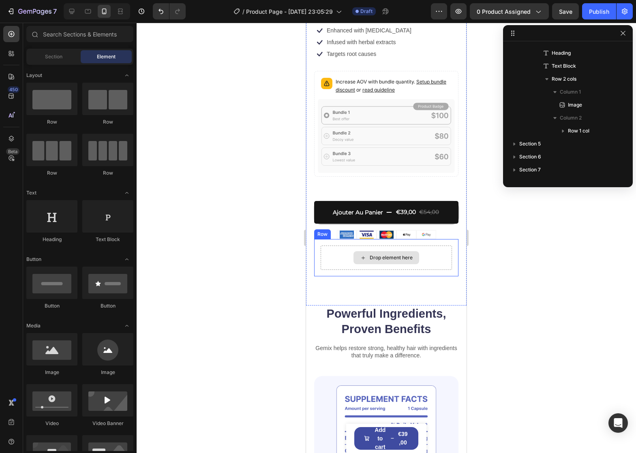
click at [364, 246] on div "Drop element here" at bounding box center [386, 258] width 131 height 24
click at [339, 239] on div "Drop element here Row" at bounding box center [386, 257] width 144 height 37
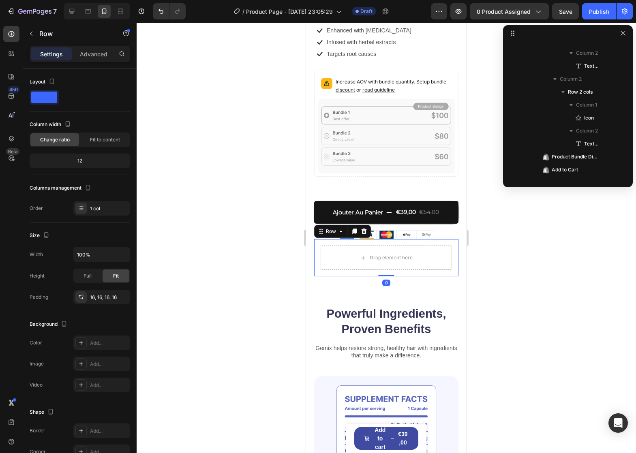
scroll to position [893, 0]
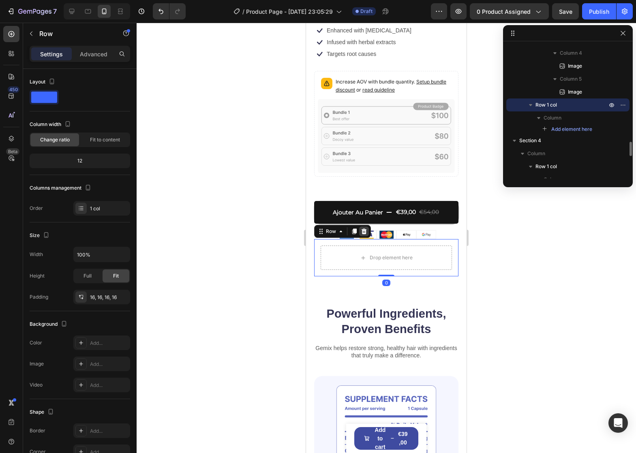
click at [369, 227] on div at bounding box center [364, 232] width 10 height 10
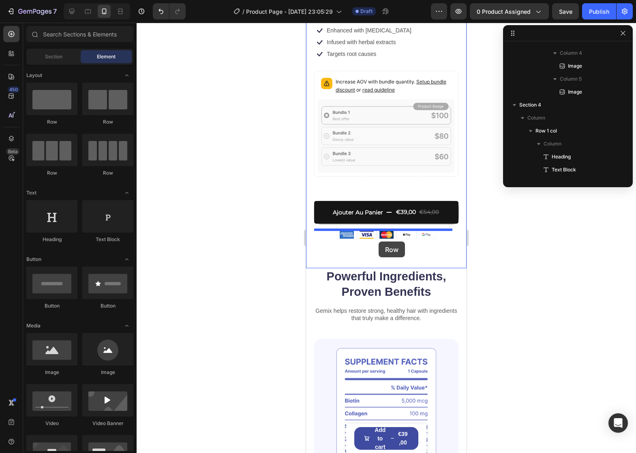
drag, startPoint x: 455, startPoint y: 150, endPoint x: 379, endPoint y: 242, distance: 119.1
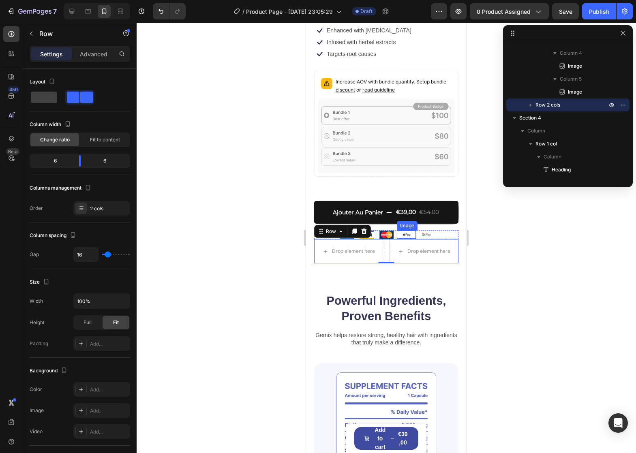
click at [403, 231] on img at bounding box center [406, 235] width 14 height 8
click at [321, 251] on div "Drop element here" at bounding box center [348, 251] width 69 height 24
click at [90, 60] on div "Settings Advanced" at bounding box center [80, 54] width 101 height 16
click at [93, 59] on div "Advanced" at bounding box center [93, 53] width 41 height 13
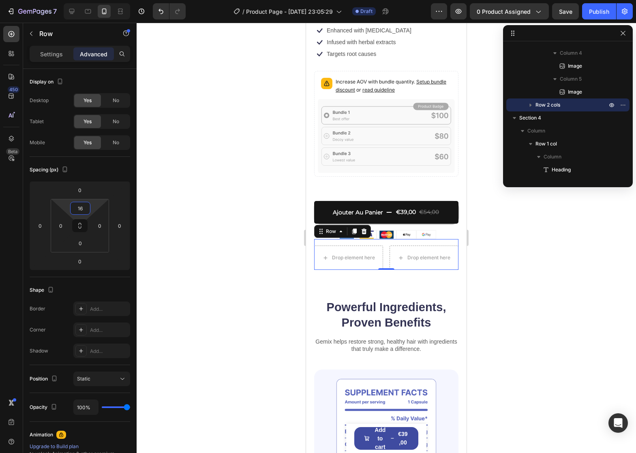
type input "14"
click at [96, 0] on html "7 / Product Page - Aug 27, 23:05:29 Draft Preview 0 product assigned Save Publi…" at bounding box center [318, 0] width 636 height 0
click at [338, 298] on h2 "Powerful Ingredients, Proven Benefits" at bounding box center [386, 314] width 144 height 32
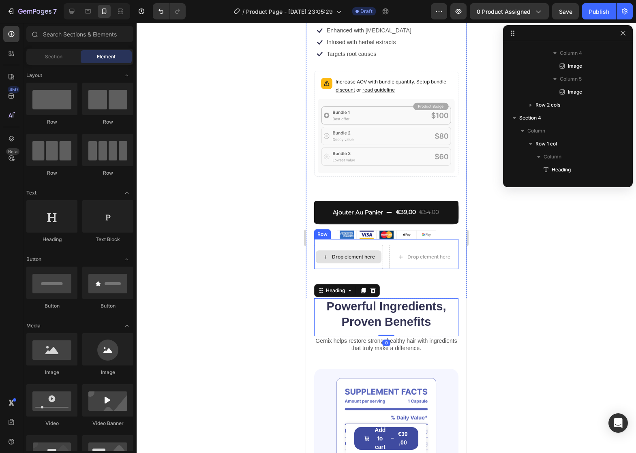
click at [349, 254] on div "Drop element here" at bounding box center [353, 257] width 43 height 6
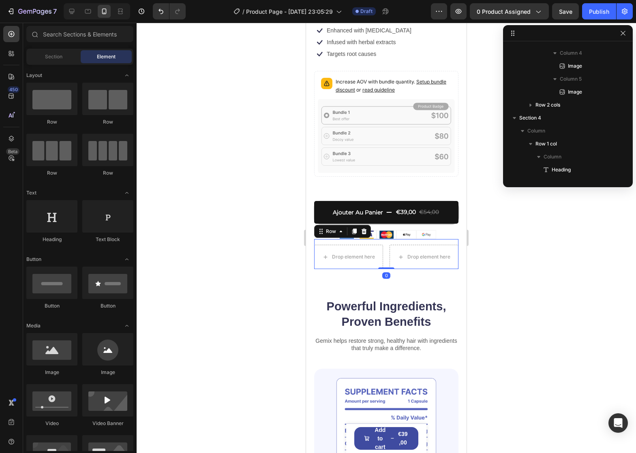
click at [319, 239] on div "Drop element here Drop element here Row 0" at bounding box center [386, 254] width 144 height 30
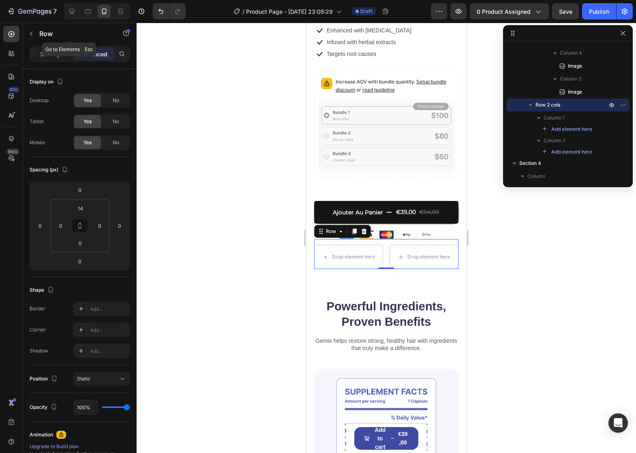
click at [30, 31] on icon "button" at bounding box center [31, 33] width 6 height 6
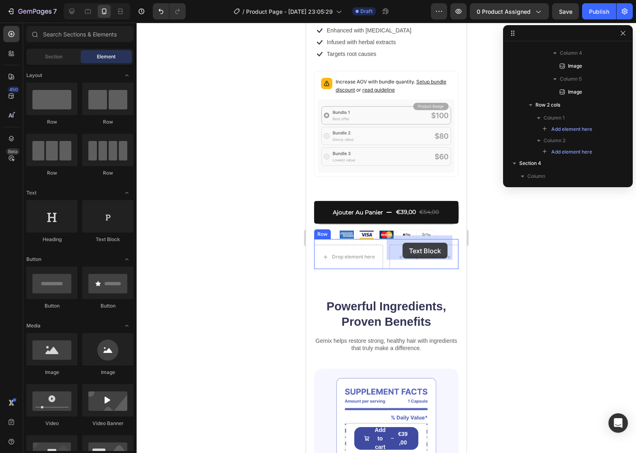
drag, startPoint x: 536, startPoint y: 247, endPoint x: 403, endPoint y: 243, distance: 133.8
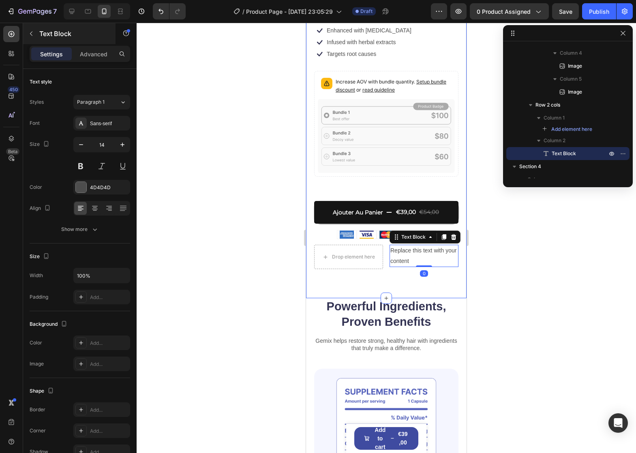
click at [36, 37] on button "button" at bounding box center [31, 33] width 13 height 13
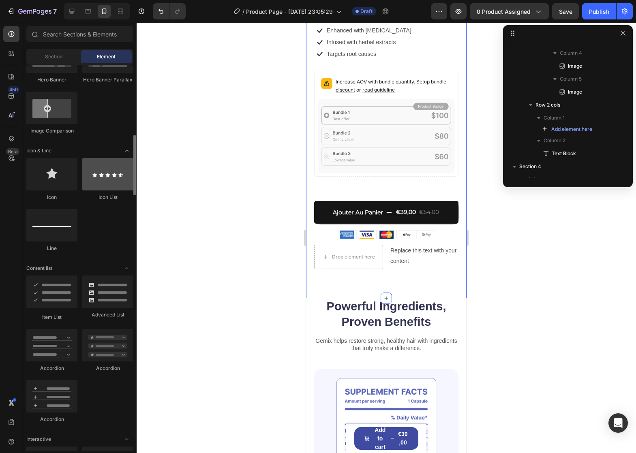
scroll to position [243, 0]
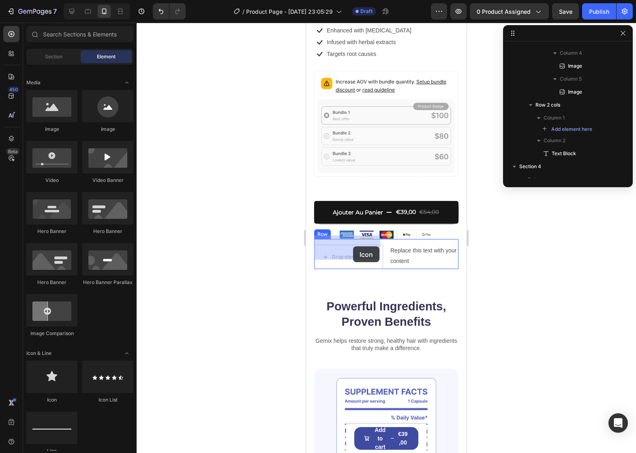
drag, startPoint x: 366, startPoint y: 410, endPoint x: 353, endPoint y: 246, distance: 163.9
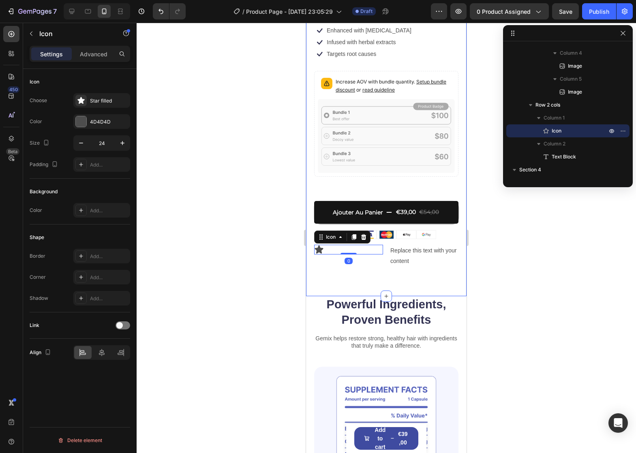
click at [384, 274] on div "Product Images Icon Icon Icon Icon Icon Icon List évalué 4.9/5 basé sur 14,893+…" at bounding box center [386, 34] width 161 height 525
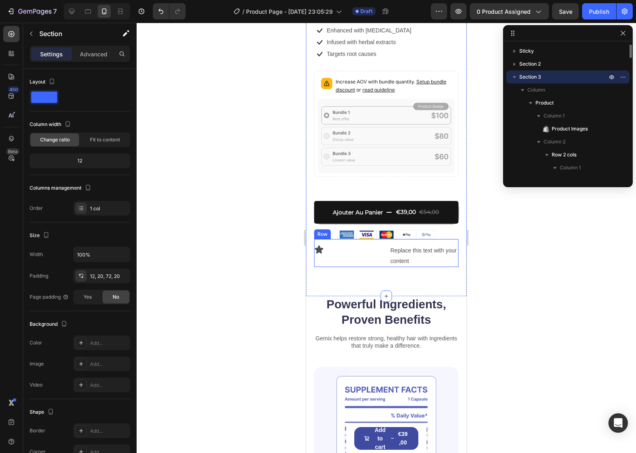
click at [334, 245] on div "Icon" at bounding box center [348, 250] width 69 height 10
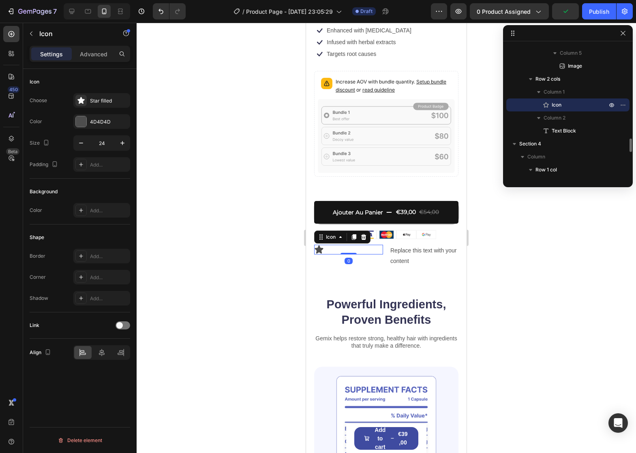
click at [319, 245] on icon at bounding box center [319, 250] width 10 height 10
click at [92, 98] on div "Star filled" at bounding box center [109, 100] width 38 height 7
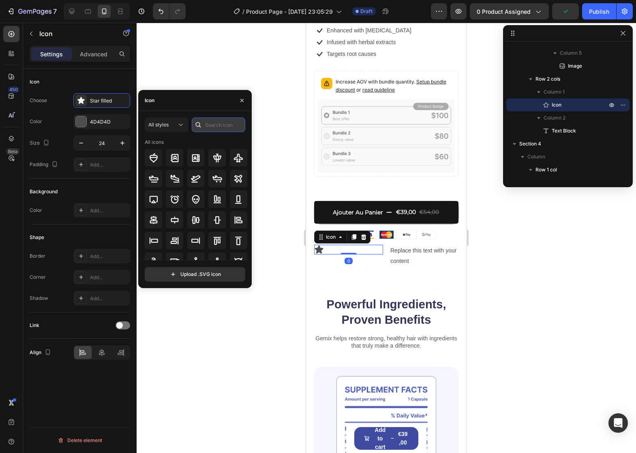
click at [208, 123] on input "text" at bounding box center [219, 125] width 54 height 15
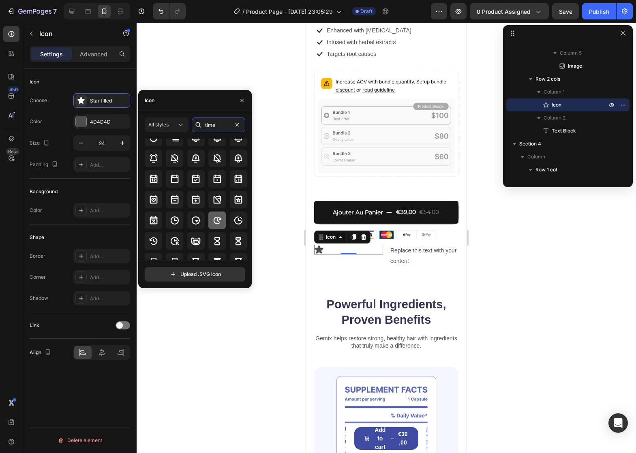
scroll to position [54, 0]
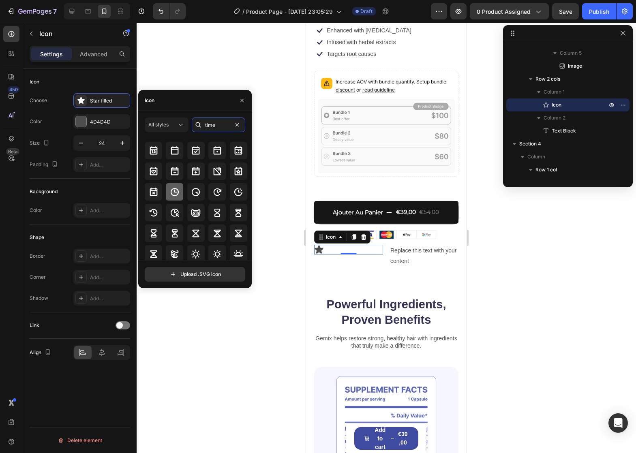
type input "time"
click at [176, 196] on icon at bounding box center [175, 192] width 10 height 10
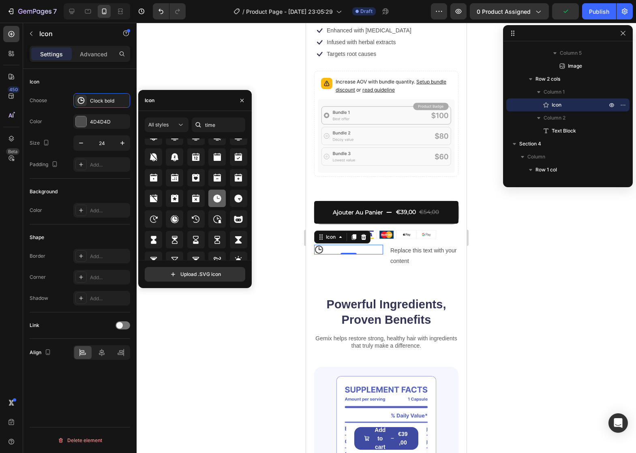
click at [214, 197] on icon at bounding box center [217, 199] width 8 height 8
click at [240, 103] on icon "button" at bounding box center [242, 100] width 6 height 6
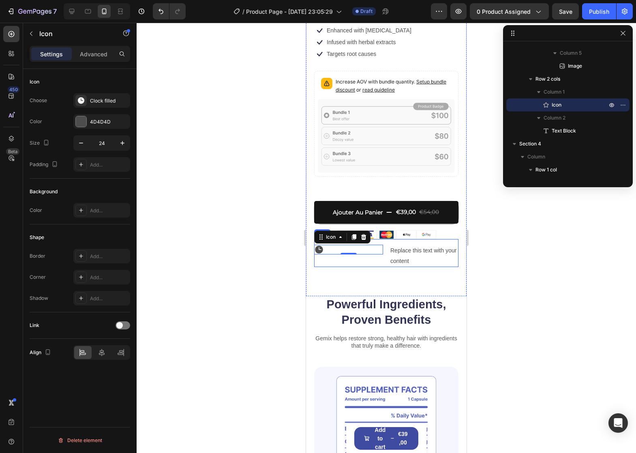
click at [366, 250] on div "Icon 0" at bounding box center [348, 256] width 69 height 22
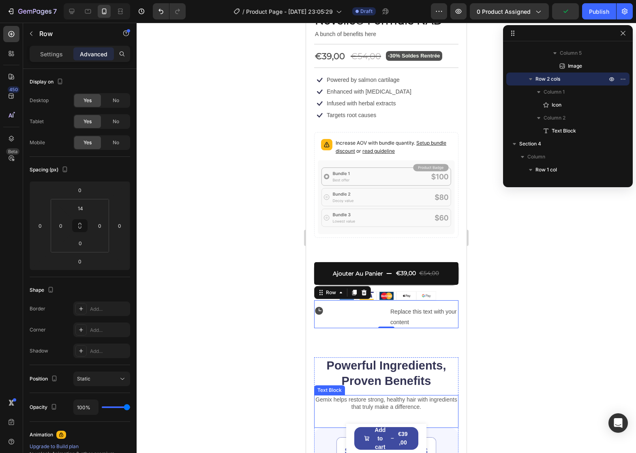
scroll to position [203, 0]
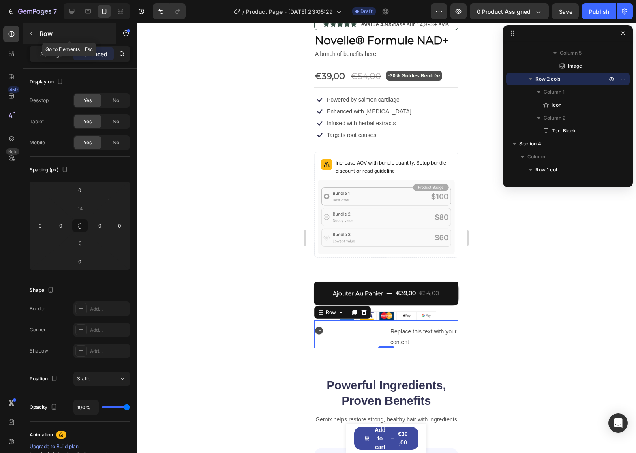
click at [33, 34] on icon "button" at bounding box center [31, 33] width 6 height 6
click at [368, 332] on div "Icon" at bounding box center [348, 337] width 69 height 22
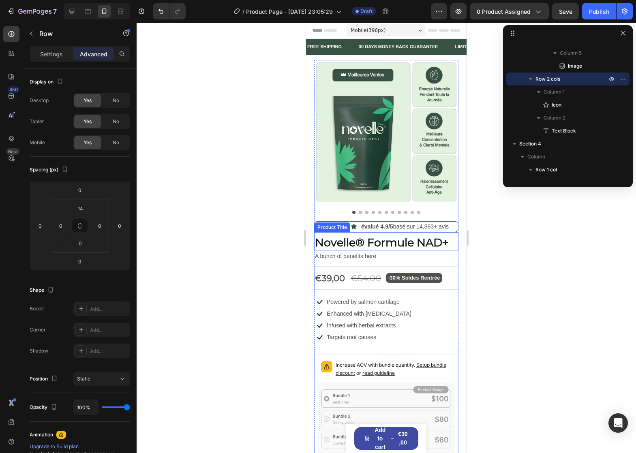
scroll to position [0, 0]
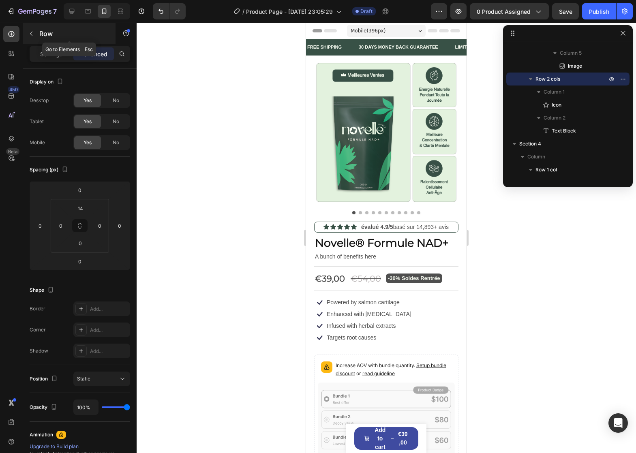
click at [32, 34] on icon "button" at bounding box center [31, 33] width 6 height 6
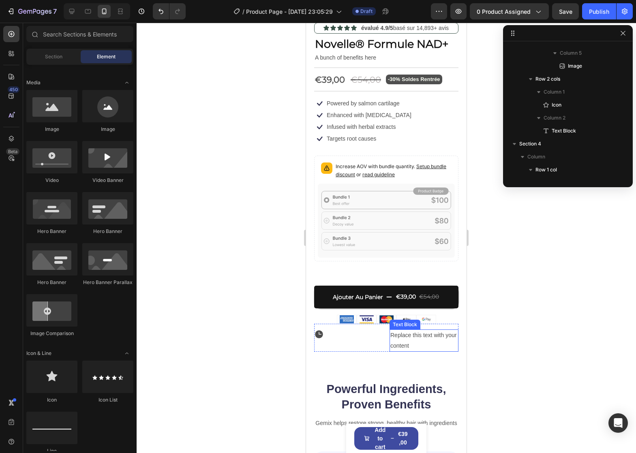
scroll to position [203, 0]
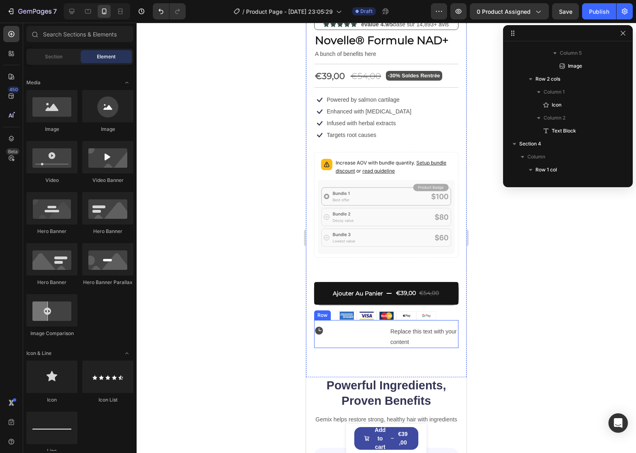
click at [364, 332] on div "Icon" at bounding box center [348, 337] width 69 height 22
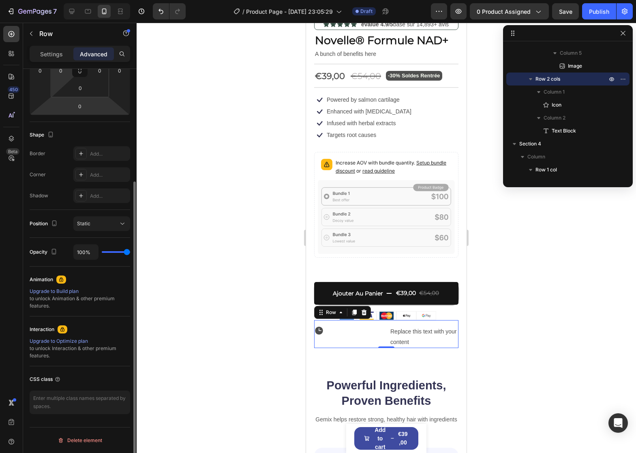
scroll to position [0, 0]
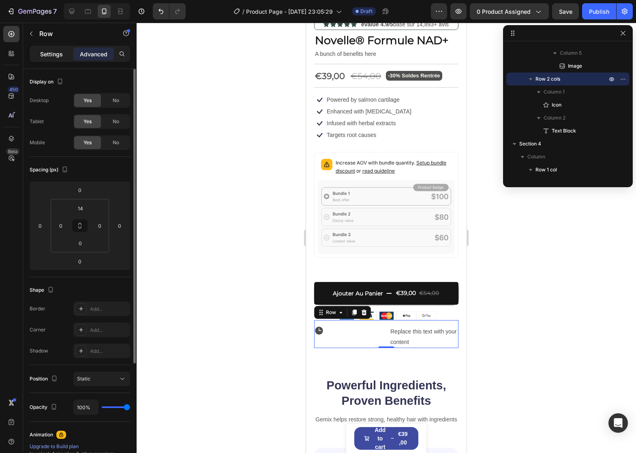
click at [56, 55] on p "Settings" at bounding box center [51, 54] width 23 height 9
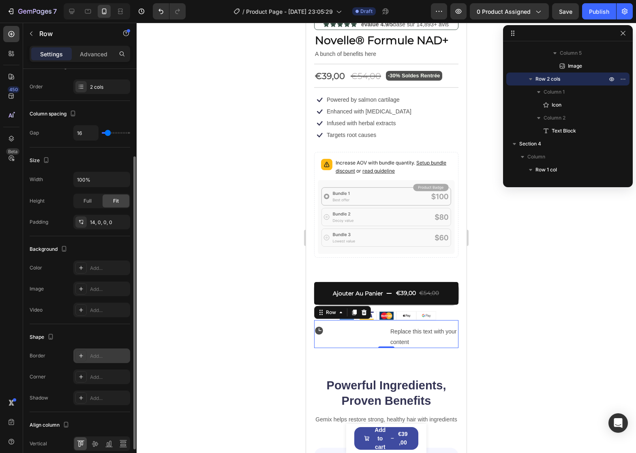
scroll to position [159, 0]
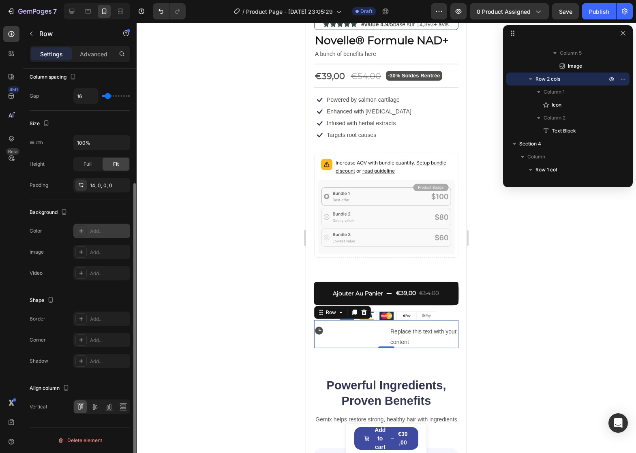
click at [91, 230] on div "Add..." at bounding box center [109, 231] width 38 height 7
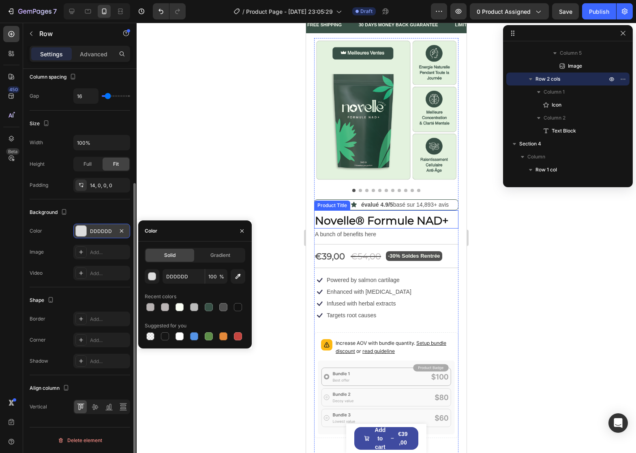
scroll to position [0, 0]
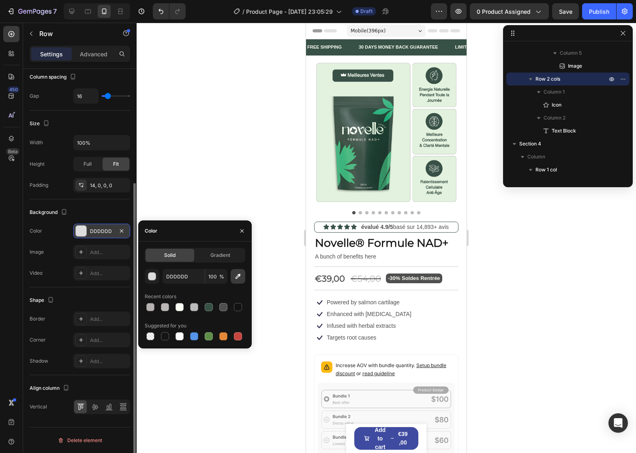
click at [234, 275] on icon "button" at bounding box center [238, 276] width 8 height 8
type input "E3F2DF"
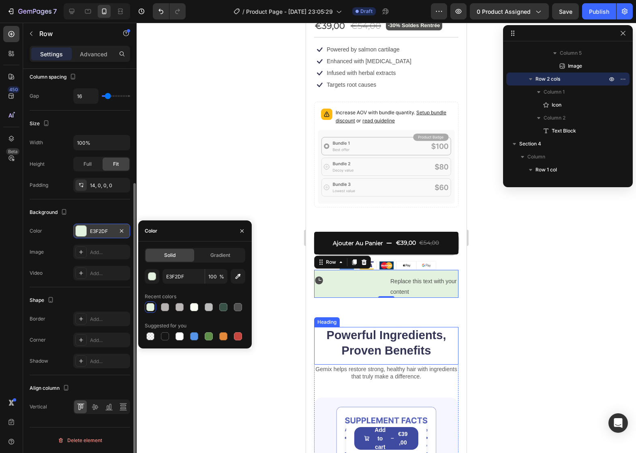
scroll to position [284, 0]
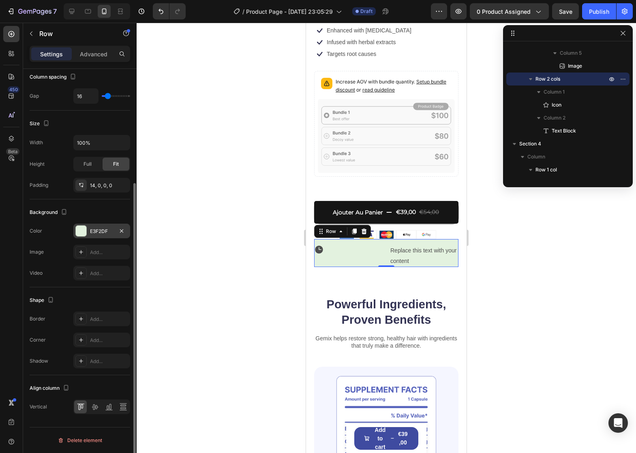
click at [281, 266] on div at bounding box center [386, 238] width 499 height 431
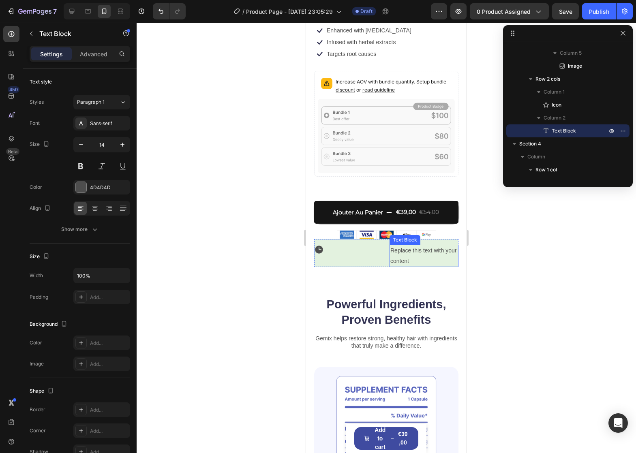
click at [402, 245] on div "Replace this text with your content" at bounding box center [424, 256] width 69 height 22
click at [406, 251] on div "Replace this text with your content" at bounding box center [424, 256] width 69 height 22
click at [406, 251] on p "Replace this text with your content" at bounding box center [423, 256] width 67 height 20
drag, startPoint x: 418, startPoint y: 251, endPoint x: 424, endPoint y: 251, distance: 6.5
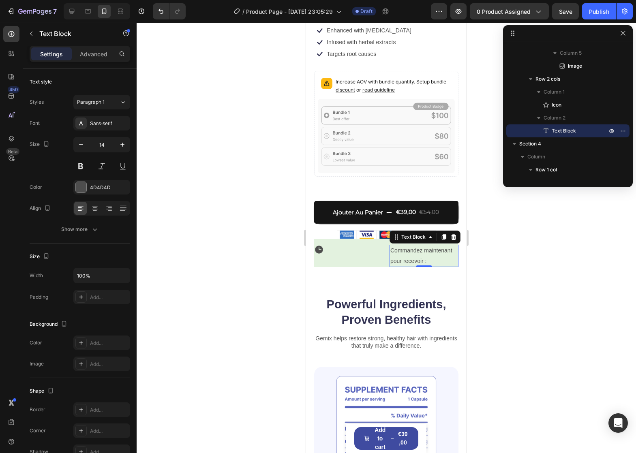
click at [418, 251] on p "Commandez maintenant pour recevoir :" at bounding box center [423, 256] width 67 height 20
click at [430, 251] on p "Commandez maintenant pour recevoir :" at bounding box center [423, 256] width 67 height 20
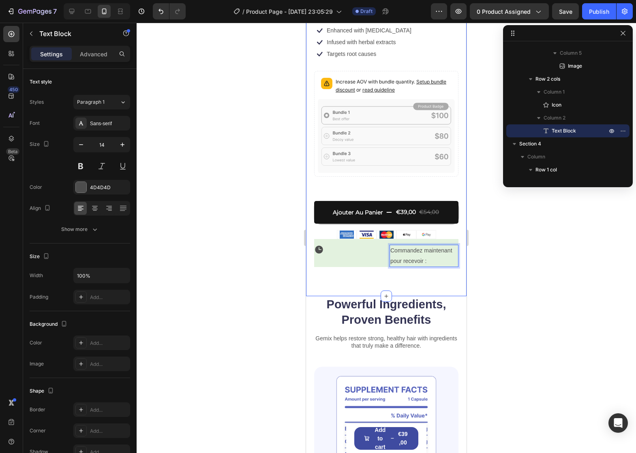
click at [369, 270] on div "Product Images Icon Icon Icon Icon Icon Icon List évalué 4.9/5 basé sur 14,893+…" at bounding box center [386, 34] width 161 height 525
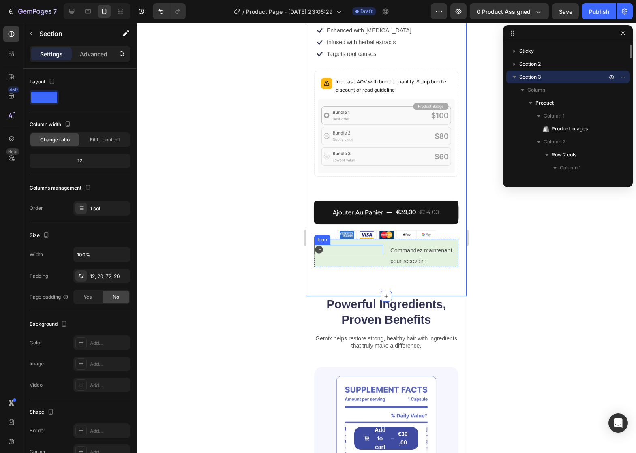
scroll to position [919, 0]
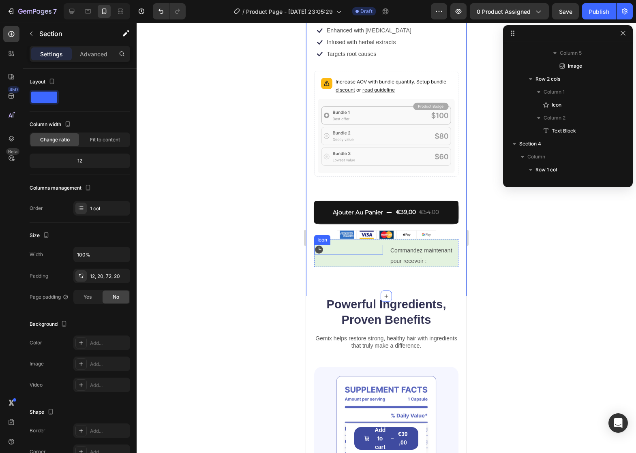
click at [364, 245] on div "Icon" at bounding box center [348, 250] width 69 height 10
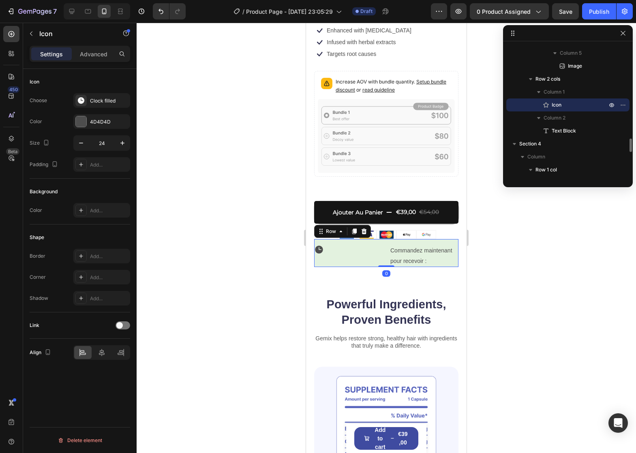
click at [383, 239] on div "Icon Commandez maintenant pour recevoir : Text Block Row 0" at bounding box center [386, 253] width 144 height 28
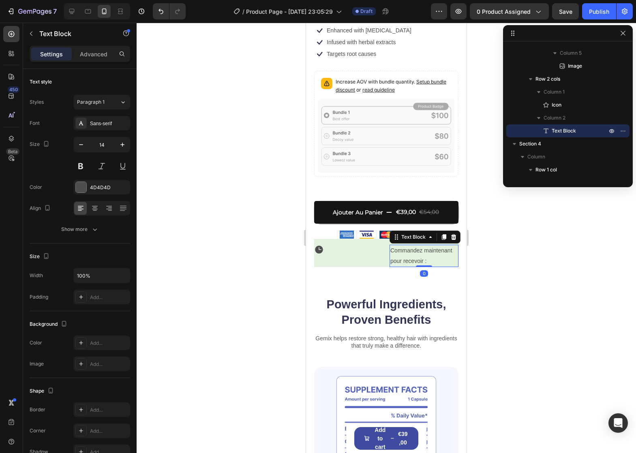
click at [410, 246] on p "Commandez maintenant pour recevoir :" at bounding box center [423, 256] width 67 height 20
click at [380, 245] on div "Icon 0" at bounding box center [348, 250] width 69 height 10
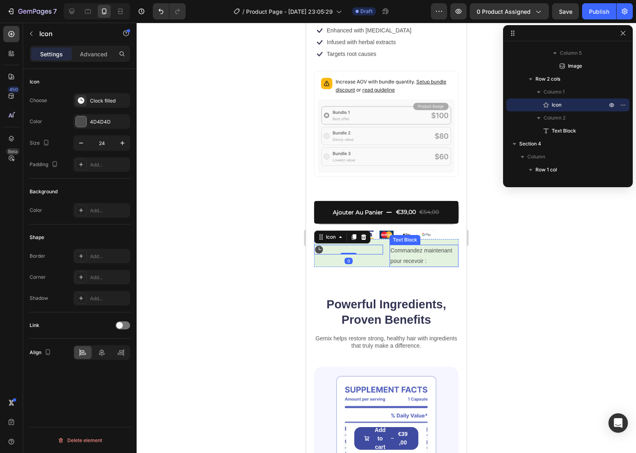
click at [390, 245] on div "Commandez maintenant pour recevoir : Text Block" at bounding box center [424, 256] width 69 height 22
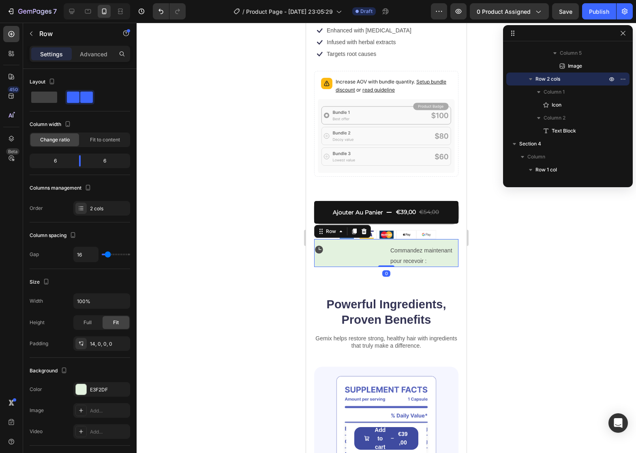
click at [385, 239] on div "Icon Commandez maintenant pour recevoir : Text Block Row 0" at bounding box center [386, 253] width 144 height 28
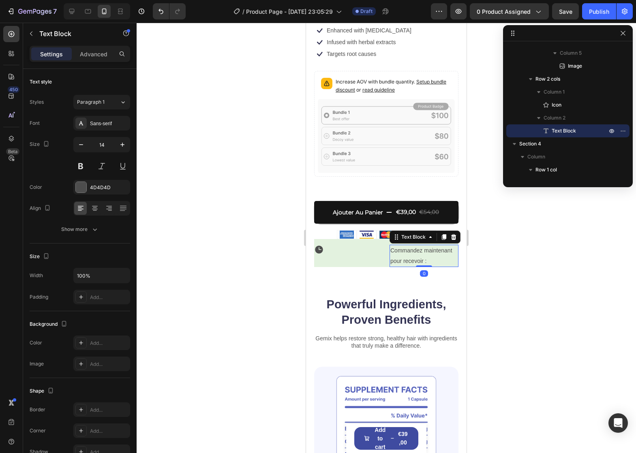
click at [431, 252] on p "Commandez maintenant pour recevoir :" at bounding box center [423, 256] width 67 height 20
click at [437, 250] on p "Commandez maintenant pour recevoir le" at bounding box center [423, 256] width 67 height 20
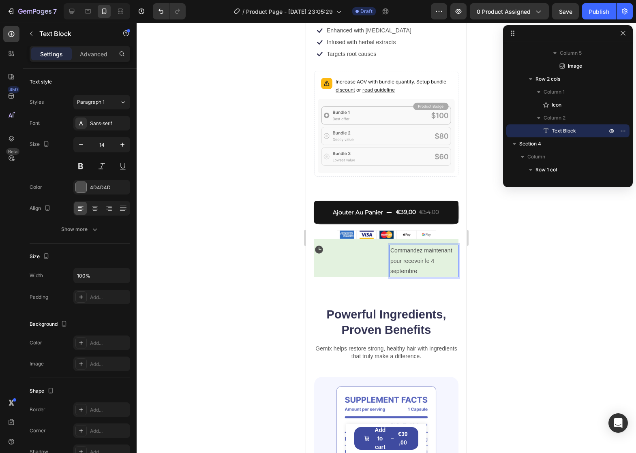
click at [425, 252] on p "Commandez maintenant pour recevoir le 4 septembre" at bounding box center [423, 261] width 67 height 31
click at [426, 253] on p "Commandez maintenant pour recevoir le 4 septembre" at bounding box center [423, 261] width 67 height 31
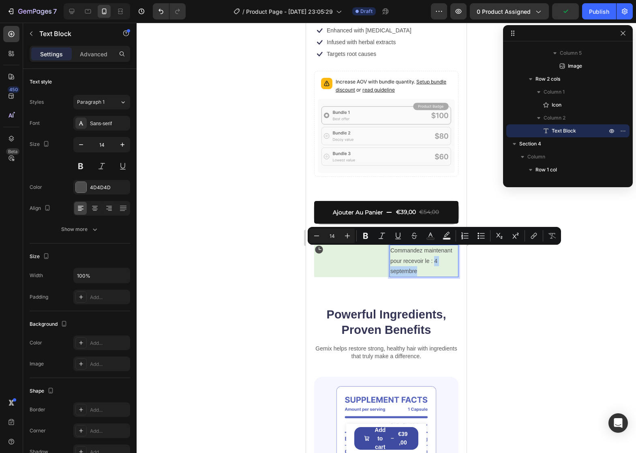
drag, startPoint x: 431, startPoint y: 253, endPoint x: 424, endPoint y: 268, distance: 16.1
click at [424, 268] on div "Commandez maintenant pour recevoir le : 4 septembre" at bounding box center [424, 261] width 69 height 32
click at [368, 239] on icon "Editor contextual toolbar" at bounding box center [366, 236] width 8 height 8
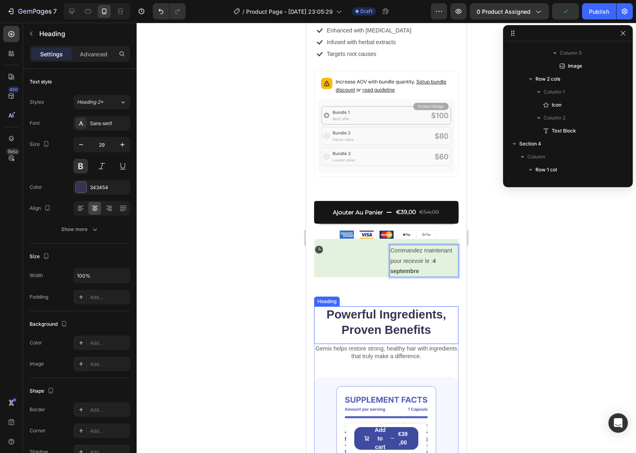
click at [395, 306] on h2 "Powerful Ingredients, Proven Benefits" at bounding box center [386, 322] width 144 height 32
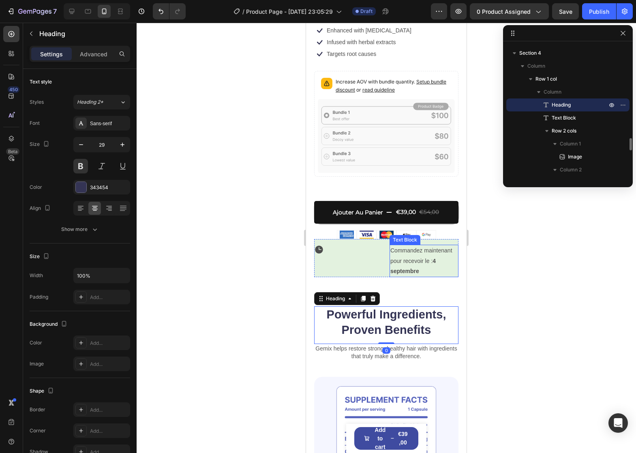
click at [410, 248] on p "Commandez maintenant pour recevoir le : 4 septembre" at bounding box center [423, 261] width 67 height 31
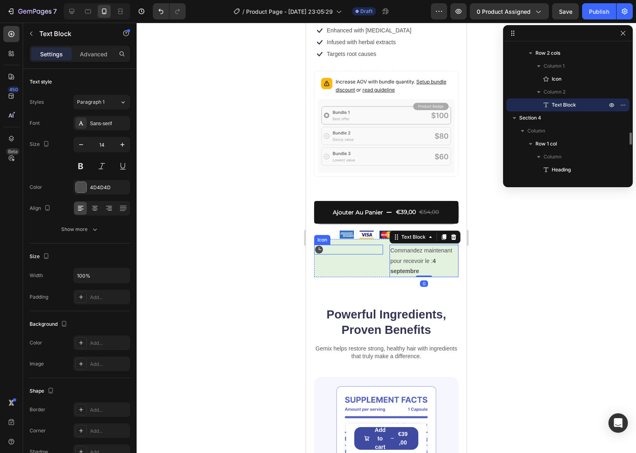
click at [351, 245] on div "Icon" at bounding box center [348, 250] width 69 height 10
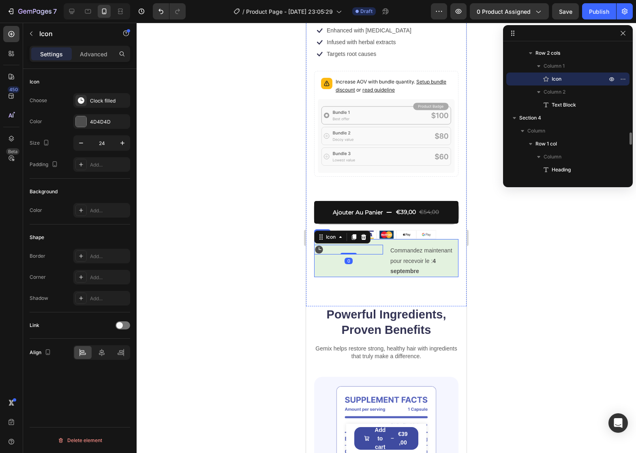
click at [375, 256] on div "Icon 0" at bounding box center [348, 261] width 69 height 32
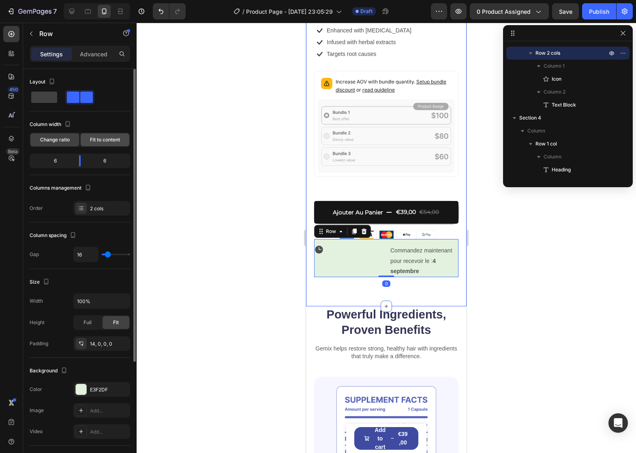
click at [99, 139] on span "Fit to content" at bounding box center [105, 139] width 30 height 7
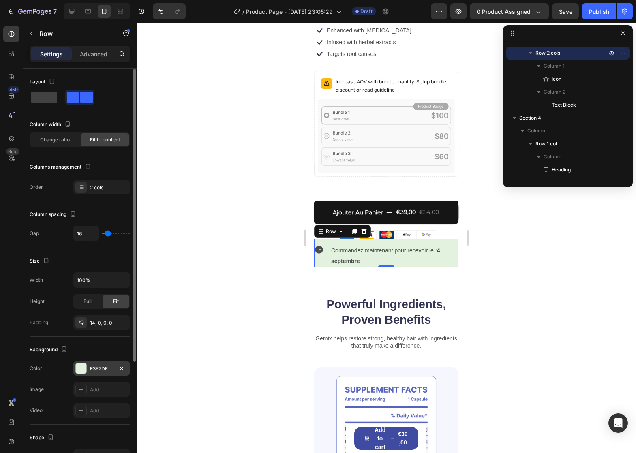
scroll to position [159, 0]
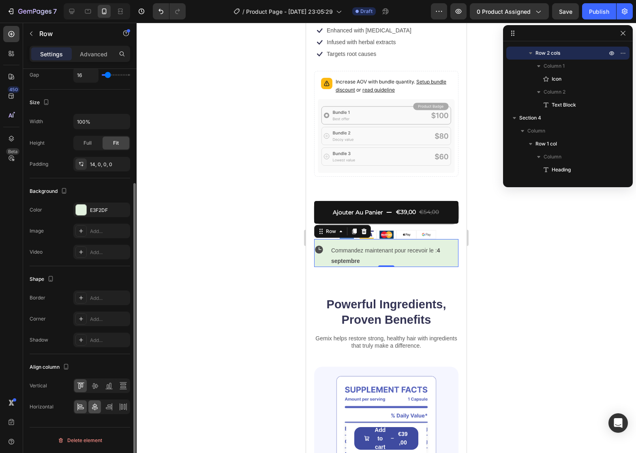
click at [101, 407] on div at bounding box center [101, 407] width 57 height 15
click at [97, 384] on icon at bounding box center [95, 386] width 8 height 8
click at [95, 407] on icon at bounding box center [95, 406] width 6 height 7
click at [394, 239] on div "Icon Commandez maintenant pour recevoir le : 4 septembre Text Block Row 0" at bounding box center [386, 253] width 144 height 28
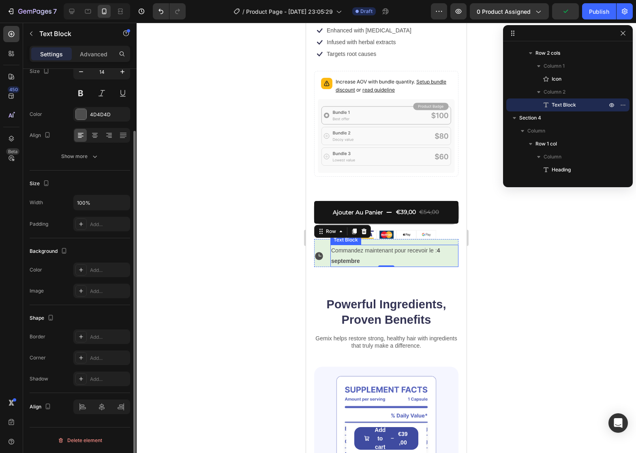
click at [393, 246] on p "Commandez maintenant pour recevoir le : 4 septembre" at bounding box center [394, 256] width 126 height 20
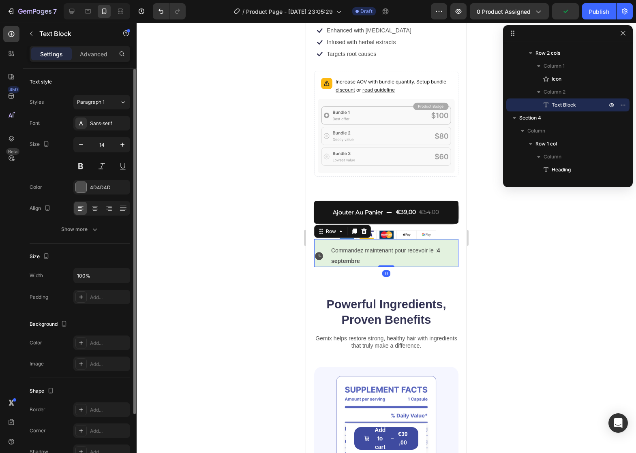
click at [407, 239] on div "Icon Commandez maintenant pour recevoir le : 4 septembre Text Block Row 0" at bounding box center [386, 253] width 144 height 28
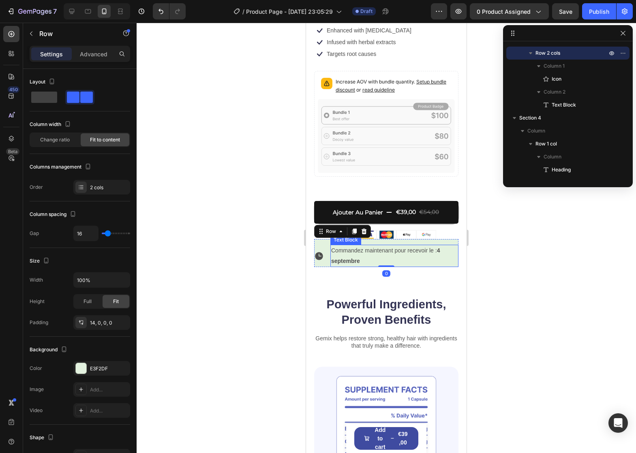
click at [405, 246] on p "Commandez maintenant pour recevoir le : 4 septembre" at bounding box center [394, 256] width 126 height 20
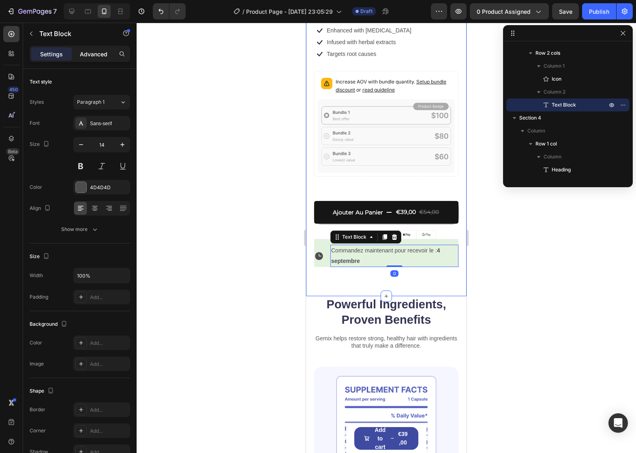
click at [86, 51] on p "Advanced" at bounding box center [94, 54] width 28 height 9
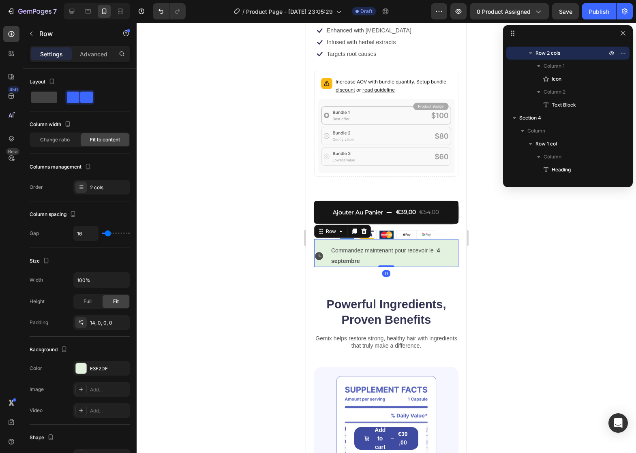
click at [323, 239] on div "Icon Commandez maintenant pour recevoir le : 4 septembre Text Block Row 0" at bounding box center [386, 253] width 144 height 28
click at [100, 55] on p "Advanced" at bounding box center [94, 54] width 28 height 9
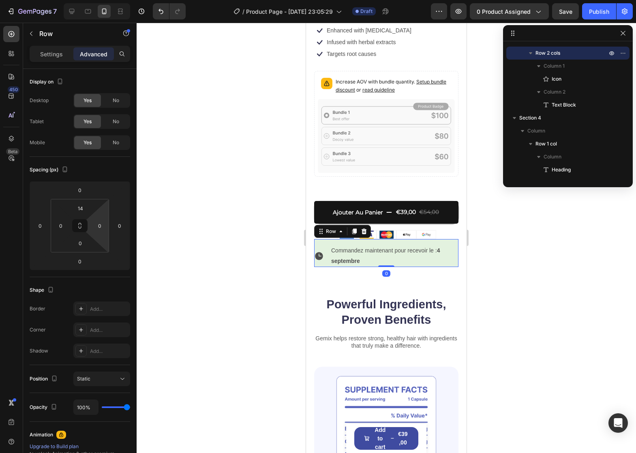
type input "0"
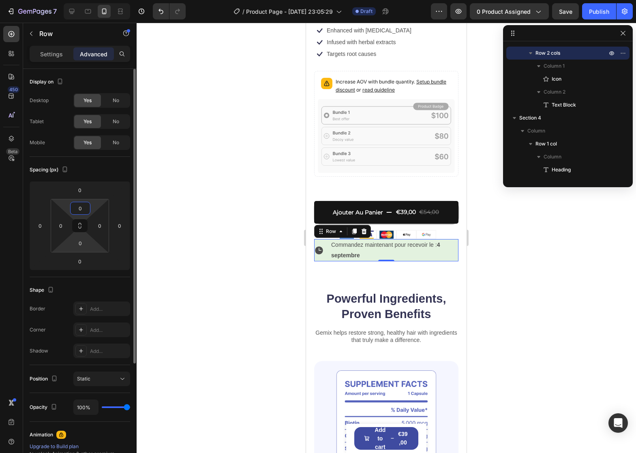
drag, startPoint x: 96, startPoint y: 208, endPoint x: 99, endPoint y: 249, distance: 41.0
click at [99, 0] on html "7 / Product Page - Aug 27, 23:05:29 Draft Preview 0 product assigned Save Publi…" at bounding box center [318, 0] width 636 height 0
click at [371, 242] on p "Commandez maintenant pour recevoir le : 4 septembre" at bounding box center [394, 250] width 126 height 20
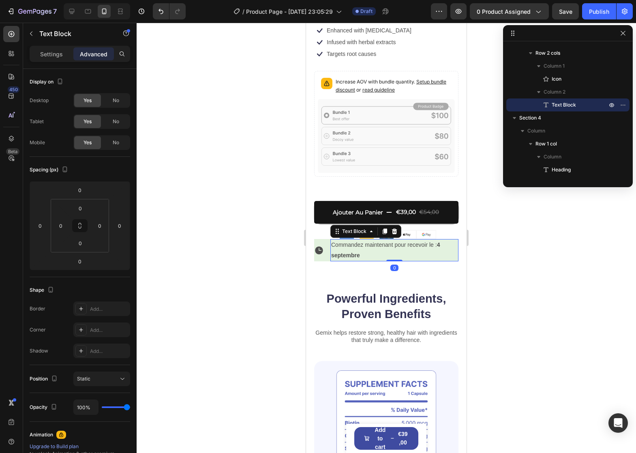
click at [49, 45] on div "Text Block" at bounding box center [69, 34] width 92 height 23
click at [54, 55] on p "Settings" at bounding box center [51, 54] width 23 height 9
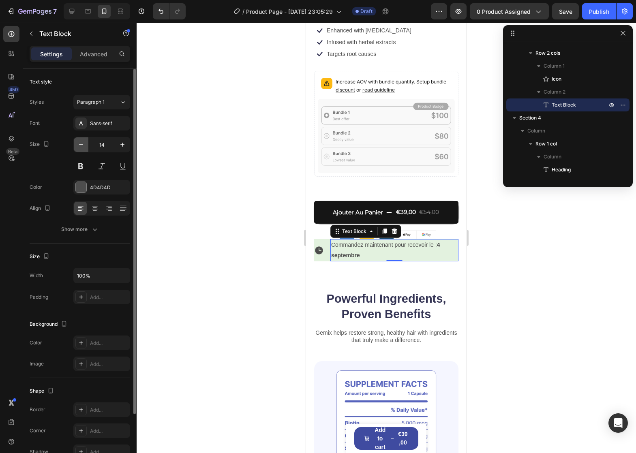
click at [81, 145] on icon "button" at bounding box center [81, 144] width 4 height 1
click at [80, 142] on icon "button" at bounding box center [81, 145] width 8 height 8
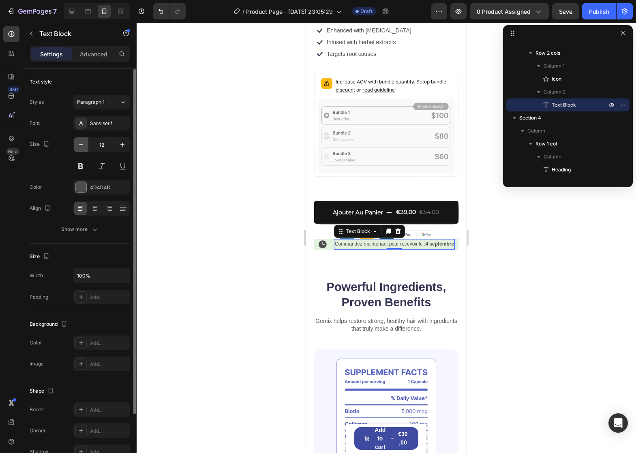
click at [80, 142] on icon "button" at bounding box center [81, 145] width 8 height 8
type input "11"
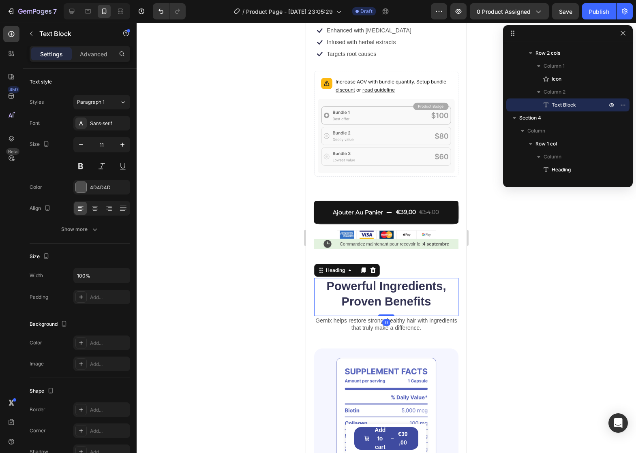
click at [379, 278] on h2 "Powerful Ingredients, Proven Benefits" at bounding box center [386, 294] width 144 height 32
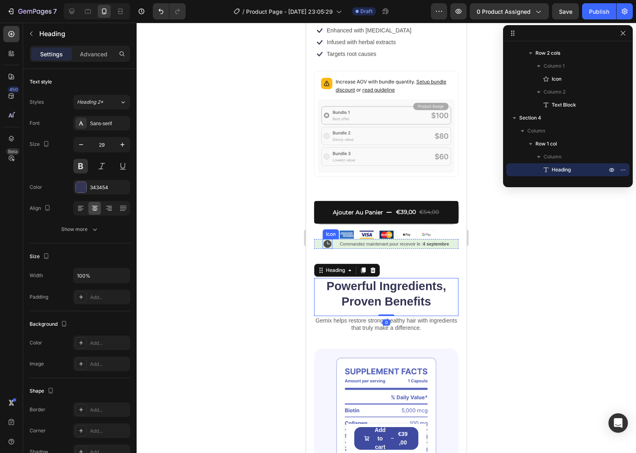
click at [327, 240] on icon at bounding box center [328, 244] width 8 height 8
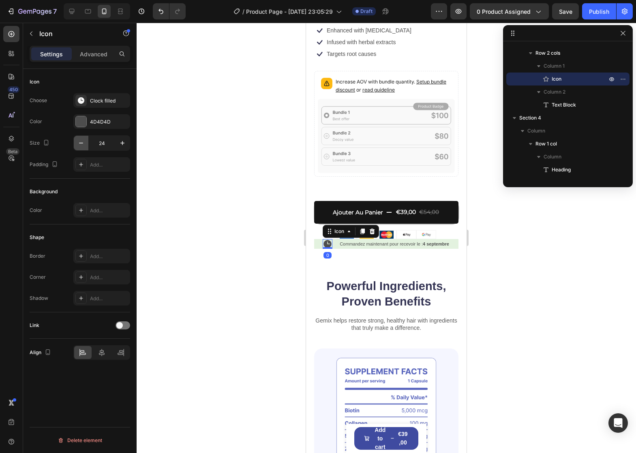
click at [86, 144] on button "button" at bounding box center [81, 143] width 15 height 15
click at [85, 144] on icon "button" at bounding box center [81, 143] width 8 height 8
click at [84, 144] on icon "button" at bounding box center [81, 143] width 8 height 8
click at [83, 144] on icon "button" at bounding box center [81, 143] width 8 height 8
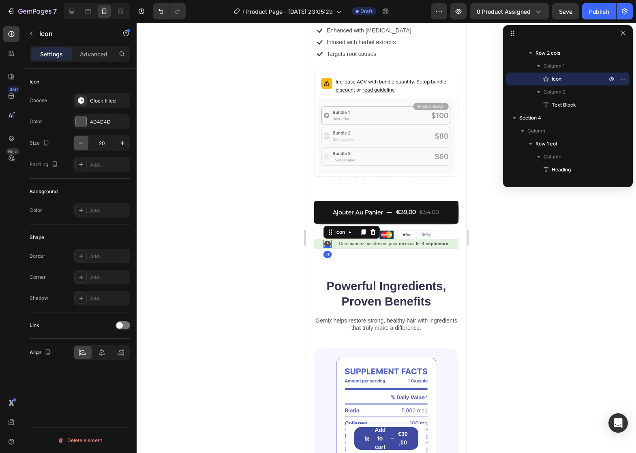
type input "19"
click at [330, 239] on div "Icon 0 Commandez maintenant pour recevoir le : 4 septembre Text Block Row" at bounding box center [386, 244] width 144 height 10
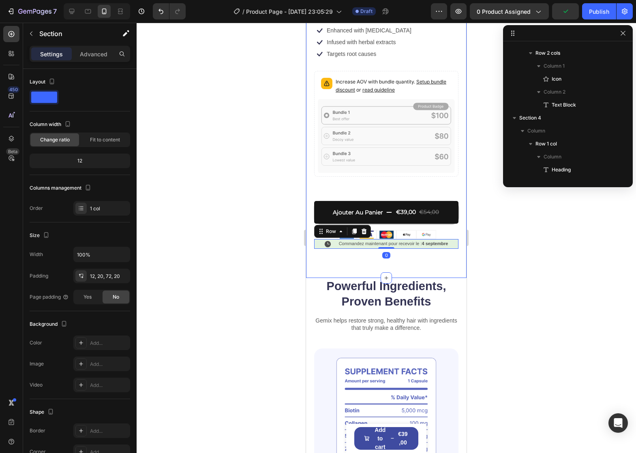
click at [358, 262] on div "Product Images Icon Icon Icon Icon Icon Icon List évalué 4.9/5 basé sur 14,893+…" at bounding box center [386, 25] width 161 height 506
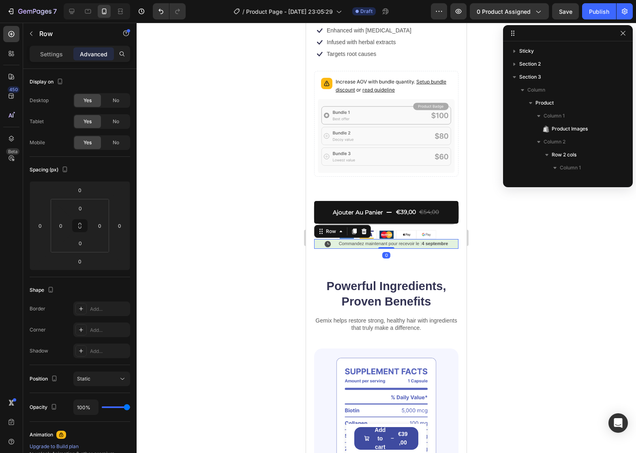
click at [316, 239] on div "Icon Commandez maintenant pour recevoir le : 4 septembre Text Block Row 0" at bounding box center [386, 244] width 144 height 10
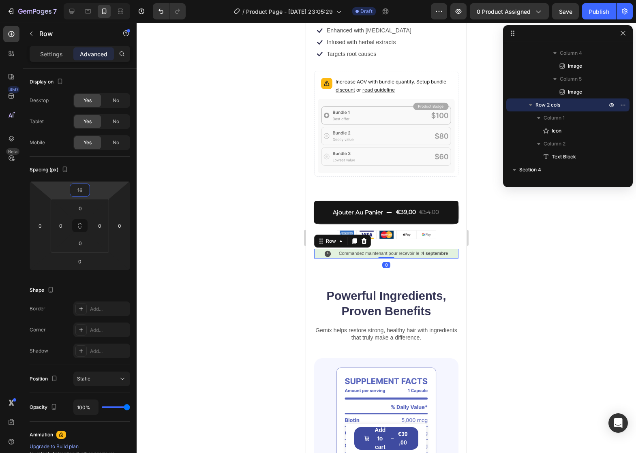
type input "14"
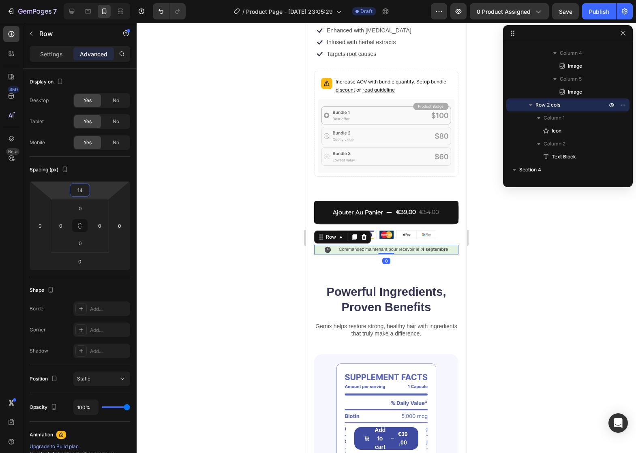
click at [99, 0] on html "7 / Product Page - Aug 27, 23:05:29 Draft Preview 0 product assigned Save Publi…" at bounding box center [318, 0] width 636 height 0
click at [417, 300] on h2 "Powerful Ingredients, Proven Benefits" at bounding box center [386, 300] width 144 height 32
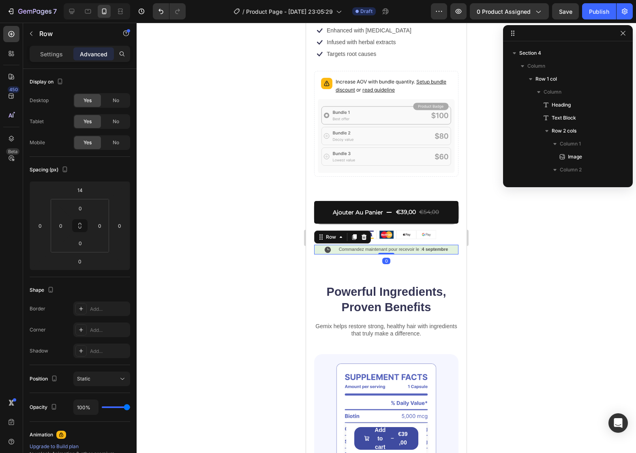
click at [329, 245] on div "Icon Commandez maintenant pour recevoir le : 4 septembre Text Block Row 0" at bounding box center [386, 250] width 144 height 10
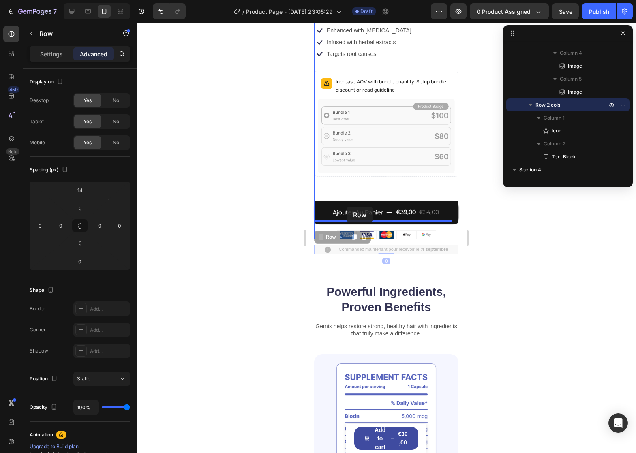
drag, startPoint x: 330, startPoint y: 228, endPoint x: 347, endPoint y: 207, distance: 26.9
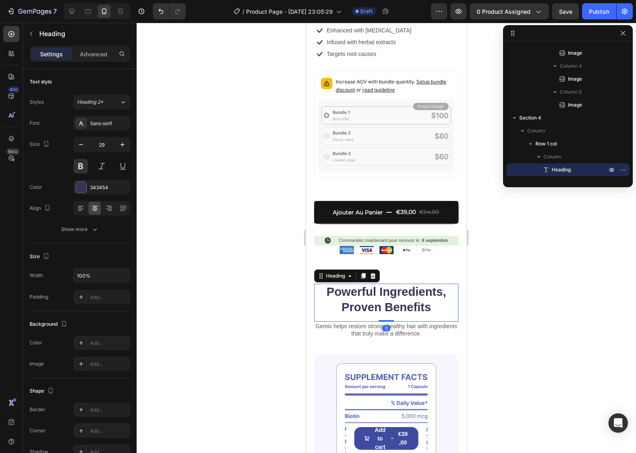
click at [385, 284] on h2 "Powerful Ingredients, Proven Benefits" at bounding box center [386, 300] width 144 height 32
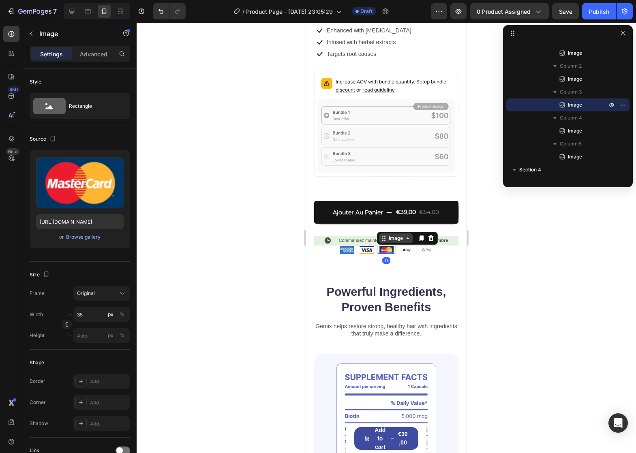
click at [380, 234] on div "Image" at bounding box center [396, 239] width 34 height 10
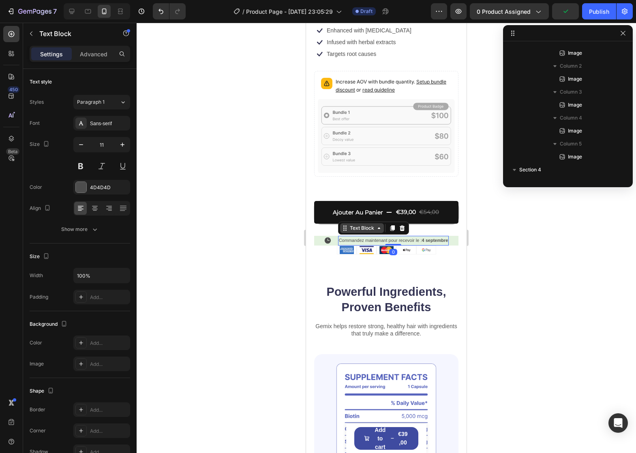
click at [351, 225] on div "Text Block" at bounding box center [373, 228] width 71 height 13
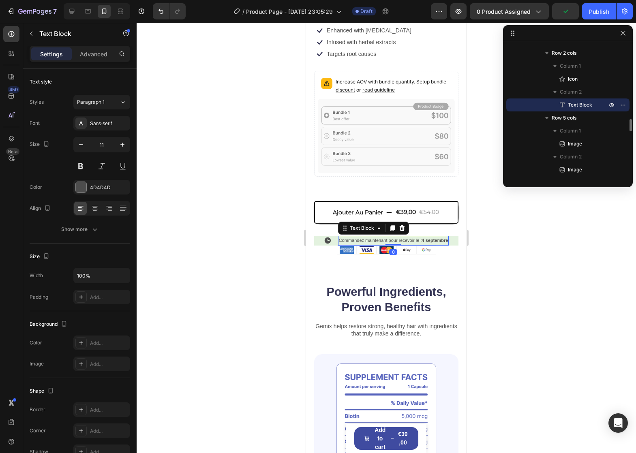
click at [326, 209] on button "Ajouter Au Panier €39,00 €54,00" at bounding box center [386, 212] width 144 height 23
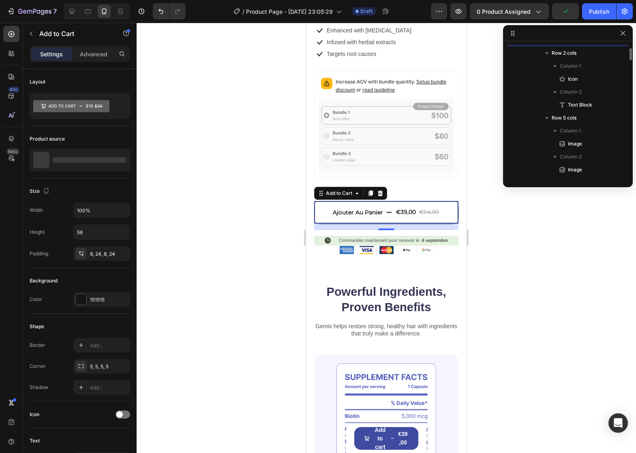
scroll to position [737, 0]
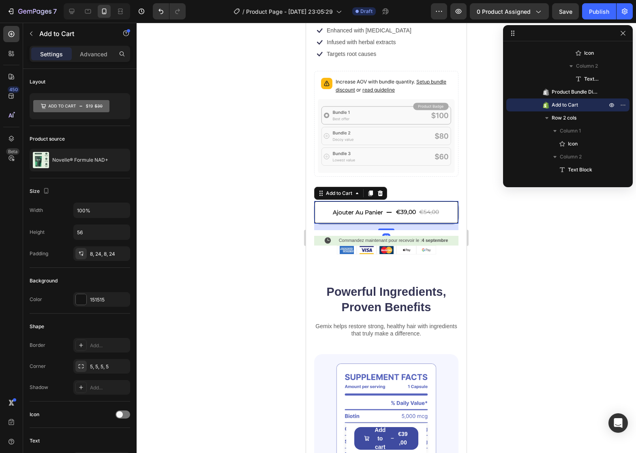
drag, startPoint x: 381, startPoint y: 220, endPoint x: 381, endPoint y: 195, distance: 24.7
click at [386, 201] on div "Ajouter Au Panier €39,00 €54,00 Add to Cart 16" at bounding box center [386, 212] width 144 height 23
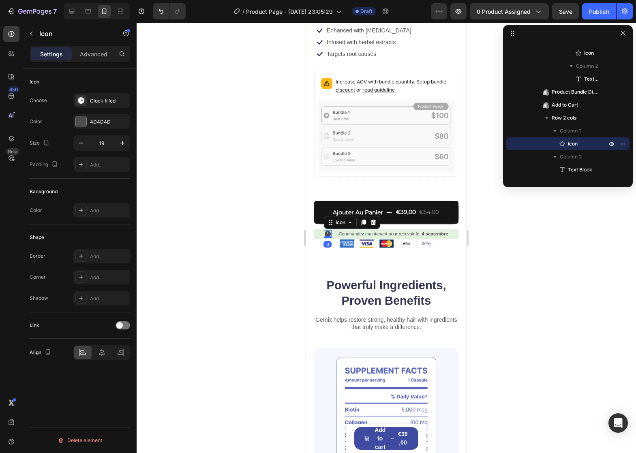
click at [326, 230] on div "Icon 0" at bounding box center [328, 234] width 8 height 8
click at [318, 229] on div "Icon 0 Commandez maintenant pour recevoir le : 4 septembre Text Block Row" at bounding box center [386, 234] width 144 height 10
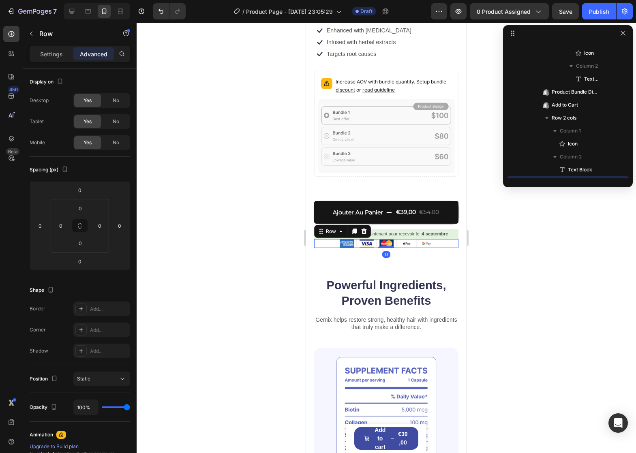
click at [330, 239] on div "Image Image Image Image Image Row 0" at bounding box center [386, 243] width 144 height 9
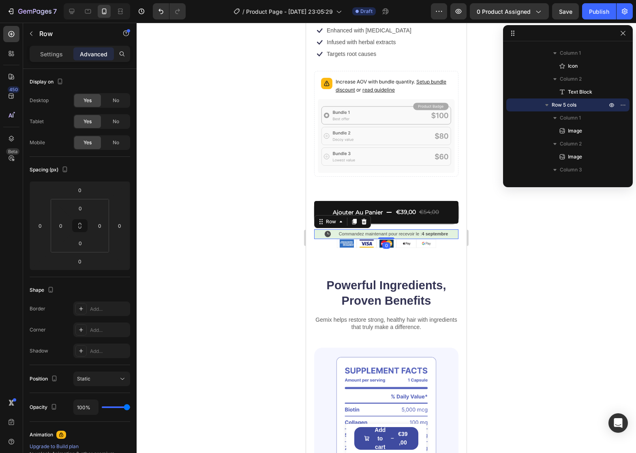
click at [450, 229] on div "Icon Commandez maintenant pour recevoir le : 4 septembre Text Block Row 0" at bounding box center [386, 234] width 144 height 10
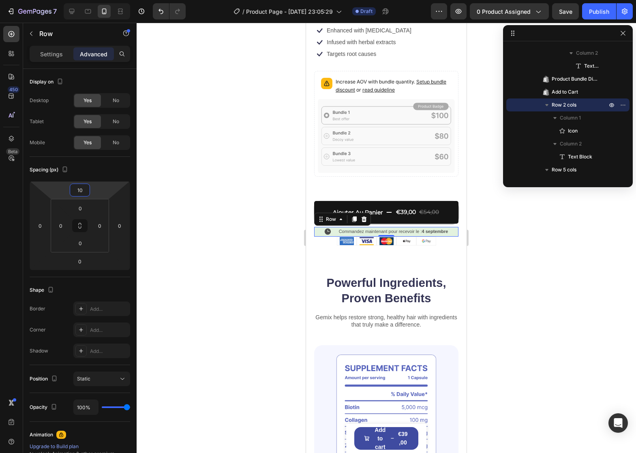
type input "12"
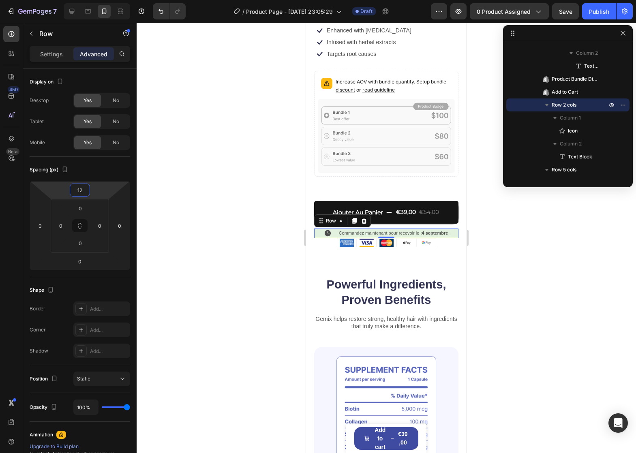
click at [103, 0] on html "7 / Product Page - Aug 27, 23:05:29 Draft Preview 0 product assigned Save Publi…" at bounding box center [318, 0] width 636 height 0
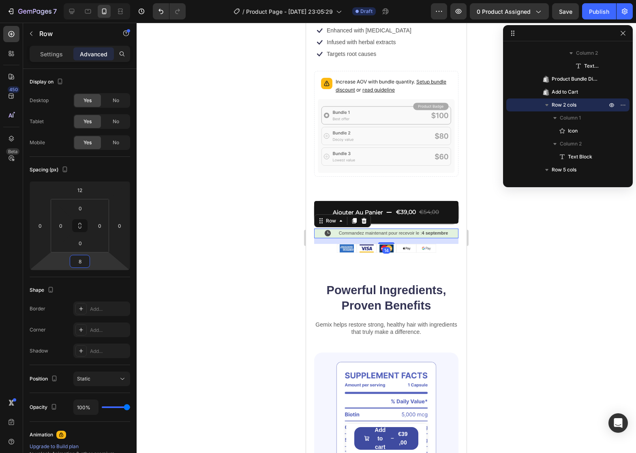
type input "6"
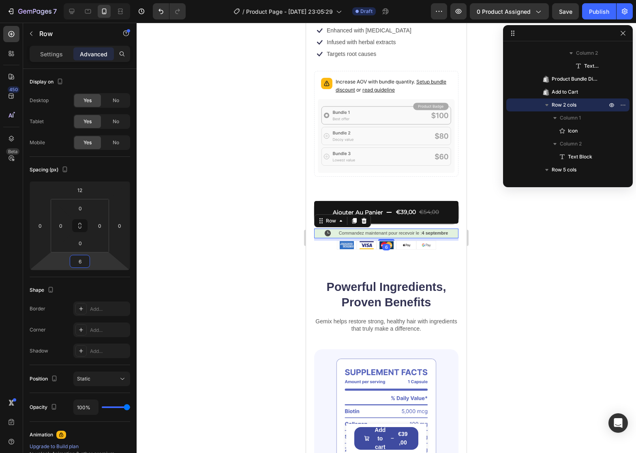
click at [99, 0] on html "7 / Product Page - Aug 27, 23:05:29 Draft Preview 0 product assigned Save Publi…" at bounding box center [318, 0] width 636 height 0
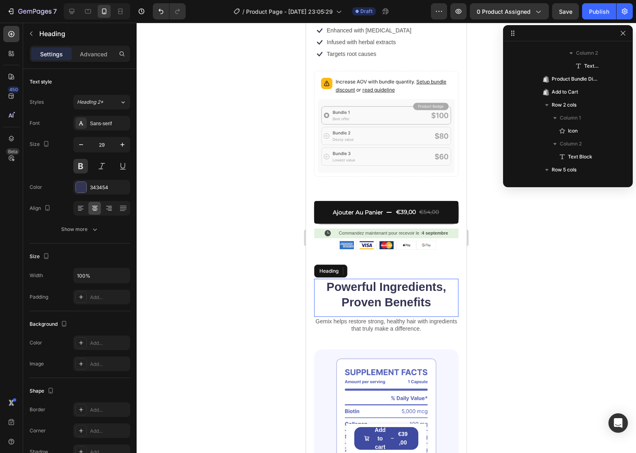
click at [401, 279] on h2 "Powerful Ingredients, Proven Benefits" at bounding box center [386, 295] width 144 height 32
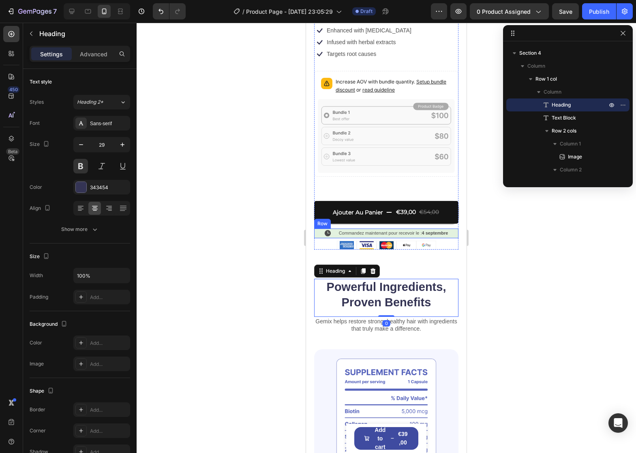
click at [448, 229] on div "Icon Commandez maintenant pour recevoir le : 4 septembre Text Block Row" at bounding box center [386, 234] width 144 height 10
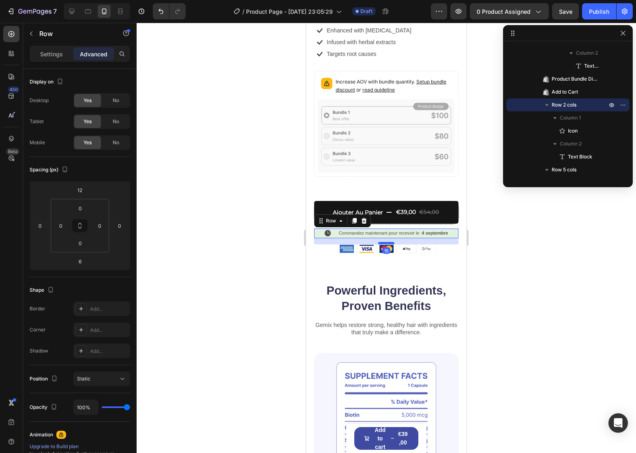
click at [391, 242] on div at bounding box center [386, 243] width 16 height 2
type input "15"
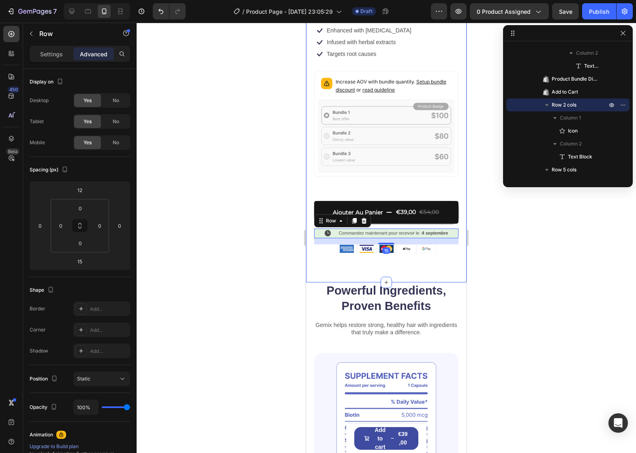
click at [412, 268] on div "Product Images Icon Icon Icon Icon Icon Icon List évalué 4.9/5 basé sur 14,893+…" at bounding box center [386, 27] width 161 height 511
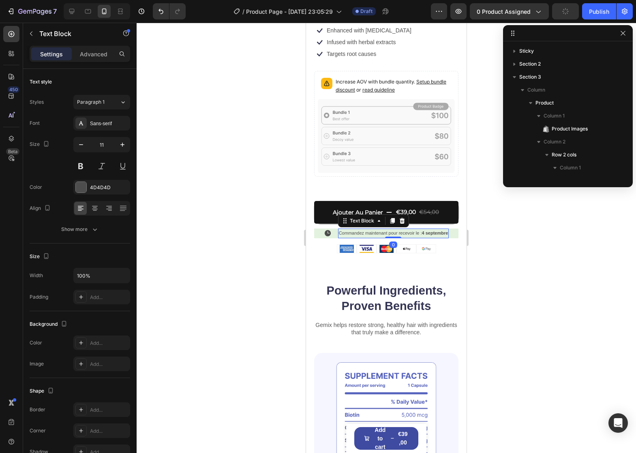
click at [356, 229] on p "Commandez maintenant pour recevoir le : 4 septembre" at bounding box center [393, 233] width 109 height 8
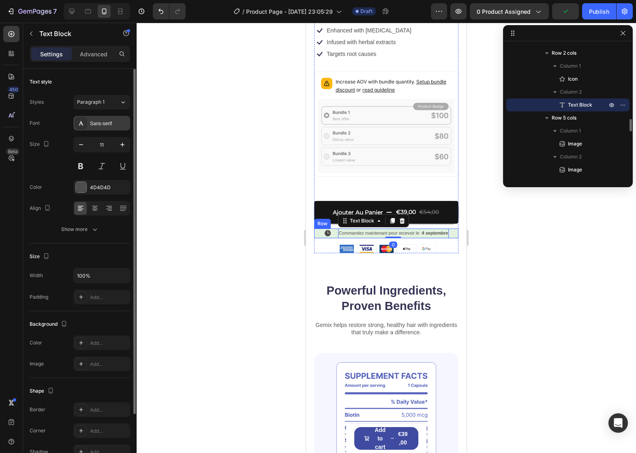
click at [97, 129] on div "Sans-serif" at bounding box center [101, 123] width 57 height 15
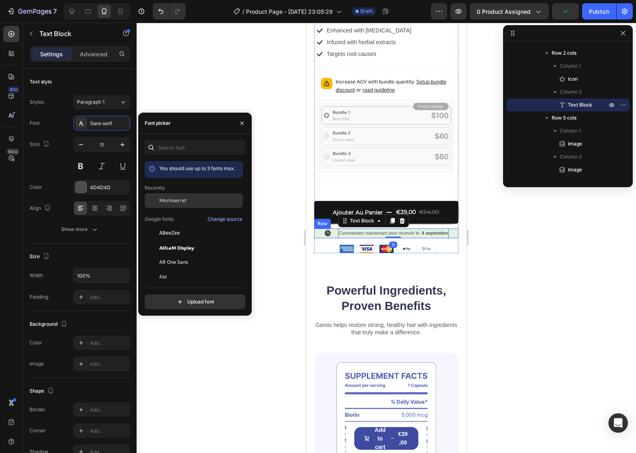
click at [192, 202] on div "Montserrat" at bounding box center [200, 200] width 82 height 7
click at [398, 229] on p "Commandez maintenant pour recevoir le : 4 septembre" at bounding box center [393, 233] width 122 height 8
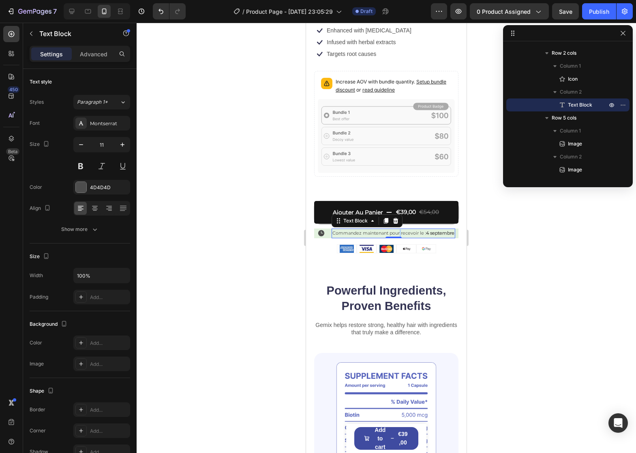
click at [398, 229] on p "Commandez maintenant pour recevoir le : 4 septembre" at bounding box center [393, 233] width 122 height 8
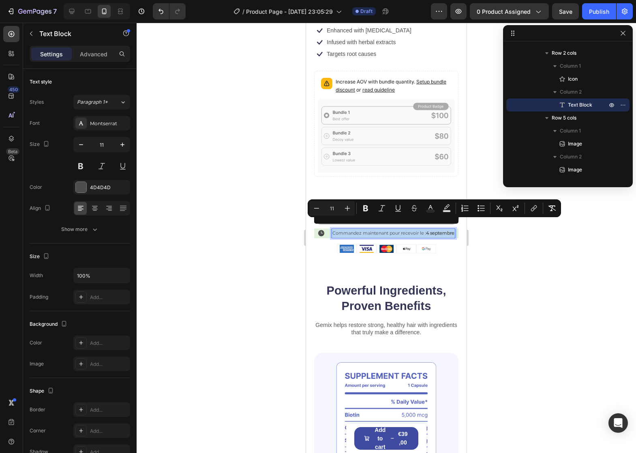
click at [417, 231] on p "Commandez maintenant pour recevoir le : 4 septembre" at bounding box center [393, 233] width 122 height 8
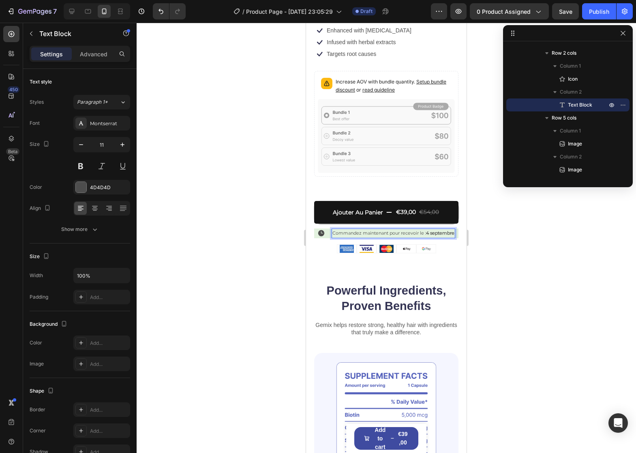
click at [422, 229] on p "Commandez maintenant pour recevoir le : 4 septembre" at bounding box center [393, 233] width 122 height 8
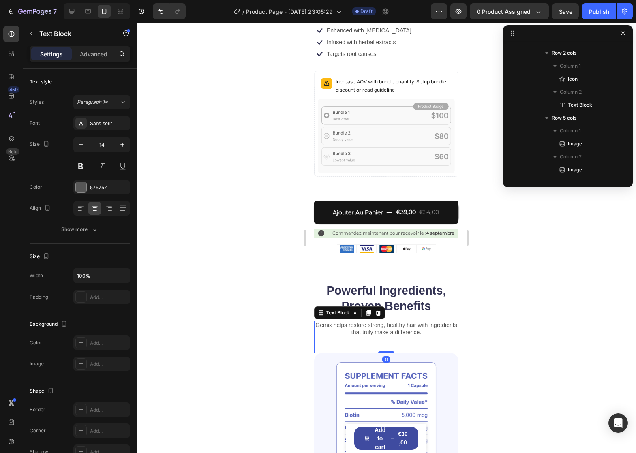
click at [390, 324] on p "Gemix helps restore strong, healthy hair with ingredients that truly make a dif…" at bounding box center [386, 328] width 143 height 15
click at [388, 232] on p "Commandez maintenant pour recevoir le : 4 septembre" at bounding box center [393, 233] width 122 height 8
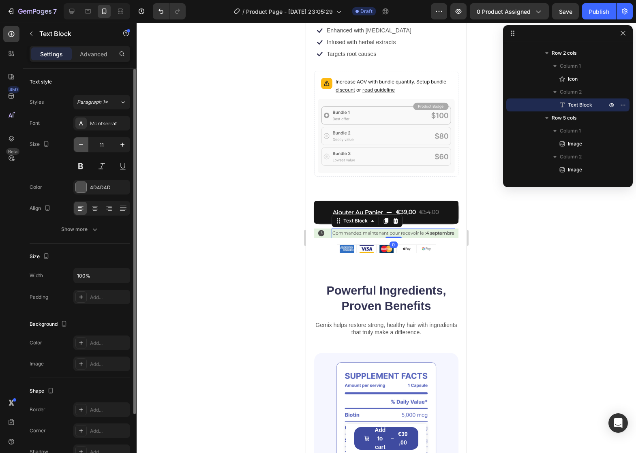
click at [84, 143] on icon "button" at bounding box center [81, 145] width 8 height 8
type input "10"
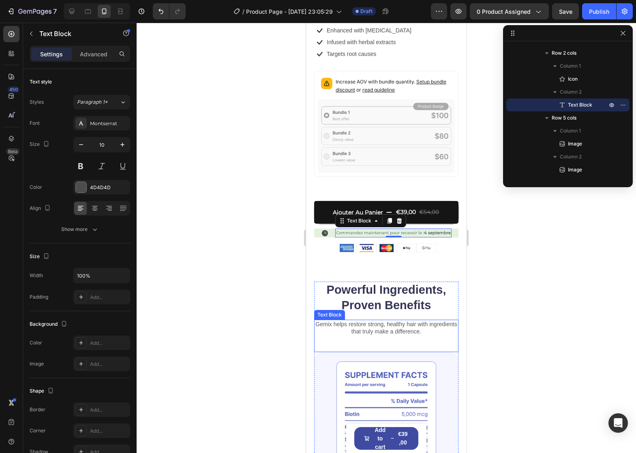
click at [381, 324] on p "Gemix helps restore strong, healthy hair with ingredients that truly make a dif…" at bounding box center [386, 328] width 143 height 15
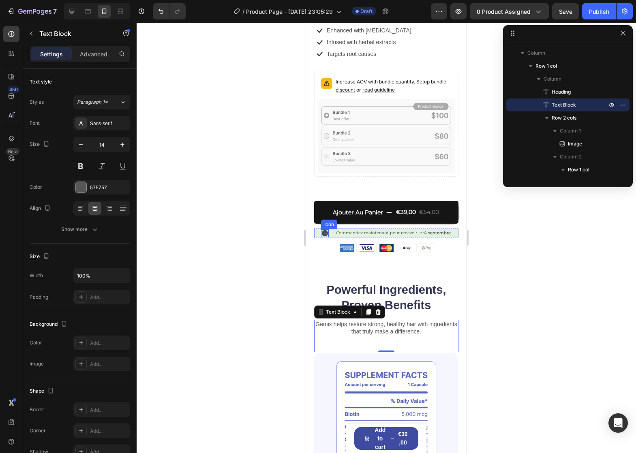
click at [323, 230] on icon at bounding box center [325, 233] width 6 height 6
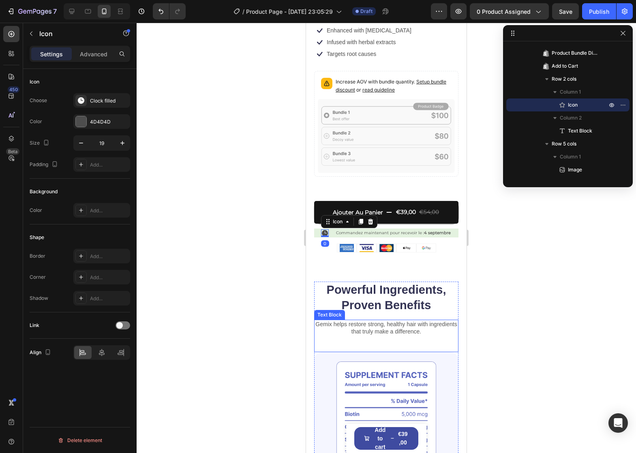
click at [423, 342] on div "Gemix helps restore strong, healthy hair with ingredients that truly make a dif…" at bounding box center [386, 336] width 144 height 32
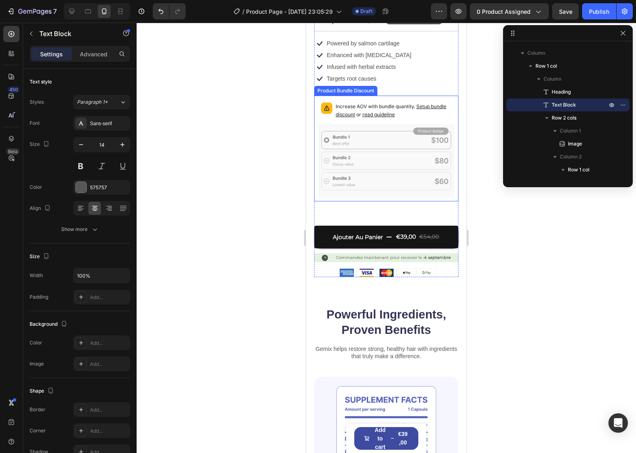
scroll to position [324, 0]
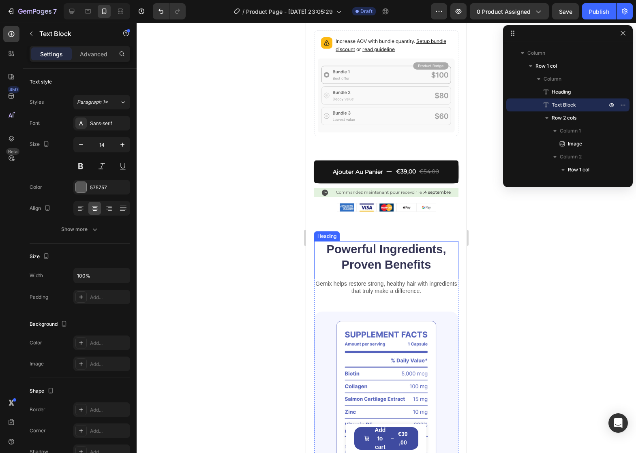
click at [390, 259] on h2 "Powerful Ingredients, Proven Benefits" at bounding box center [386, 257] width 144 height 32
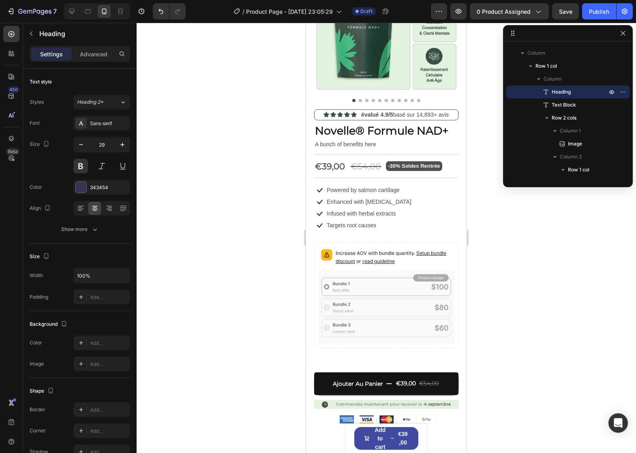
scroll to position [0, 0]
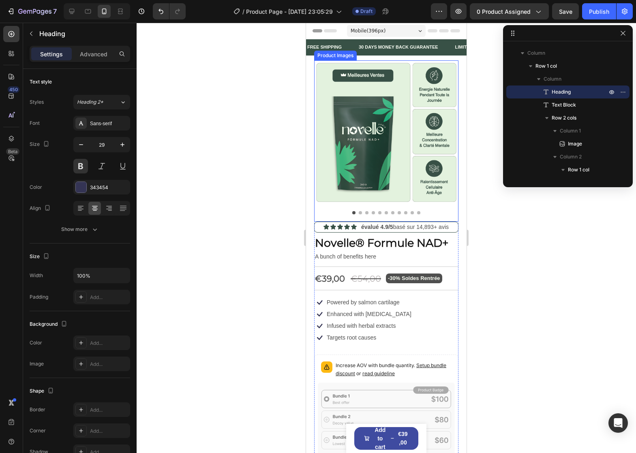
click at [373, 132] on img at bounding box center [386, 132] width 144 height 144
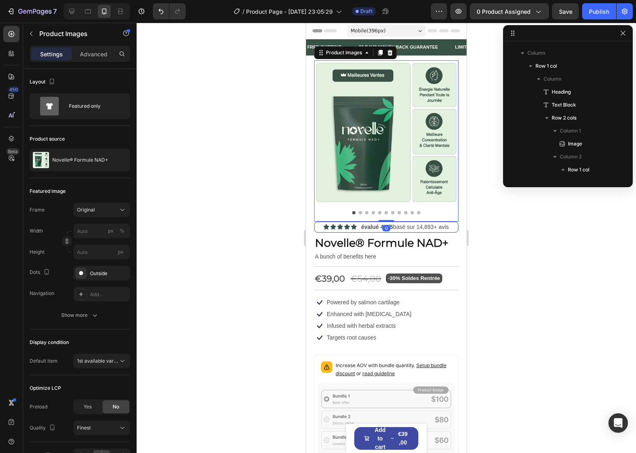
scroll to position [24, 0]
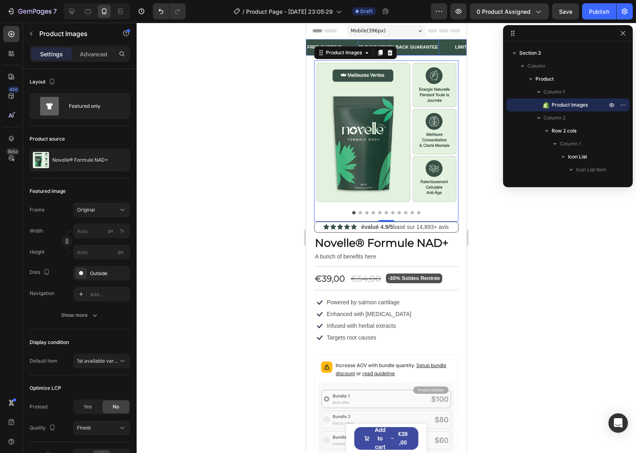
click at [424, 51] on div "30 DAYS MONEY BACK GUARANTEE" at bounding box center [398, 48] width 81 height 10
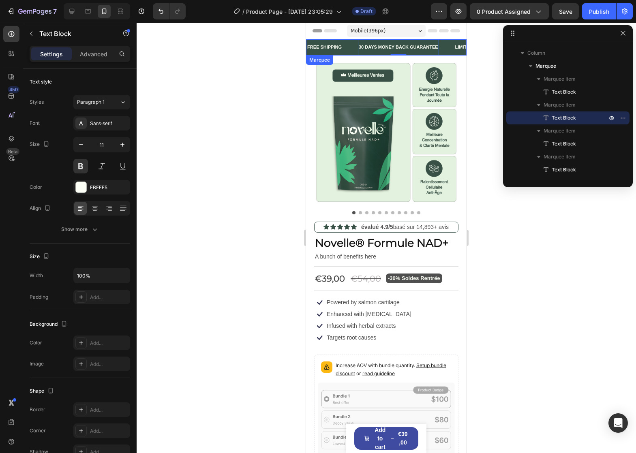
click at [443, 51] on div "30 DAYS MONEY BACK GUARANTEE Text Block 0" at bounding box center [406, 47] width 96 height 16
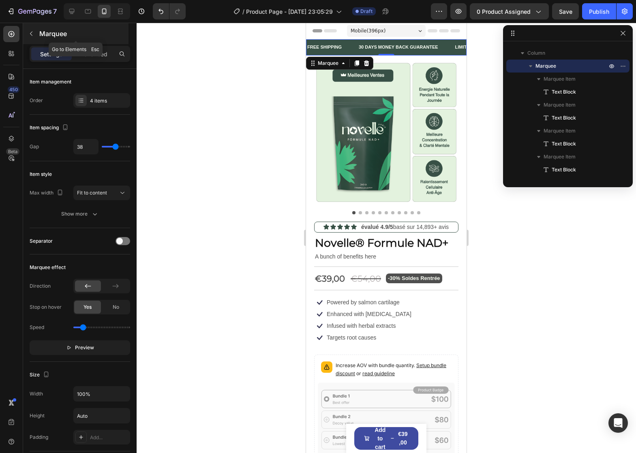
click at [38, 42] on div "Marquee" at bounding box center [75, 33] width 105 height 21
click at [351, 47] on div "FREE SHIPPING Text Block" at bounding box center [331, 47] width 51 height 16
click at [349, 43] on div "FREE SHIPPING Text Block" at bounding box center [331, 47] width 51 height 16
click at [94, 53] on p "Advanced" at bounding box center [94, 54] width 28 height 9
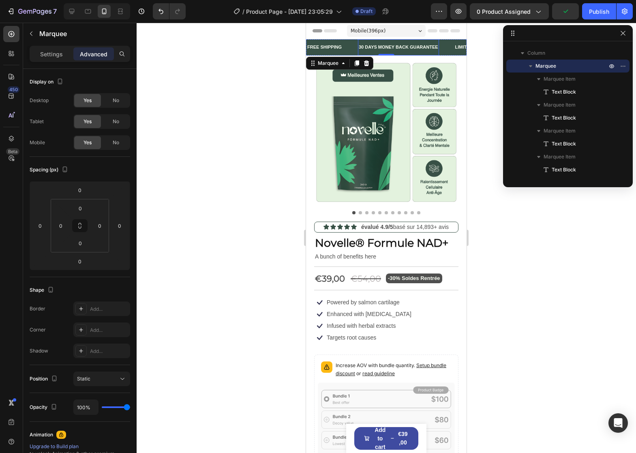
click at [379, 45] on div "30 DAYS MONEY BACK GUARANTEE" at bounding box center [398, 48] width 81 height 10
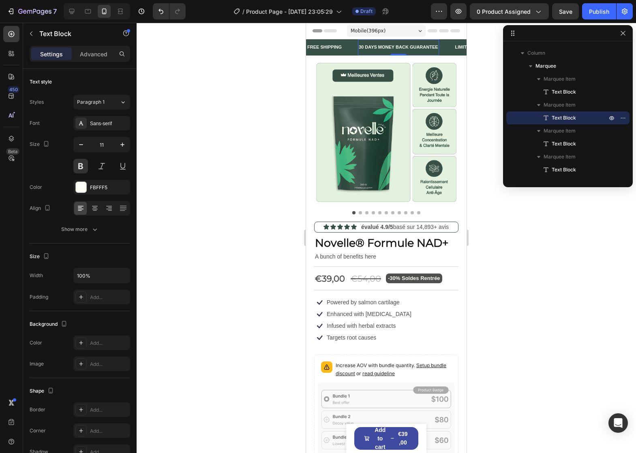
click at [96, 46] on div "Settings Advanced" at bounding box center [80, 54] width 101 height 16
click at [94, 58] on p "Advanced" at bounding box center [94, 54] width 28 height 9
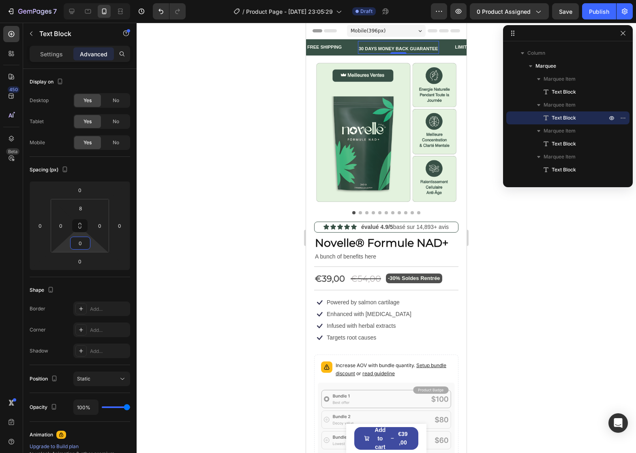
click at [92, 0] on html "7 / Product Page - Aug 27, 23:05:29 Draft Preview 0 product assigned Save Publi…" at bounding box center [318, 0] width 636 height 0
click at [81, 244] on input "0" at bounding box center [80, 243] width 16 height 12
click at [80, 242] on input "'4" at bounding box center [80, 243] width 16 height 12
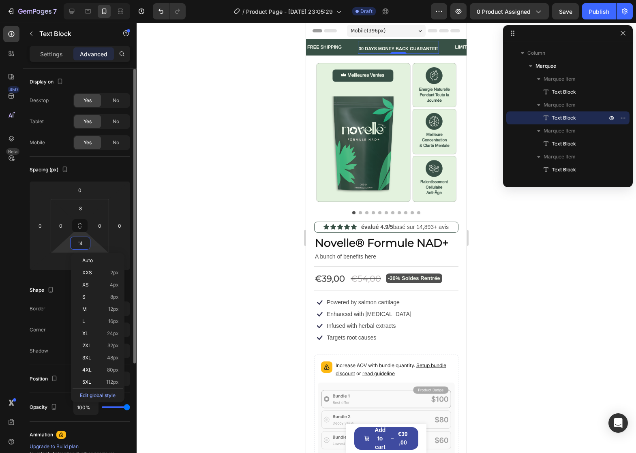
click at [80, 242] on input "'4" at bounding box center [80, 243] width 16 height 12
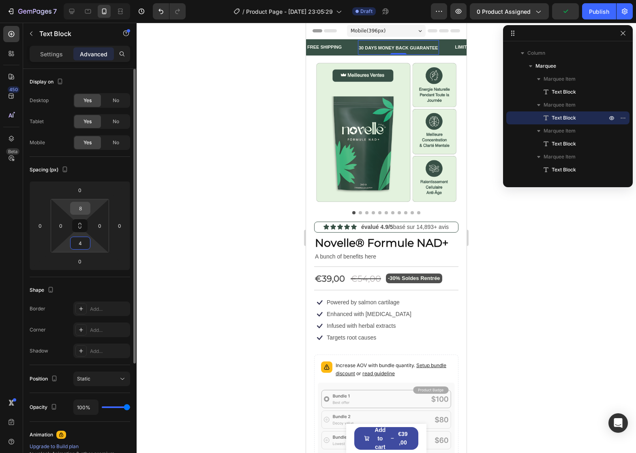
type input "4"
click at [80, 209] on input "8" at bounding box center [80, 208] width 16 height 12
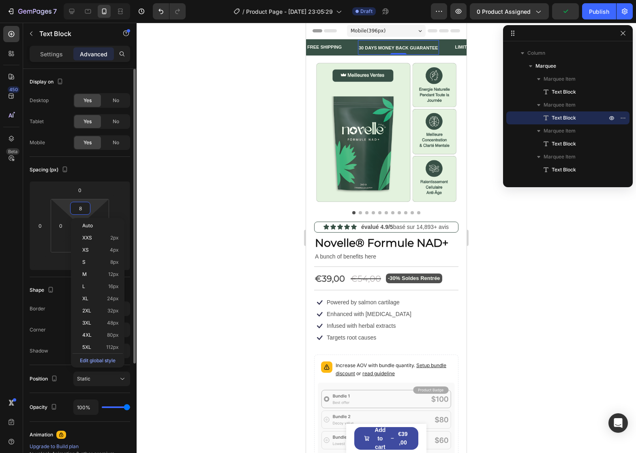
click at [80, 209] on input "8" at bounding box center [80, 208] width 16 height 12
type input "4"
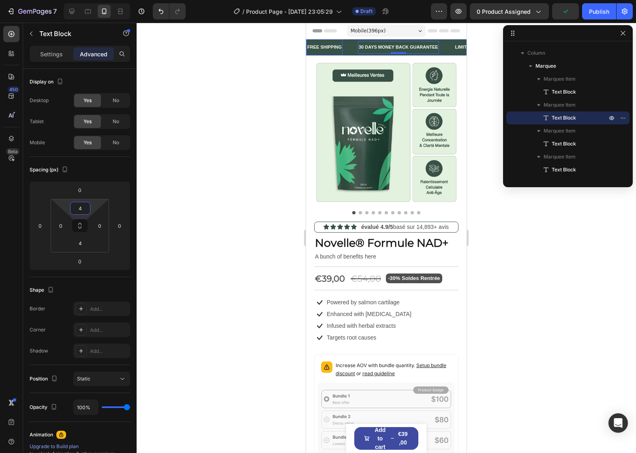
click at [329, 46] on div "FREE SHIPPING" at bounding box center [324, 48] width 36 height 10
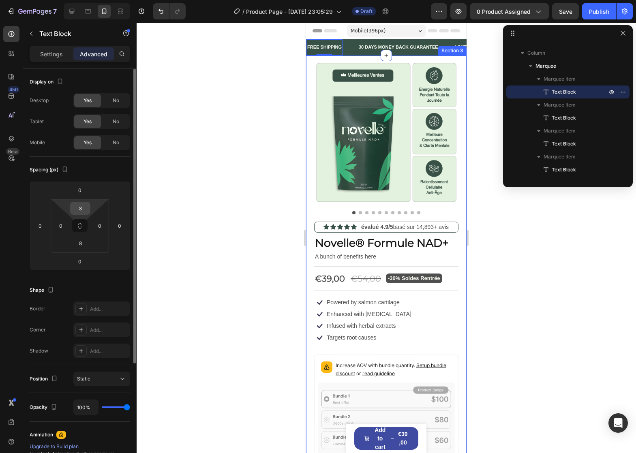
click at [81, 208] on input "8" at bounding box center [80, 208] width 16 height 12
type input "4"
click at [81, 240] on input "8" at bounding box center [80, 243] width 16 height 12
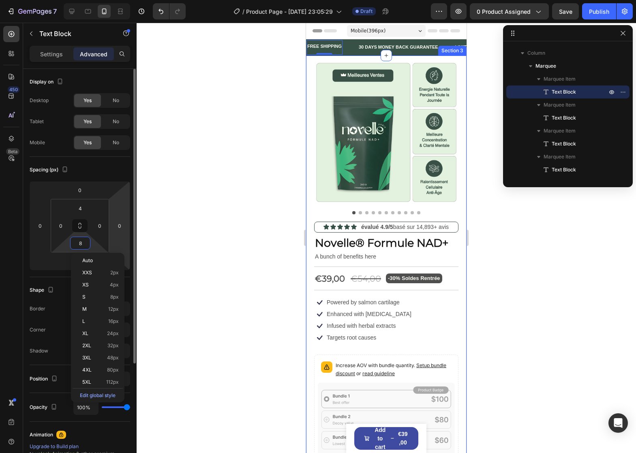
type input "4"
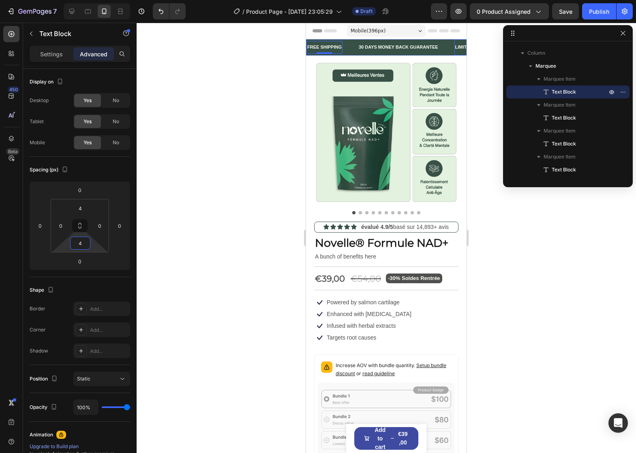
click at [456, 43] on div "LIMITED TIME 50% OFF SALE" at bounding box center [486, 48] width 65 height 10
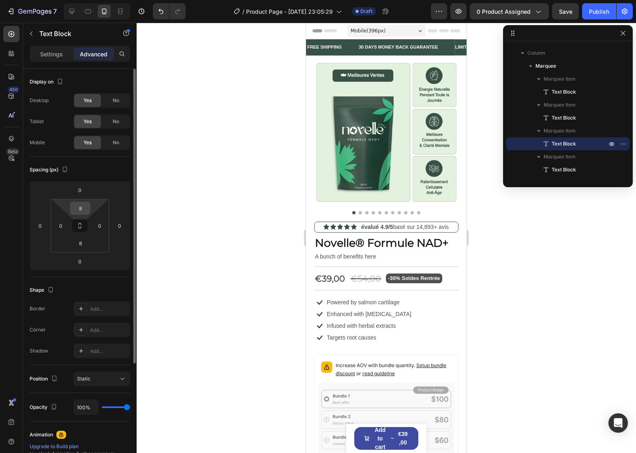
click at [79, 211] on input "8" at bounding box center [80, 208] width 16 height 12
type input "4"
click at [83, 242] on input "8" at bounding box center [80, 243] width 16 height 12
type input "4"
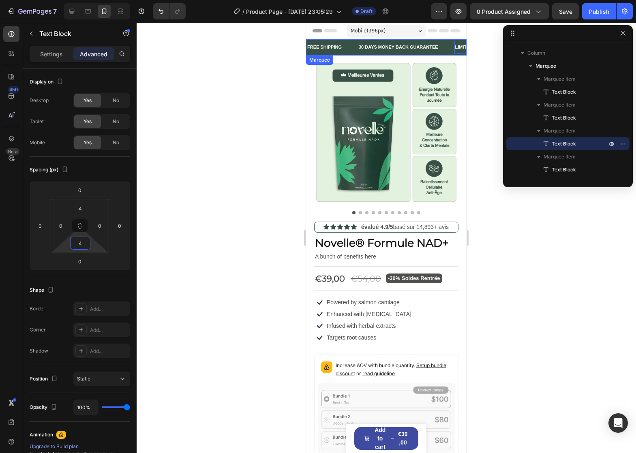
click at [354, 49] on div "FREE SHIPPING Text Block" at bounding box center [331, 47] width 51 height 13
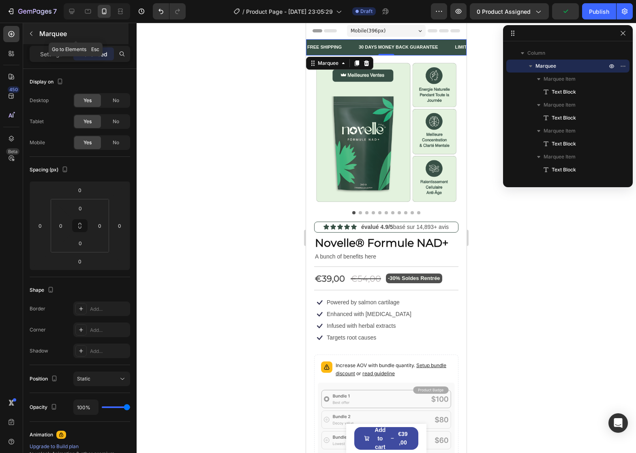
click at [29, 35] on icon "button" at bounding box center [31, 33] width 6 height 6
click at [352, 51] on div "FREE SHIPPING Text Block" at bounding box center [331, 47] width 51 height 13
click at [56, 55] on p "Settings" at bounding box center [51, 54] width 23 height 9
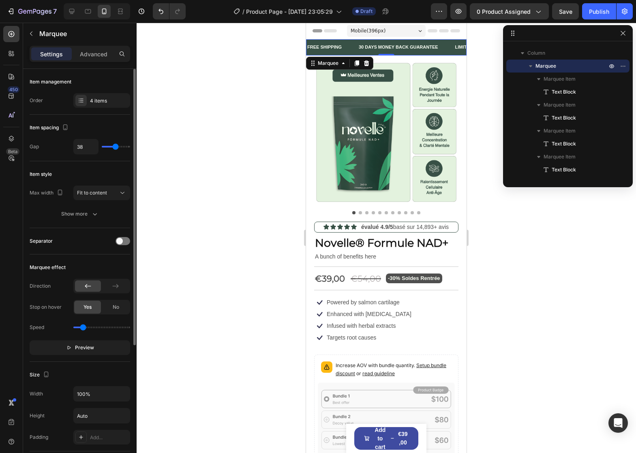
scroll to position [41, 0]
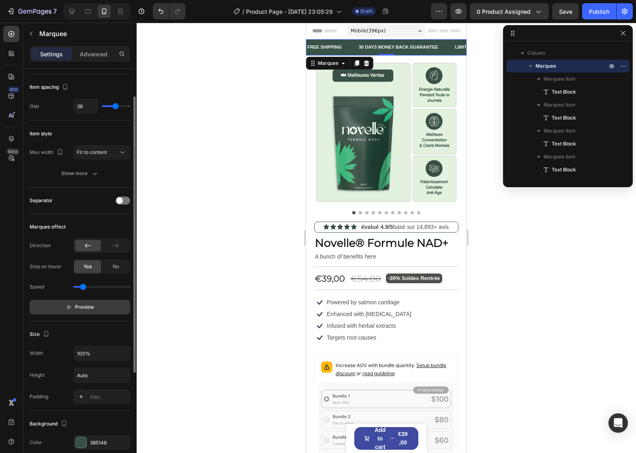
click at [93, 302] on button "Preview" at bounding box center [80, 307] width 101 height 15
drag, startPoint x: 92, startPoint y: 302, endPoint x: 149, endPoint y: 57, distance: 251.7
click at [92, 302] on button "Pause" at bounding box center [80, 307] width 101 height 15
click at [455, 47] on div "LIMITED TIME 50% OFF SALE" at bounding box center [486, 48] width 65 height 10
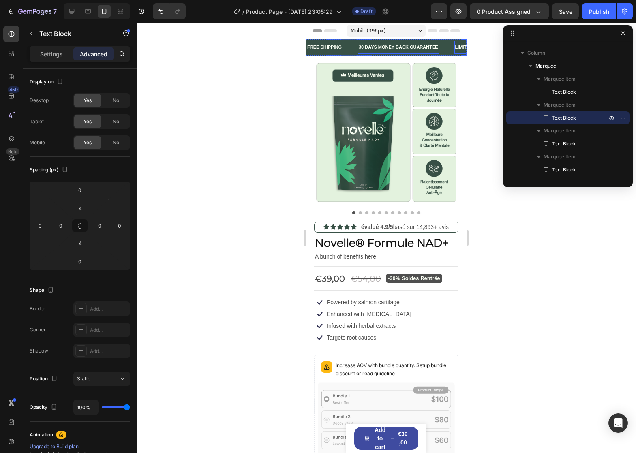
click at [376, 48] on div "30 DAYS MONEY BACK GUARANTEE" at bounding box center [397, 48] width 81 height 10
click at [332, 49] on div "FREE SHIPPING" at bounding box center [324, 48] width 36 height 10
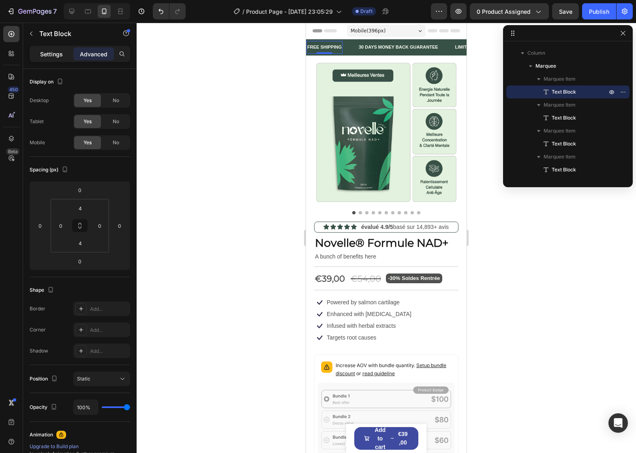
click at [64, 54] on div "Settings" at bounding box center [51, 53] width 41 height 13
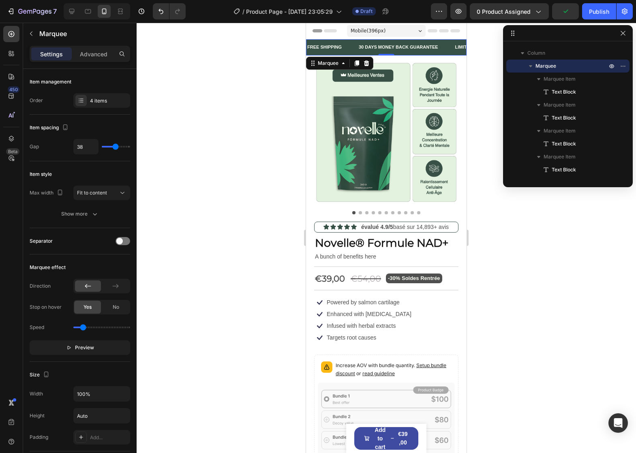
click at [349, 52] on div "FREE SHIPPING Text Block" at bounding box center [331, 47] width 51 height 13
click at [93, 347] on span "Preview" at bounding box center [84, 348] width 19 height 8
click at [92, 347] on button "Pause" at bounding box center [80, 348] width 101 height 15
click at [456, 49] on div "LIMITED TIME 50% OFF SALE" at bounding box center [486, 48] width 65 height 10
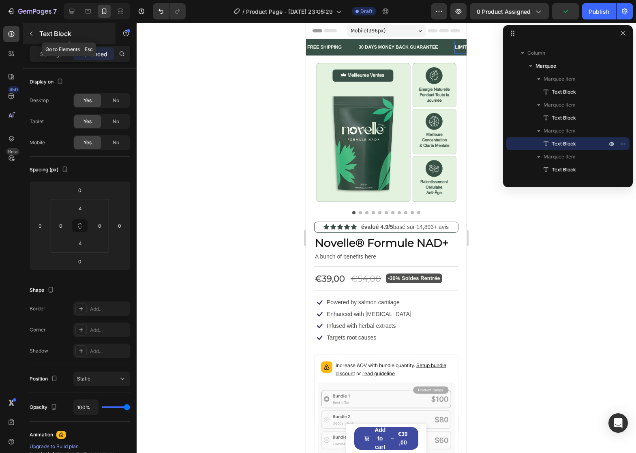
click at [39, 32] on div "Text Block" at bounding box center [69, 33] width 92 height 21
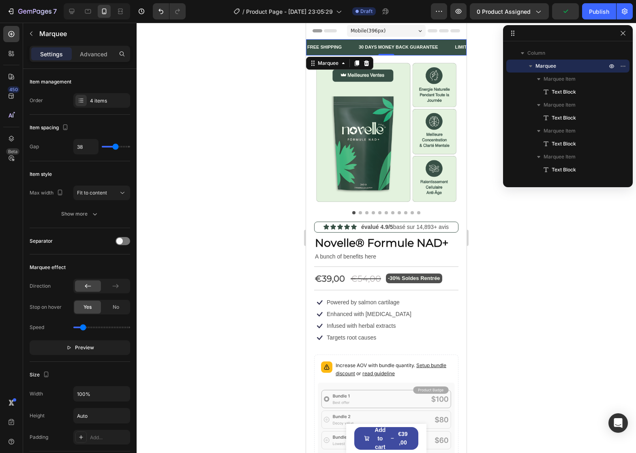
click at [354, 51] on div "FREE SHIPPING Text Block" at bounding box center [331, 47] width 51 height 13
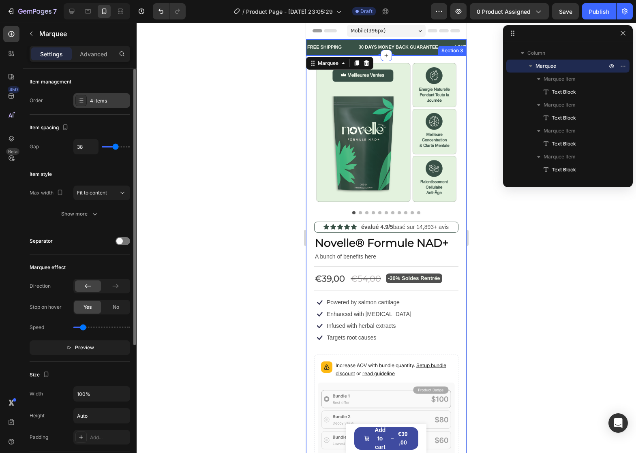
click at [100, 95] on div "4 items" at bounding box center [101, 100] width 57 height 15
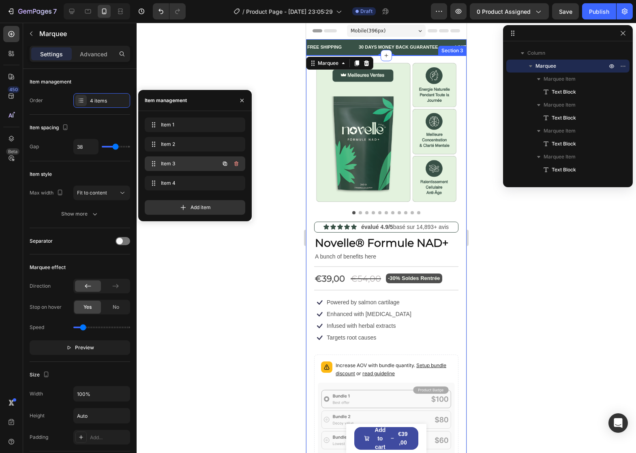
click at [179, 165] on span "Item 3" at bounding box center [184, 163] width 46 height 7
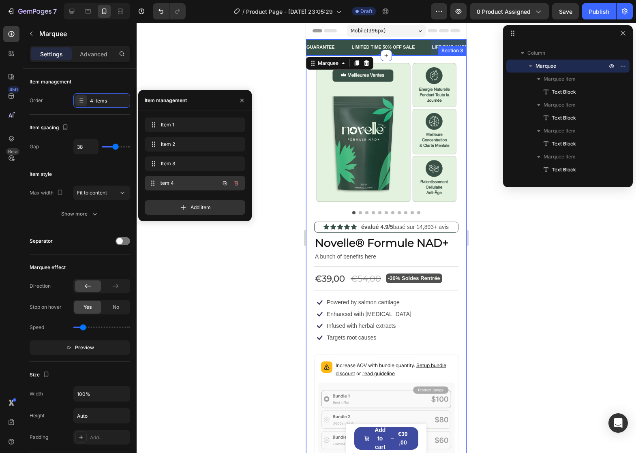
click at [180, 178] on div "Item 4 Item 4" at bounding box center [183, 183] width 71 height 11
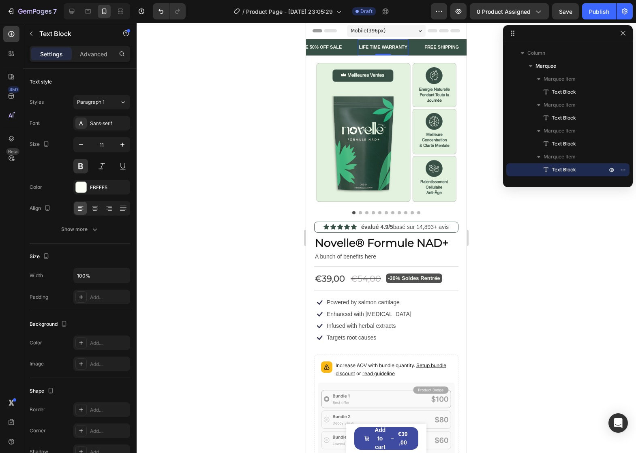
click at [367, 47] on div "LIFE TIME WARRANTY" at bounding box center [383, 48] width 50 height 10
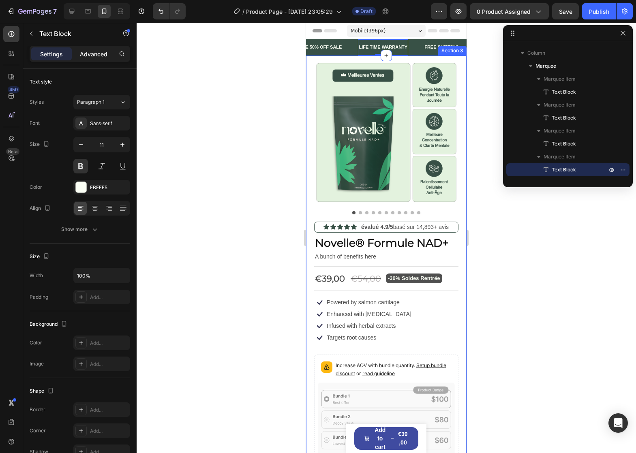
click at [99, 60] on div "Advanced" at bounding box center [93, 53] width 41 height 13
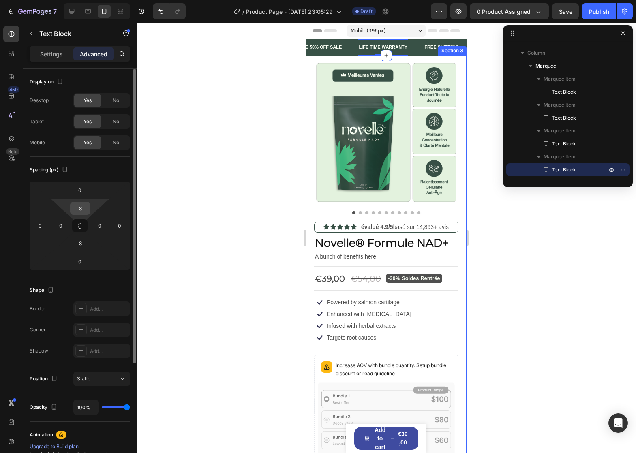
click at [81, 206] on input "8" at bounding box center [80, 208] width 16 height 12
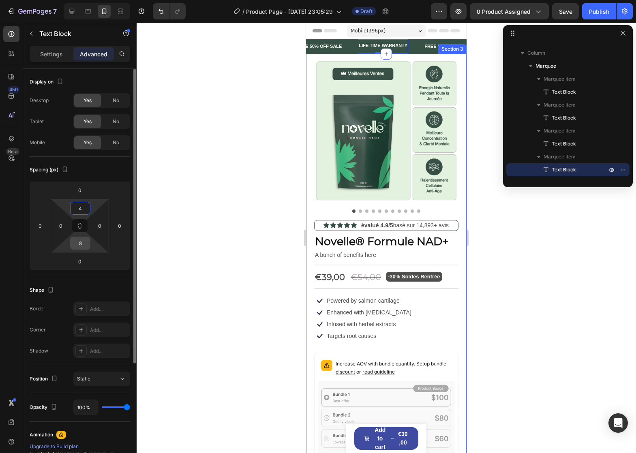
type input "4"
click at [82, 243] on input "8" at bounding box center [80, 243] width 16 height 12
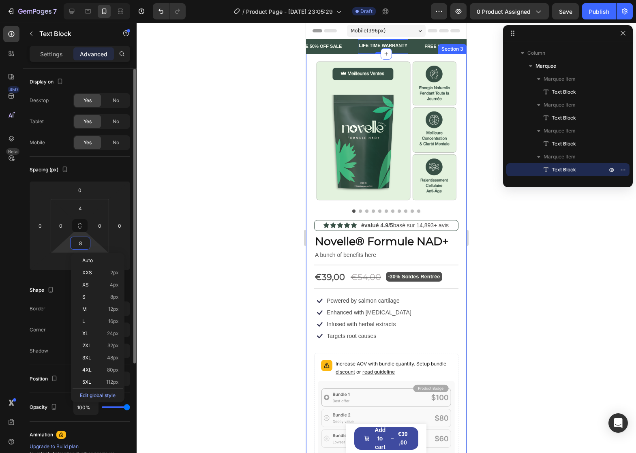
type input "4"
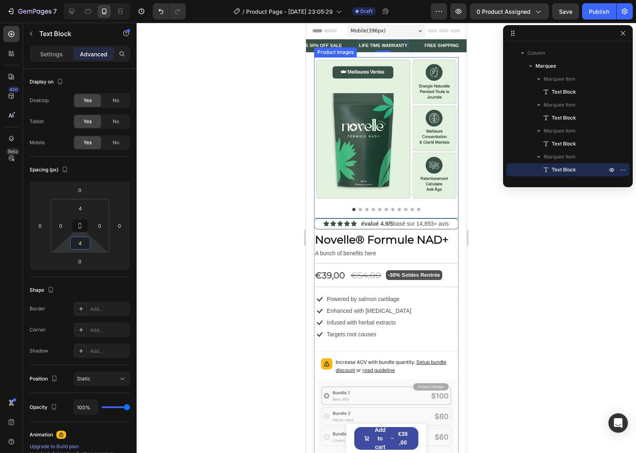
click at [362, 197] on div at bounding box center [386, 134] width 144 height 154
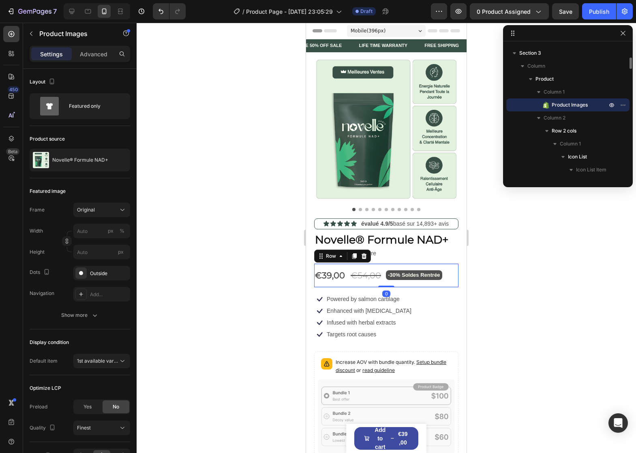
click at [356, 264] on div "€39,00 Product Price Product Price €54,00 Compare Price Compare Price -30% Sold…" at bounding box center [386, 276] width 144 height 24
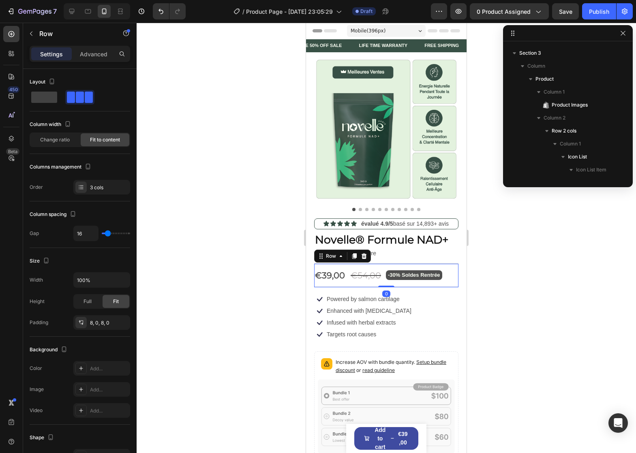
scroll to position [413, 0]
